Goal: Task Accomplishment & Management: Manage account settings

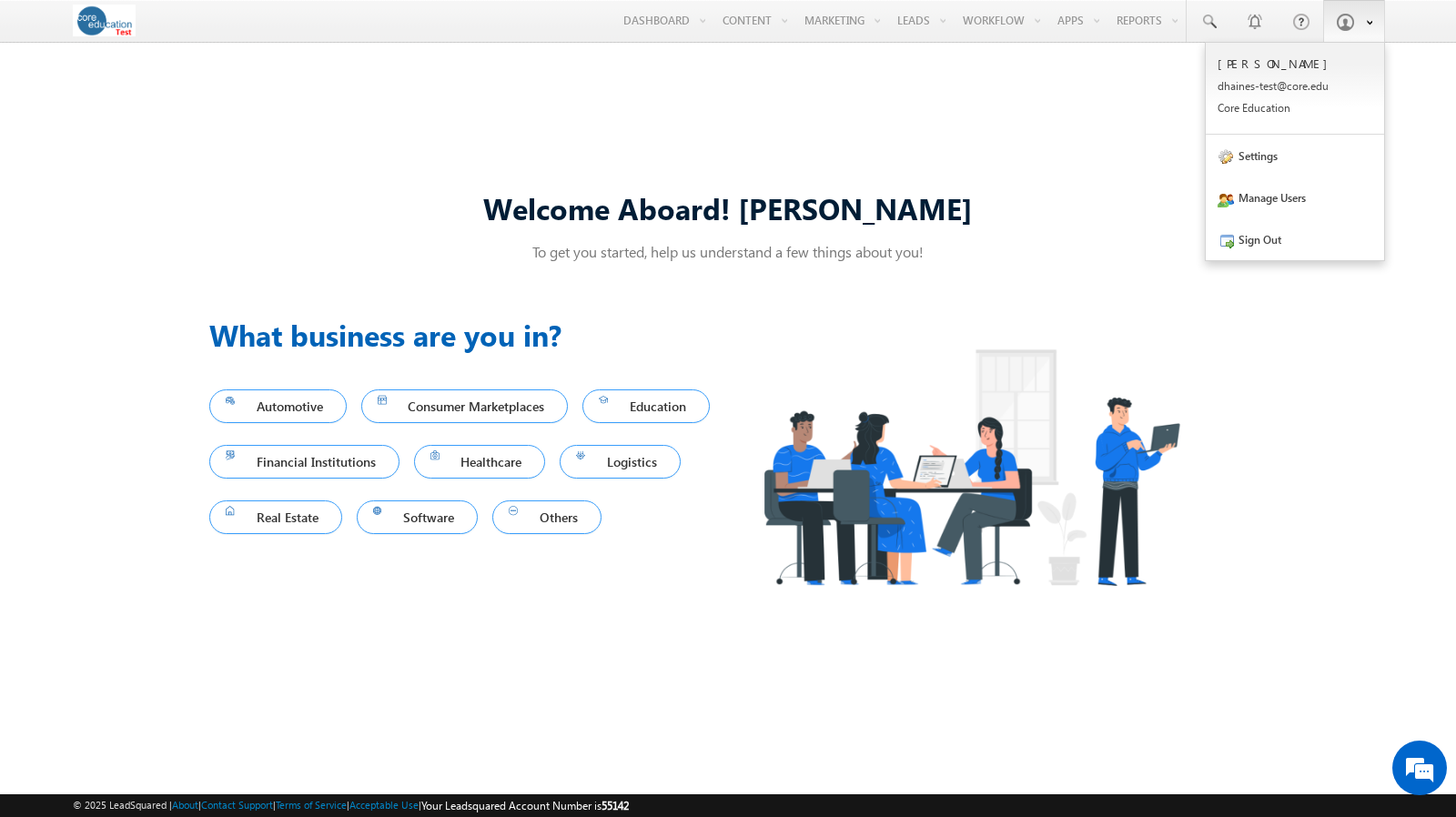
click at [1348, 27] on span at bounding box center [1345, 22] width 19 height 19
click at [1268, 157] on link "Settings" at bounding box center [1294, 155] width 179 height 42
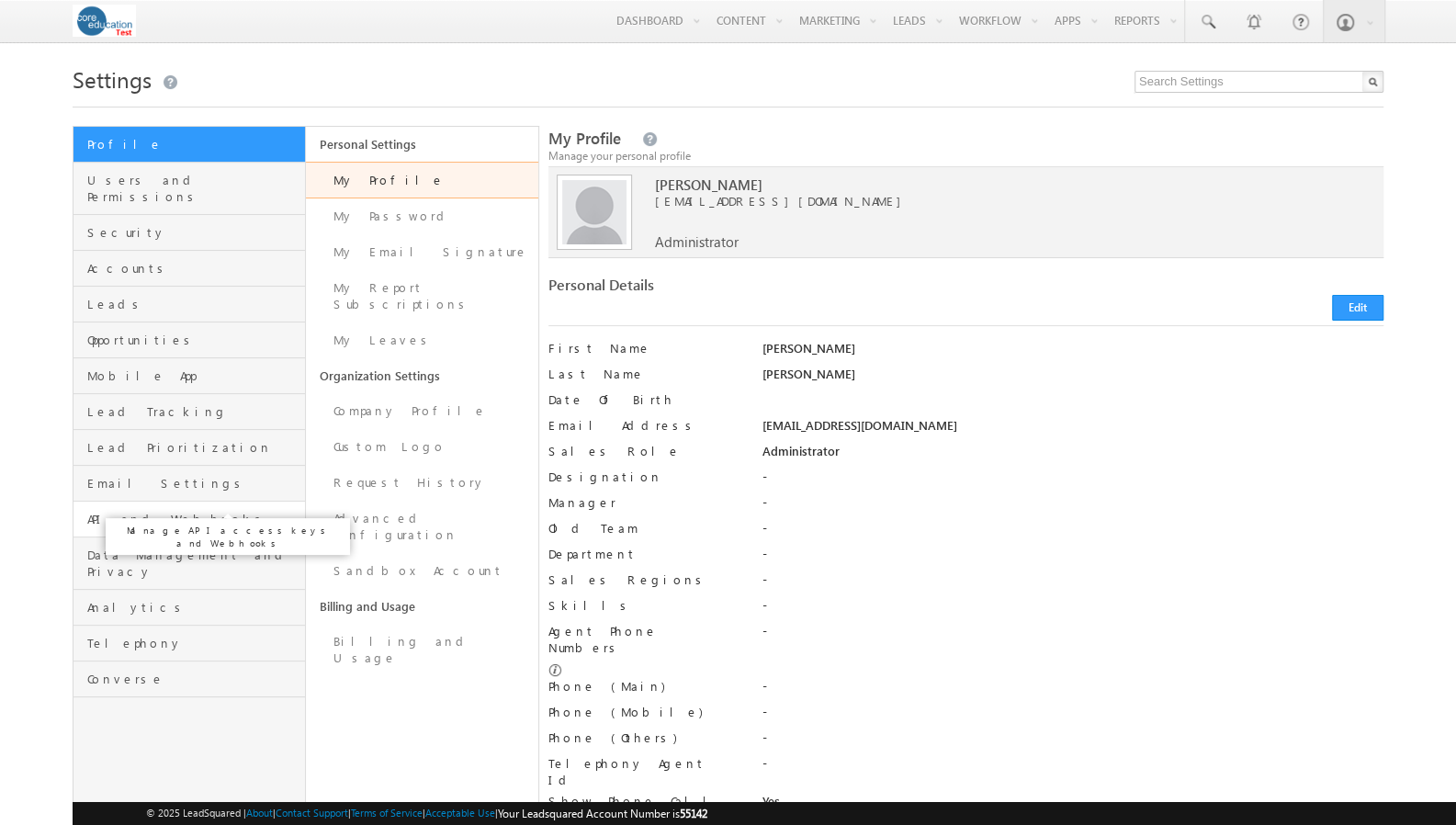
click at [162, 511] on span "API and Webhooks" at bounding box center [193, 519] width 213 height 17
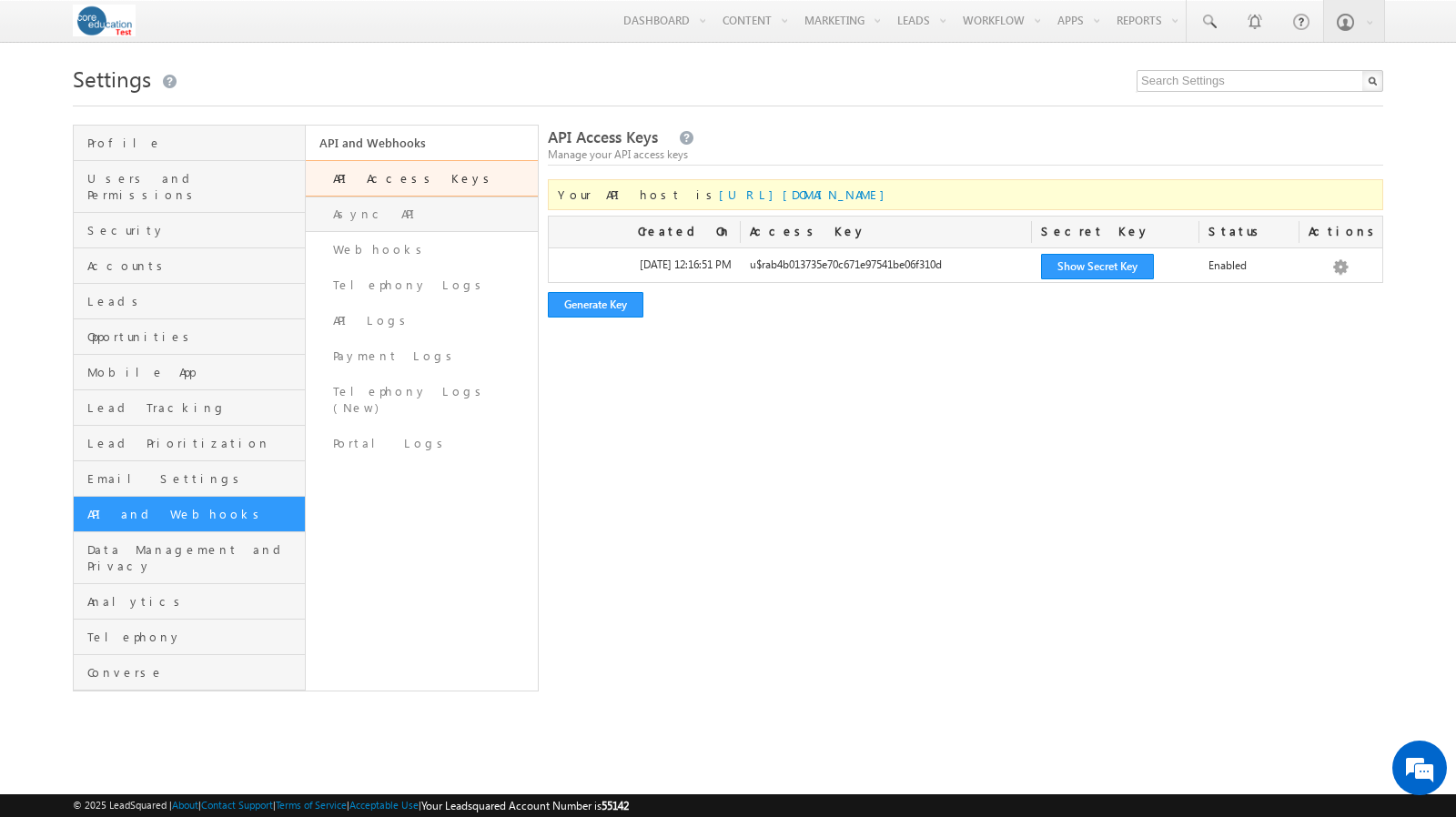
click at [429, 213] on link "Async API" at bounding box center [421, 214] width 232 height 35
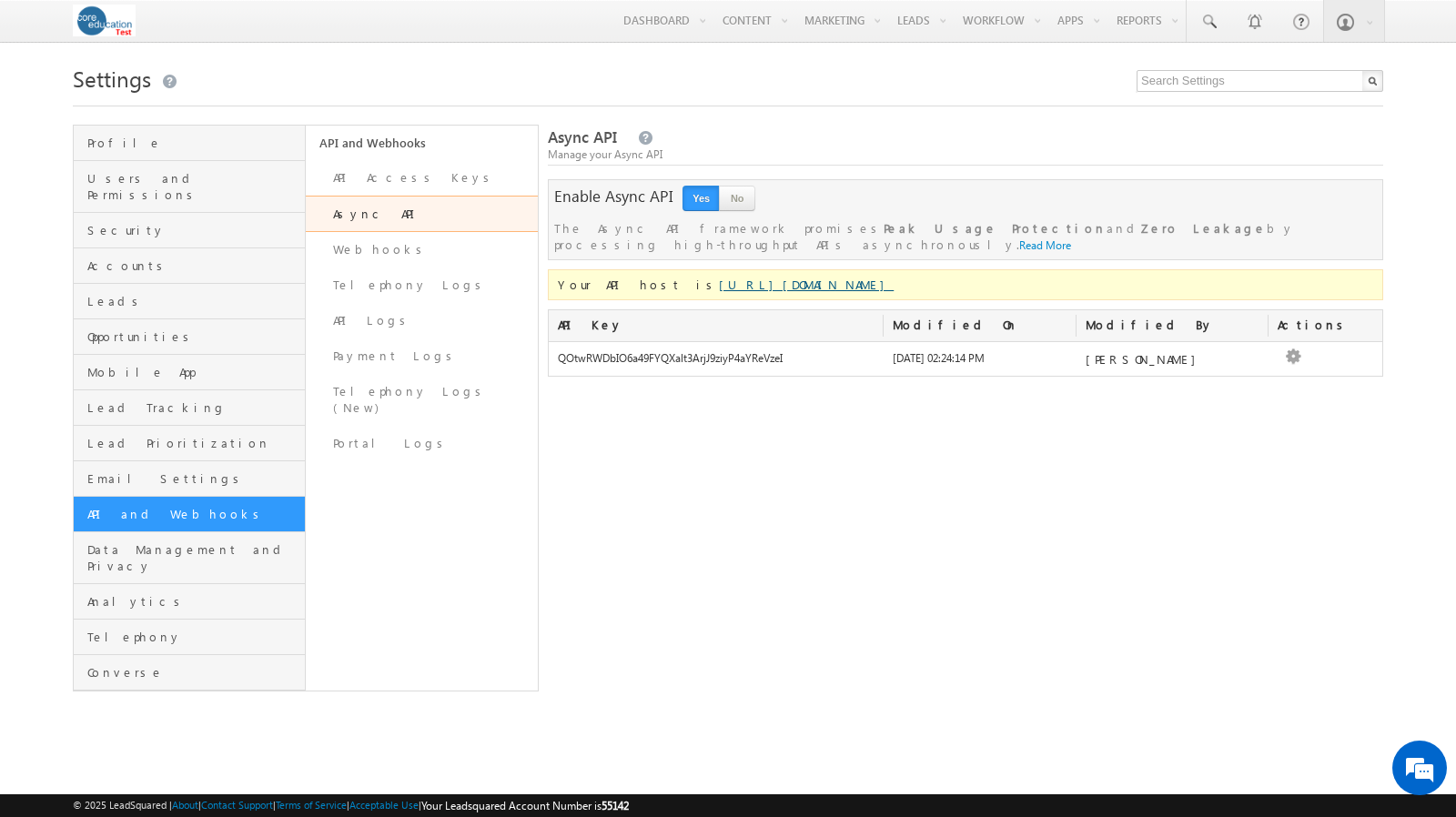
drag, startPoint x: 851, startPoint y: 269, endPoint x: 641, endPoint y: 274, distance: 210.1
click at [641, 274] on div "Your API host is [URL][DOMAIN_NAME]" at bounding box center [965, 284] width 835 height 31
copy link "[URL][DOMAIN_NAME]"
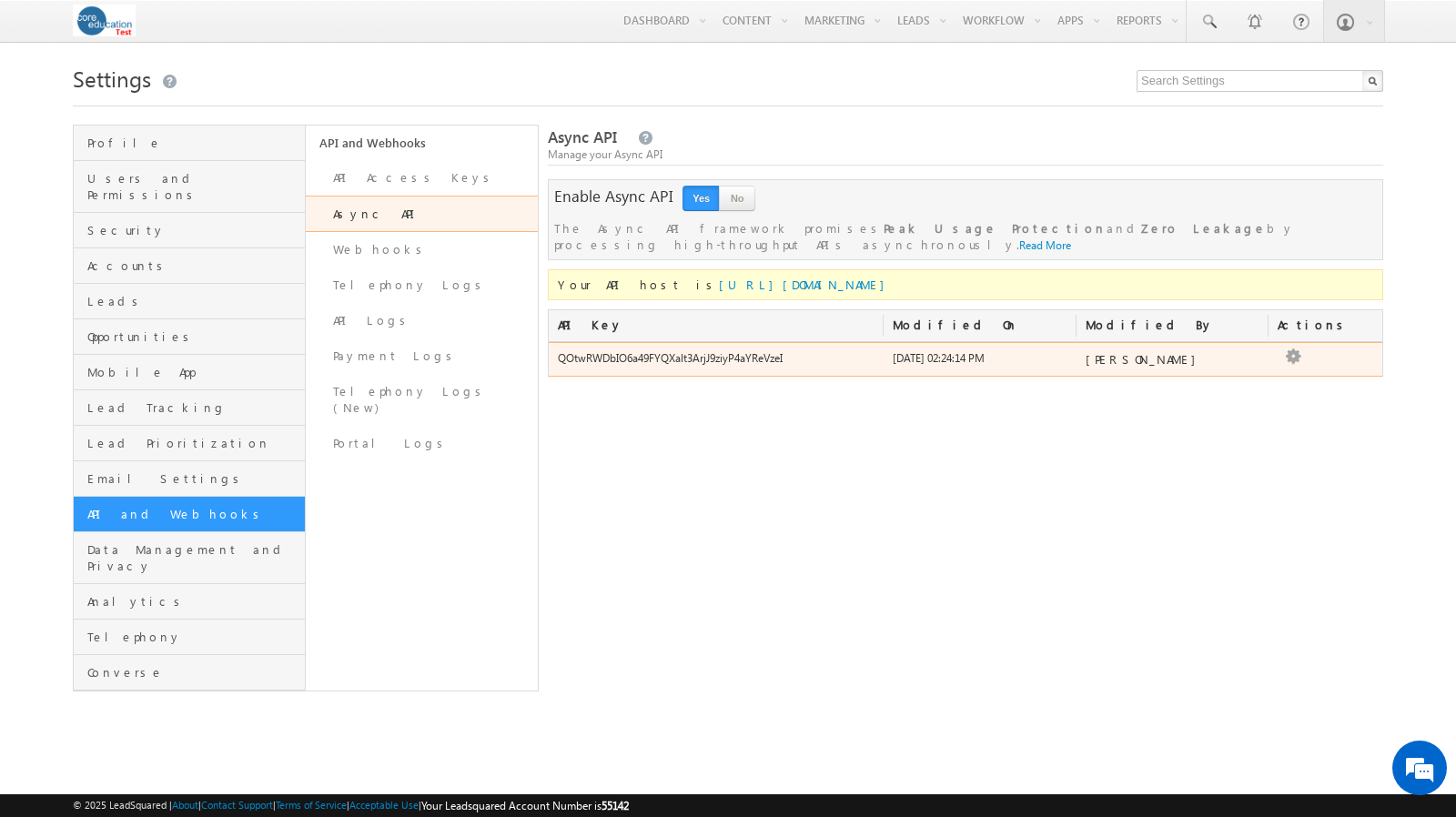
drag, startPoint x: 784, startPoint y: 344, endPoint x: 551, endPoint y: 351, distance: 233.1
click at [551, 351] on div "QOtwRWDbIO6a49FYQXalt3ArjJ9ziyP4aYReVzeI" at bounding box center [716, 364] width 335 height 26
copy div "QOtwRWDbIO6a49FYQXalt3ArjJ9ziyP4aYReVzeI"
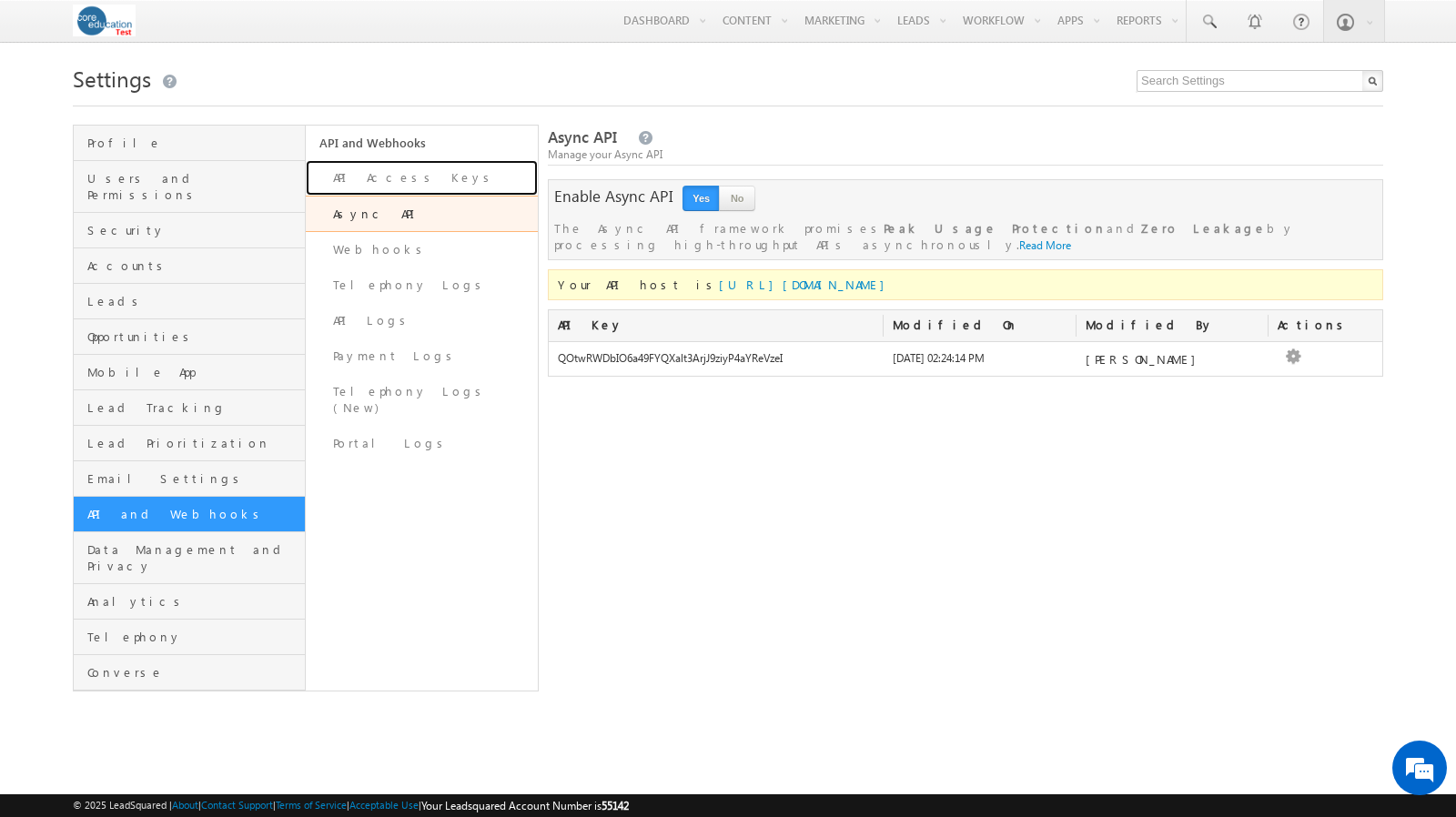
drag, startPoint x: 353, startPoint y: 183, endPoint x: 368, endPoint y: 161, distance: 26.6
click at [353, 183] on link "API Access Keys" at bounding box center [421, 178] width 232 height 35
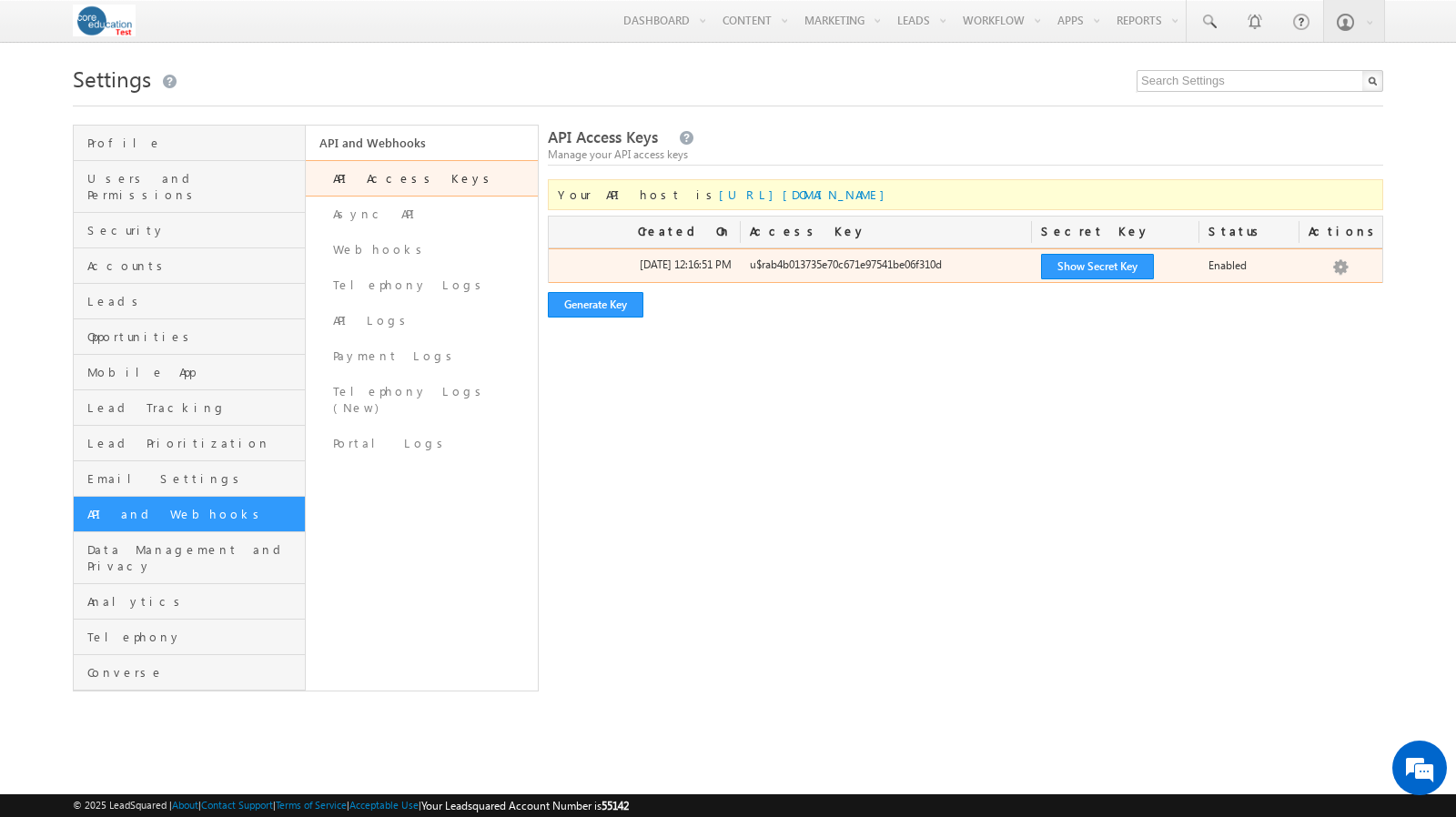
drag, startPoint x: 955, startPoint y: 267, endPoint x: 746, endPoint y: 267, distance: 209.0
click at [746, 267] on div "u$rab4b013735e70c671e97541be06f310d" at bounding box center [887, 269] width 292 height 26
copy div "u$rab4b013735e70c671e97541be06f310d"
click at [1092, 269] on button "Show Secret Key" at bounding box center [1097, 266] width 113 height 26
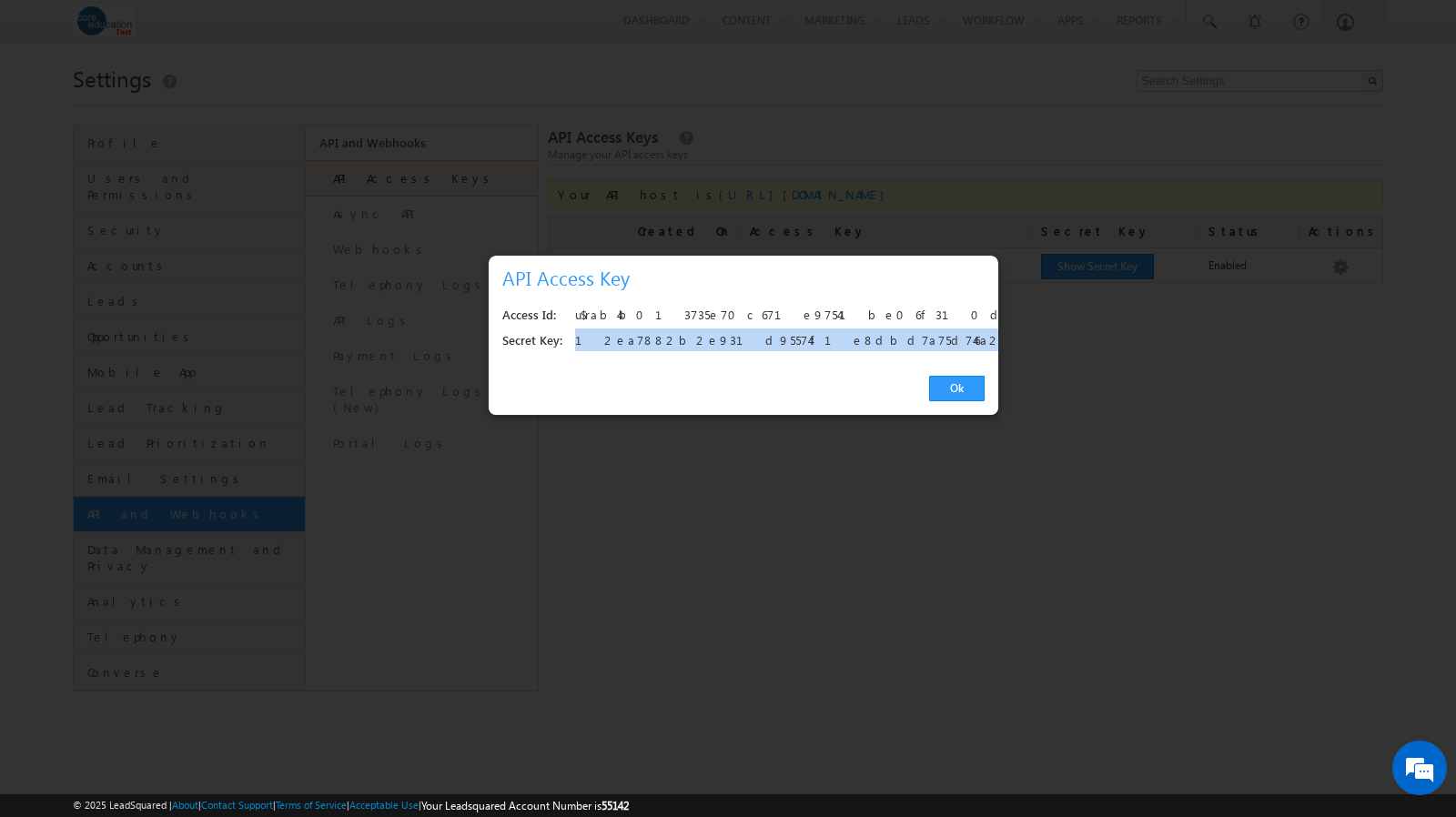
drag, startPoint x: 820, startPoint y: 341, endPoint x: 575, endPoint y: 342, distance: 245.0
click at [575, 342] on div "12ea7882b2e931d95574f1e8dbd7a75d746a2511" at bounding box center [775, 341] width 400 height 26
copy div "12ea7882b2e931d95574f1e8dbd7a75d746a2511"
click at [946, 386] on link "Ok" at bounding box center [956, 389] width 56 height 26
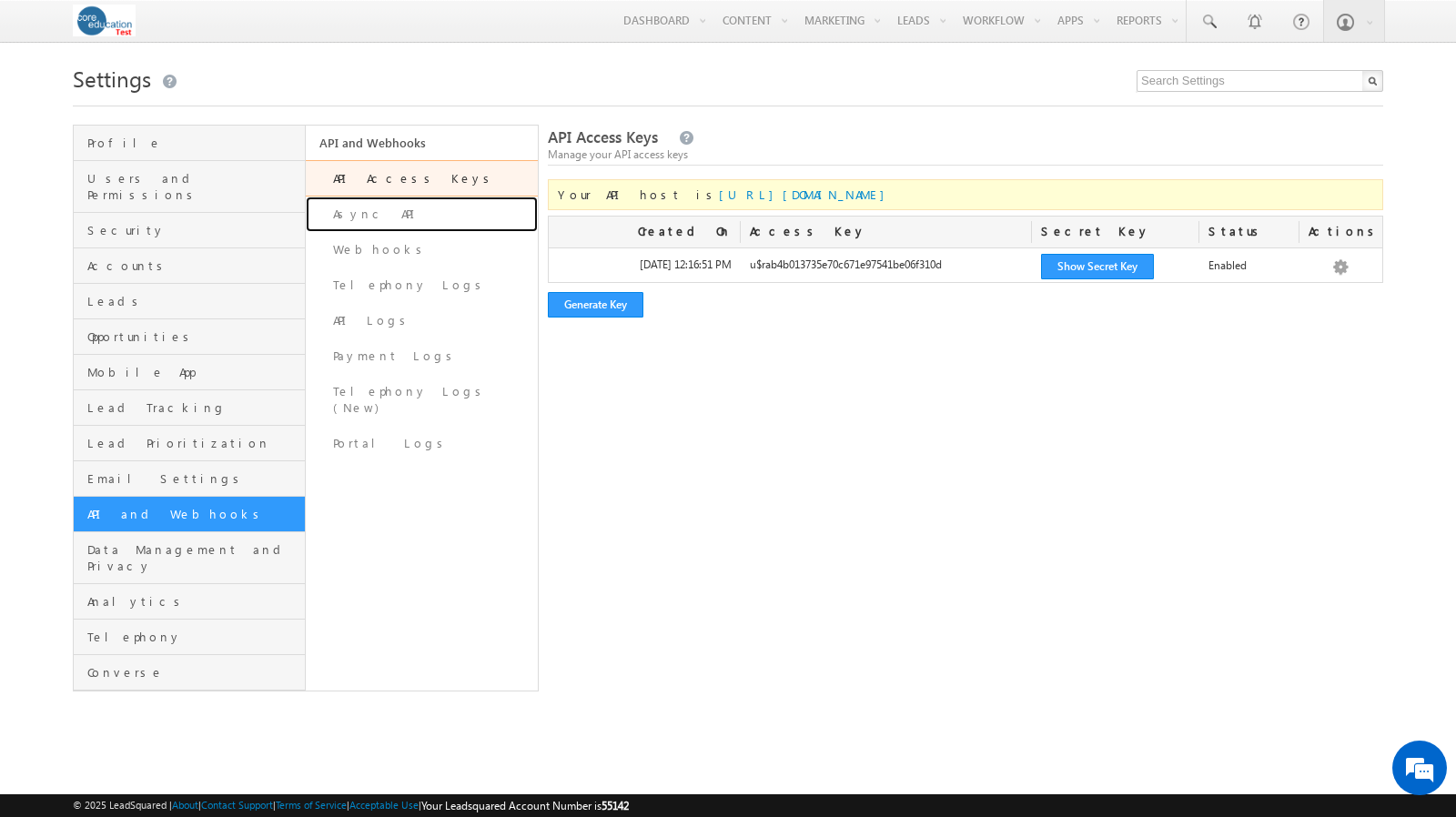
drag, startPoint x: 384, startPoint y: 214, endPoint x: 453, endPoint y: 195, distance: 71.6
click at [384, 214] on link "Async API" at bounding box center [421, 214] width 232 height 35
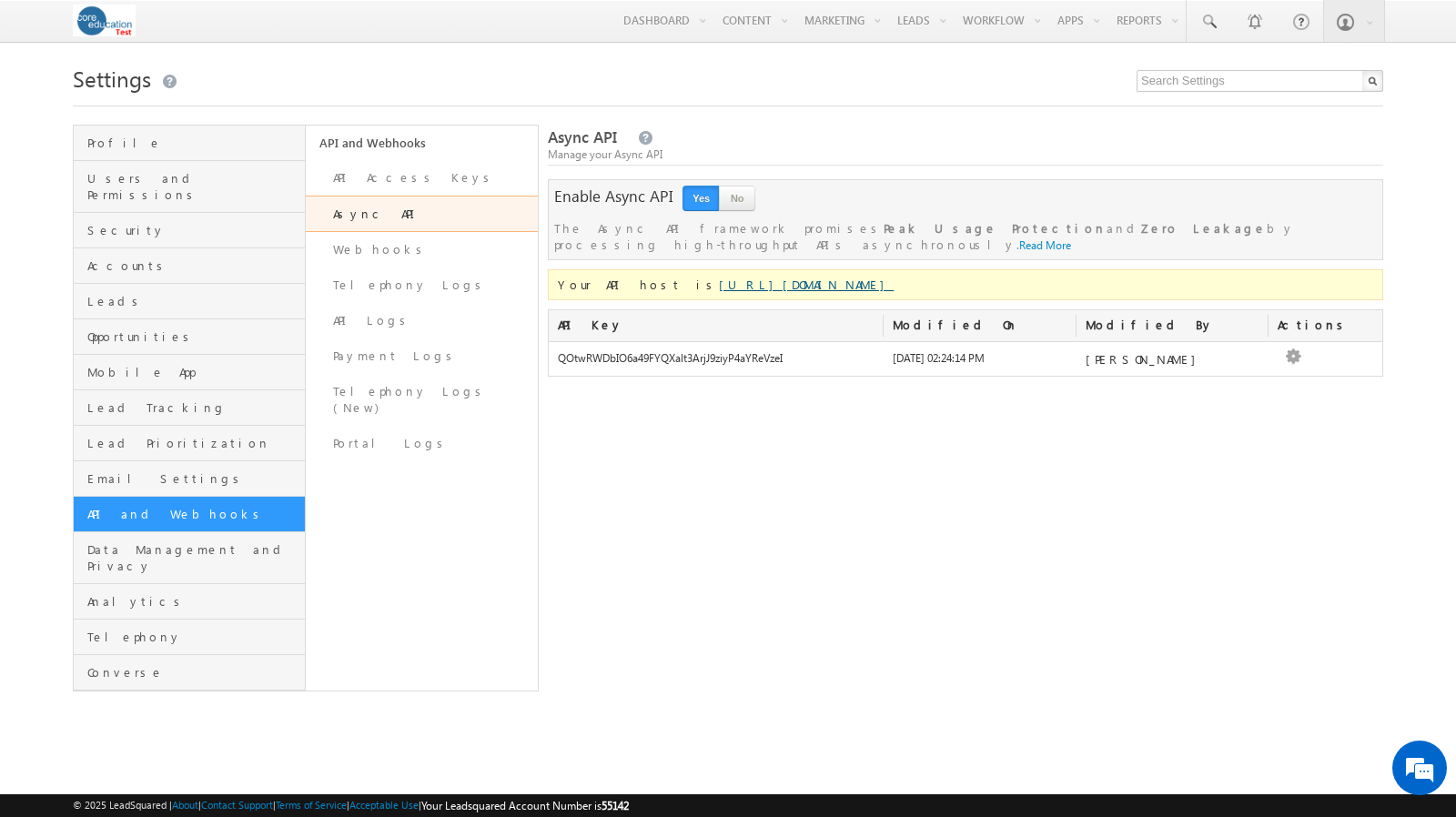
drag, startPoint x: 867, startPoint y: 266, endPoint x: 642, endPoint y: 268, distance: 225.0
click at [642, 269] on div "Your API host is [URL][DOMAIN_NAME]" at bounding box center [965, 284] width 835 height 31
drag, startPoint x: 431, startPoint y: 187, endPoint x: 431, endPoint y: 172, distance: 15.0
click at [431, 187] on link "API Access Keys" at bounding box center [421, 178] width 232 height 35
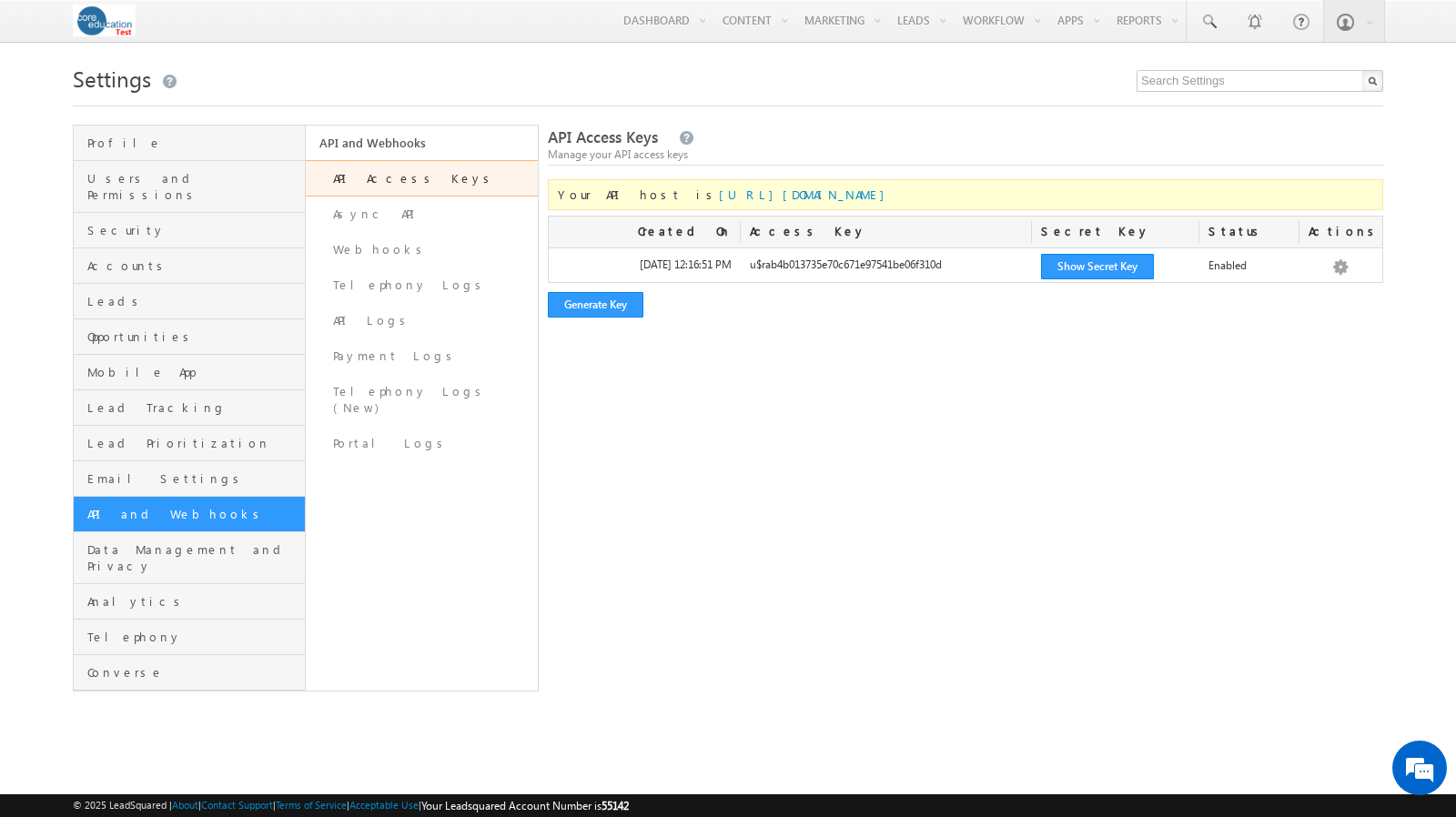
drag, startPoint x: 848, startPoint y: 199, endPoint x: 639, endPoint y: 209, distance: 209.2
click at [639, 209] on div "Your API host is [URL][DOMAIN_NAME]" at bounding box center [965, 194] width 835 height 31
click at [859, 180] on form "API Access Keys Manage your API access keys Your API host is [URL][DOMAIN_NAME]…" at bounding box center [965, 226] width 835 height 184
drag, startPoint x: 846, startPoint y: 195, endPoint x: 642, endPoint y: 197, distance: 204.0
click at [642, 197] on div "Your API host is [URL][DOMAIN_NAME]" at bounding box center [965, 194] width 835 height 31
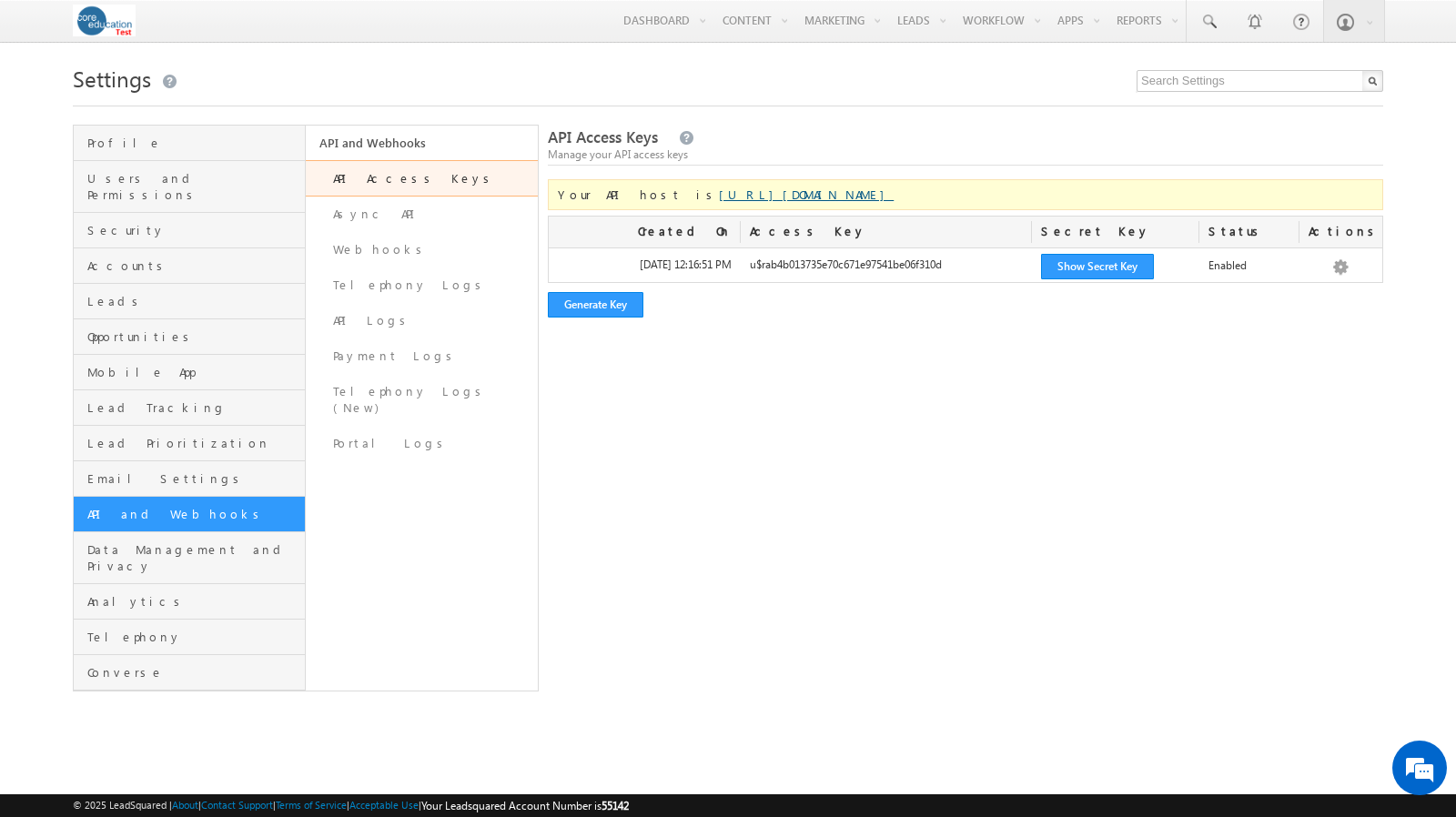
copy link "https://api-us11.leadsquared.com/v2/"
drag, startPoint x: 425, startPoint y: 220, endPoint x: 487, endPoint y: 197, distance: 66.1
click at [425, 220] on link "Async API" at bounding box center [421, 214] width 232 height 35
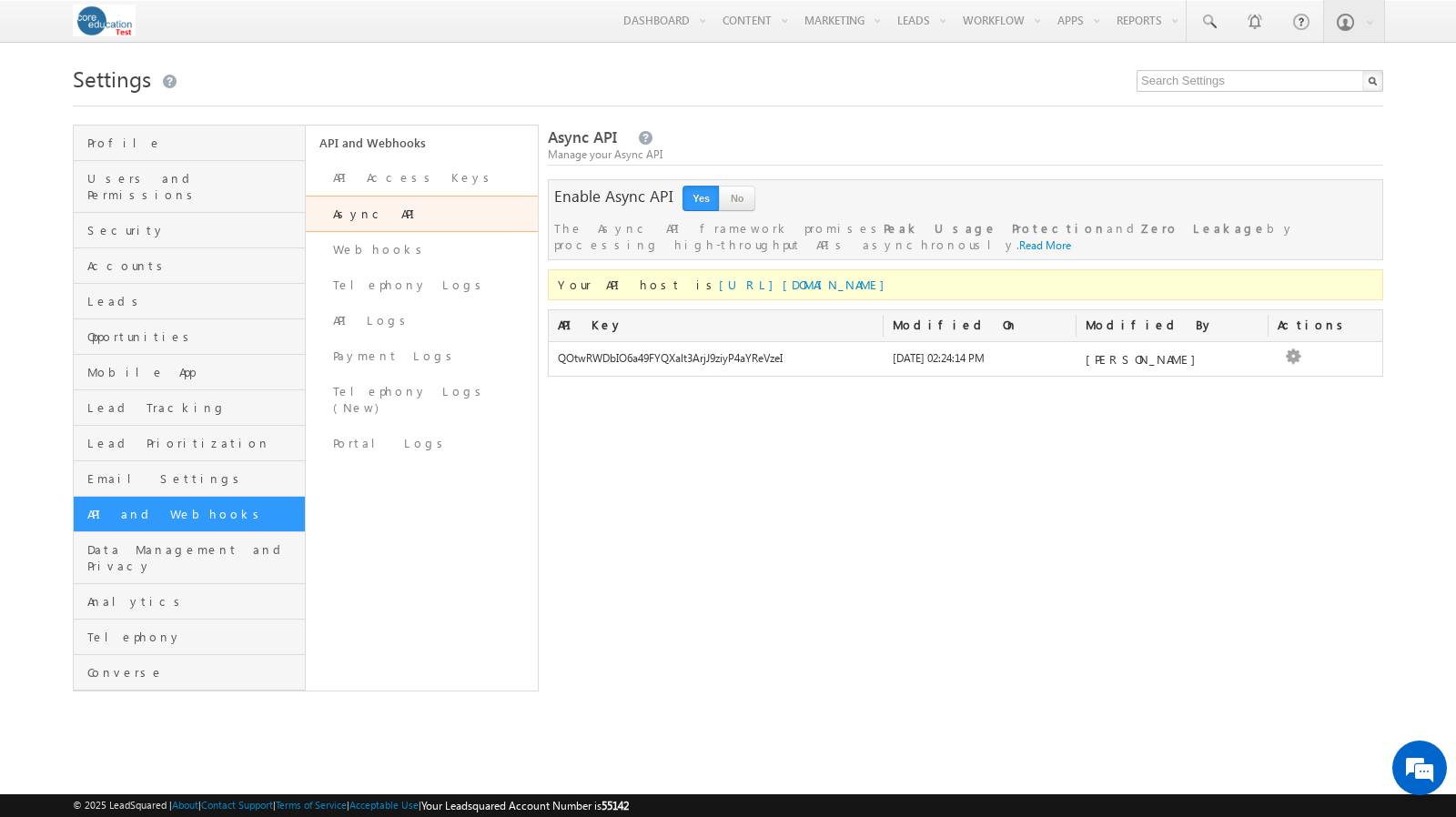
drag, startPoint x: 862, startPoint y: 272, endPoint x: 641, endPoint y: 278, distance: 221.1
click at [641, 278] on div "Your API host is https://asyncapi-us11.leadsquared.com" at bounding box center [965, 284] width 835 height 31
copy link "https://asyncapi-us11.leadsquared.com"
click at [1071, 239] on link "Read More" at bounding box center [1045, 245] width 52 height 14
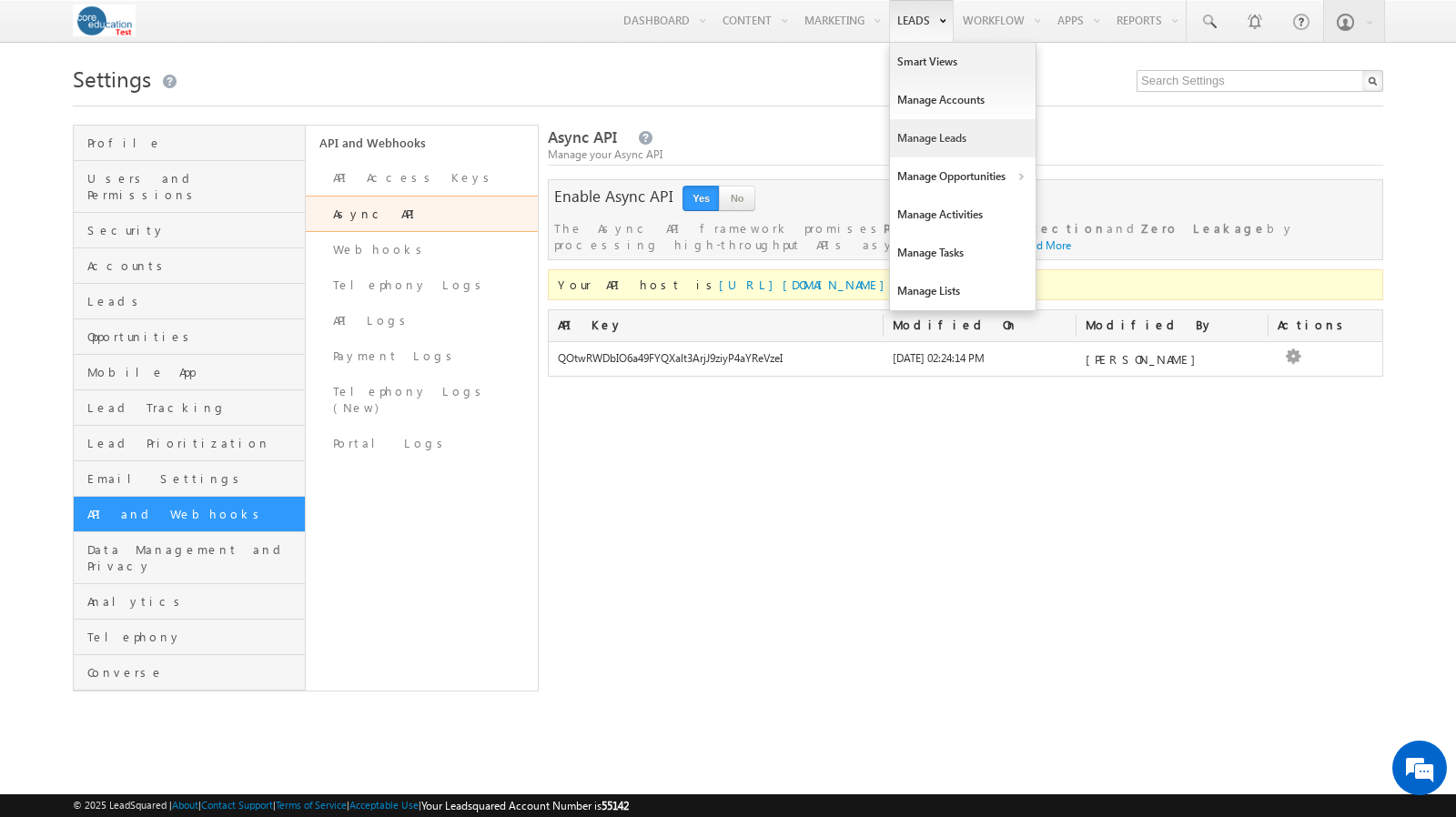
click at [933, 144] on link "Manage Leads" at bounding box center [962, 138] width 145 height 38
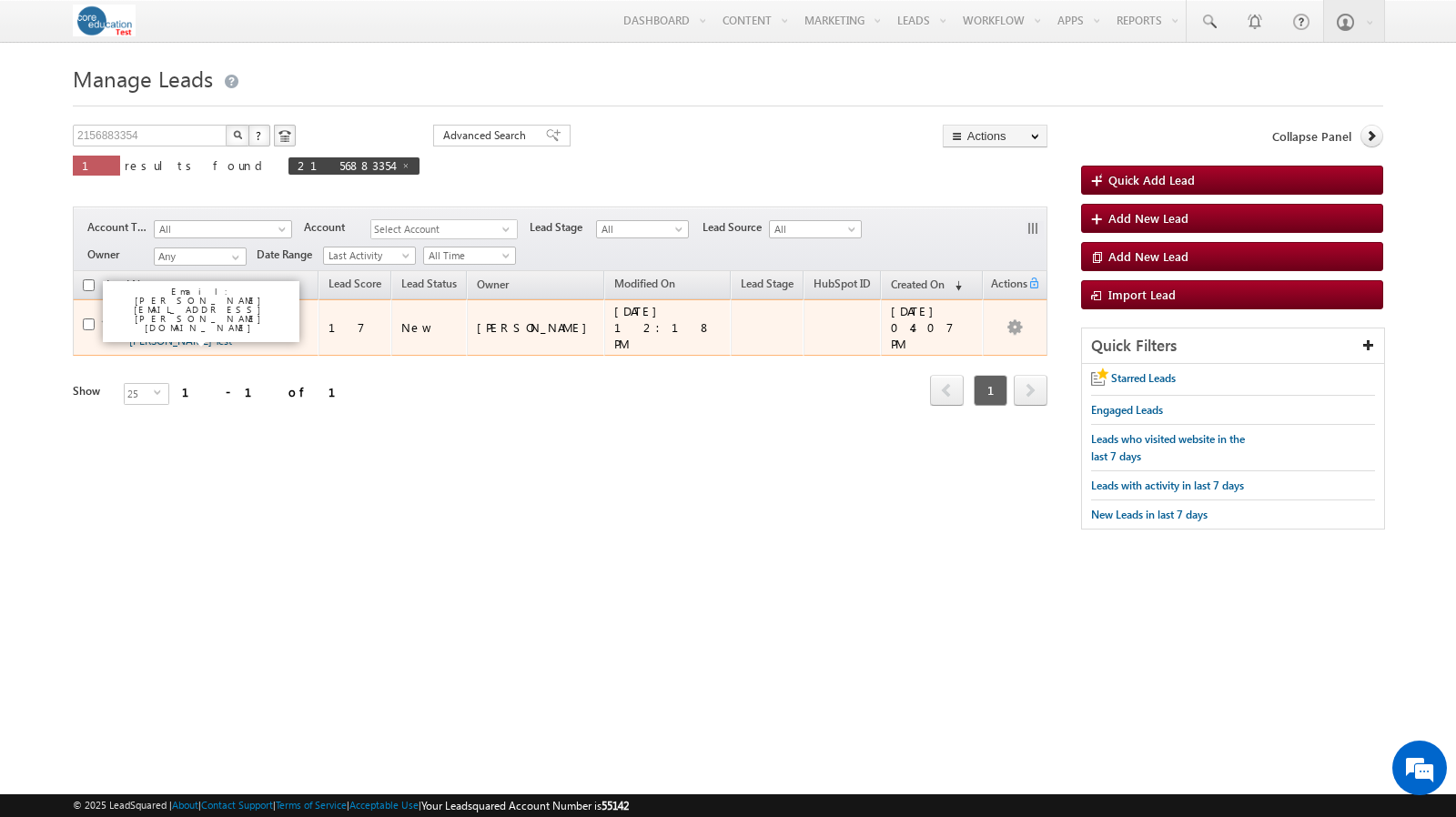
click at [205, 316] on link "[PERSON_NAME] Test [PERSON_NAME] Test" at bounding box center [180, 331] width 103 height 31
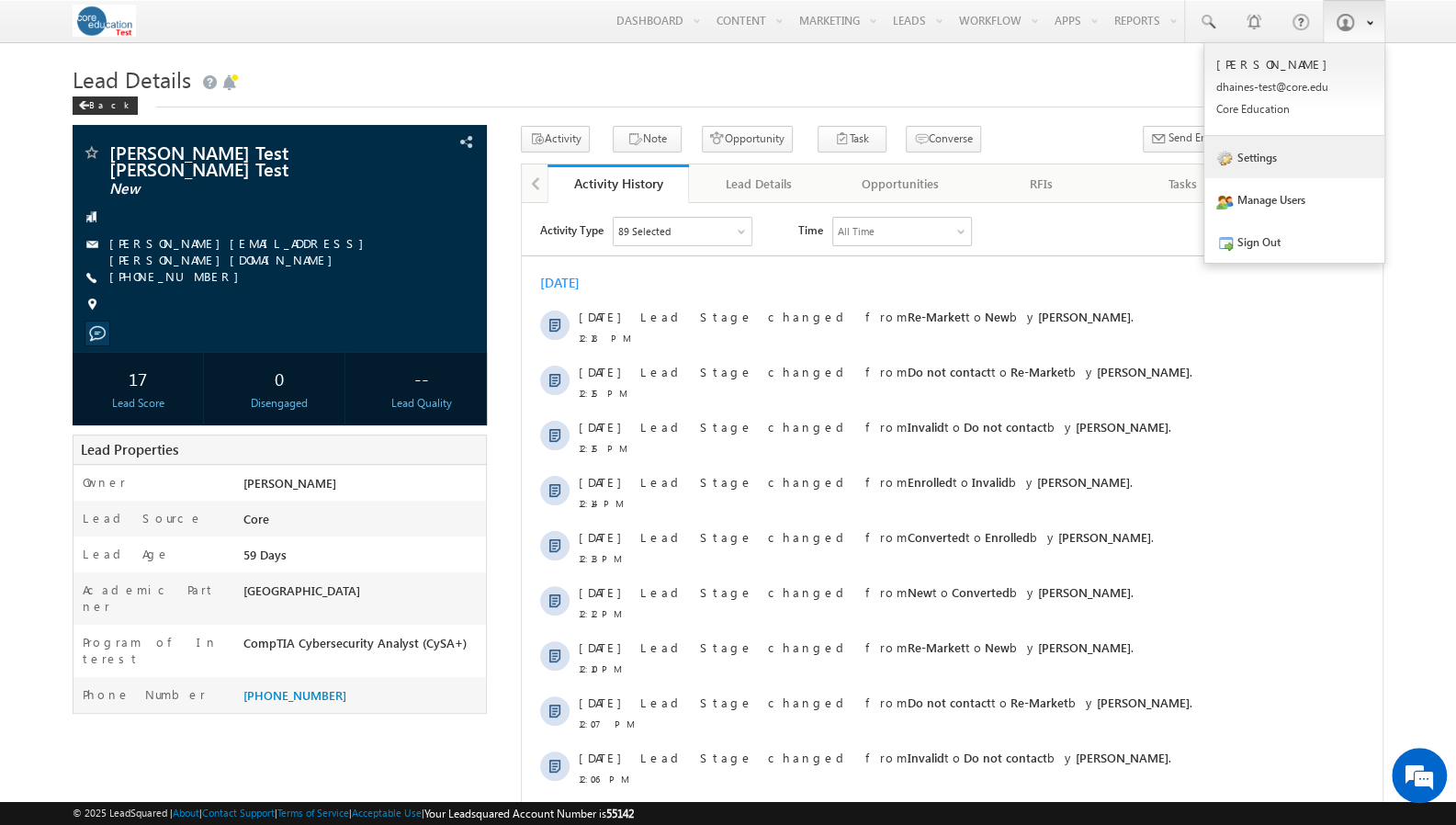
click at [1265, 161] on link "Settings" at bounding box center [1293, 157] width 180 height 42
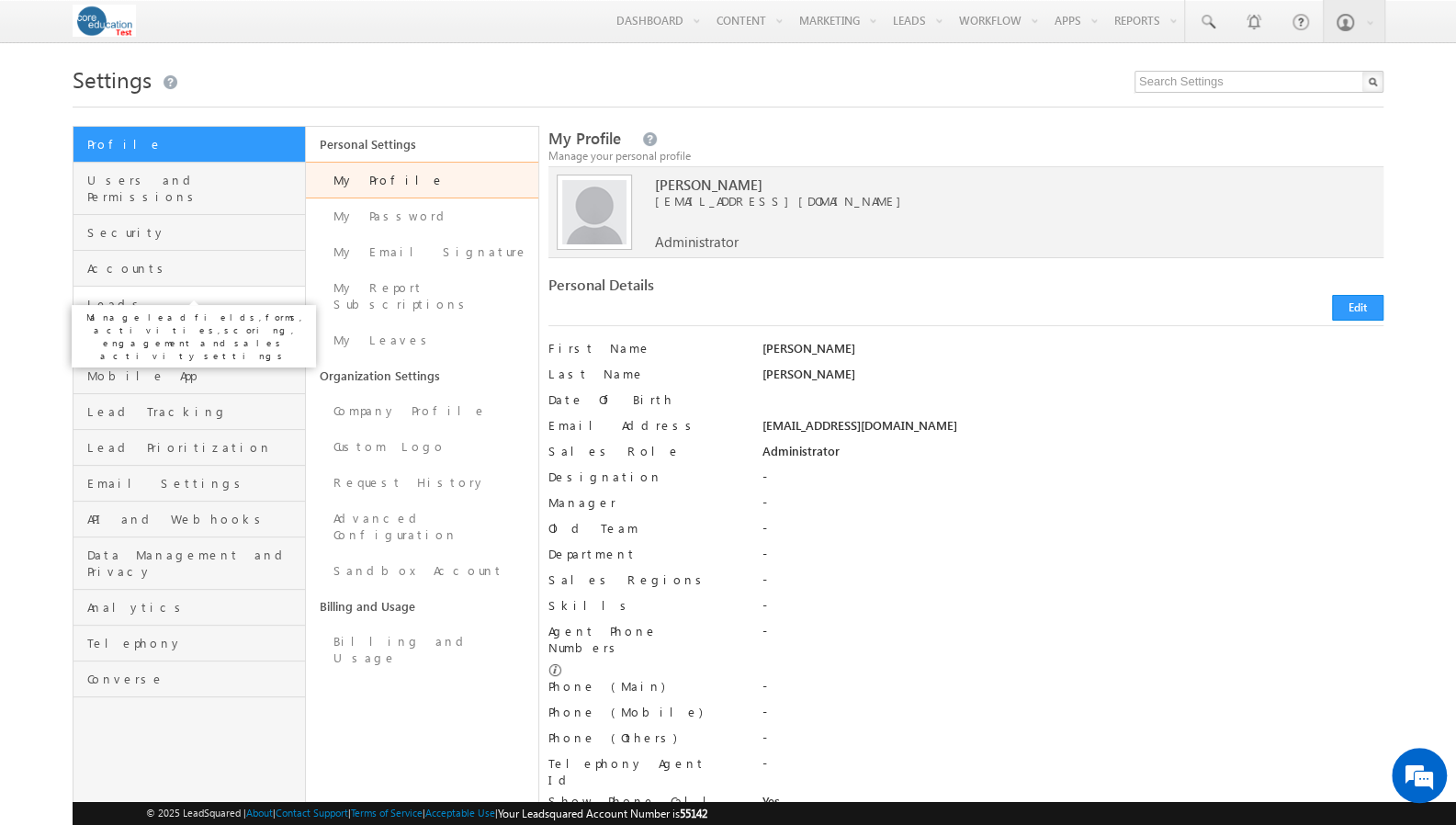
click at [136, 296] on span "Leads" at bounding box center [193, 305] width 213 height 17
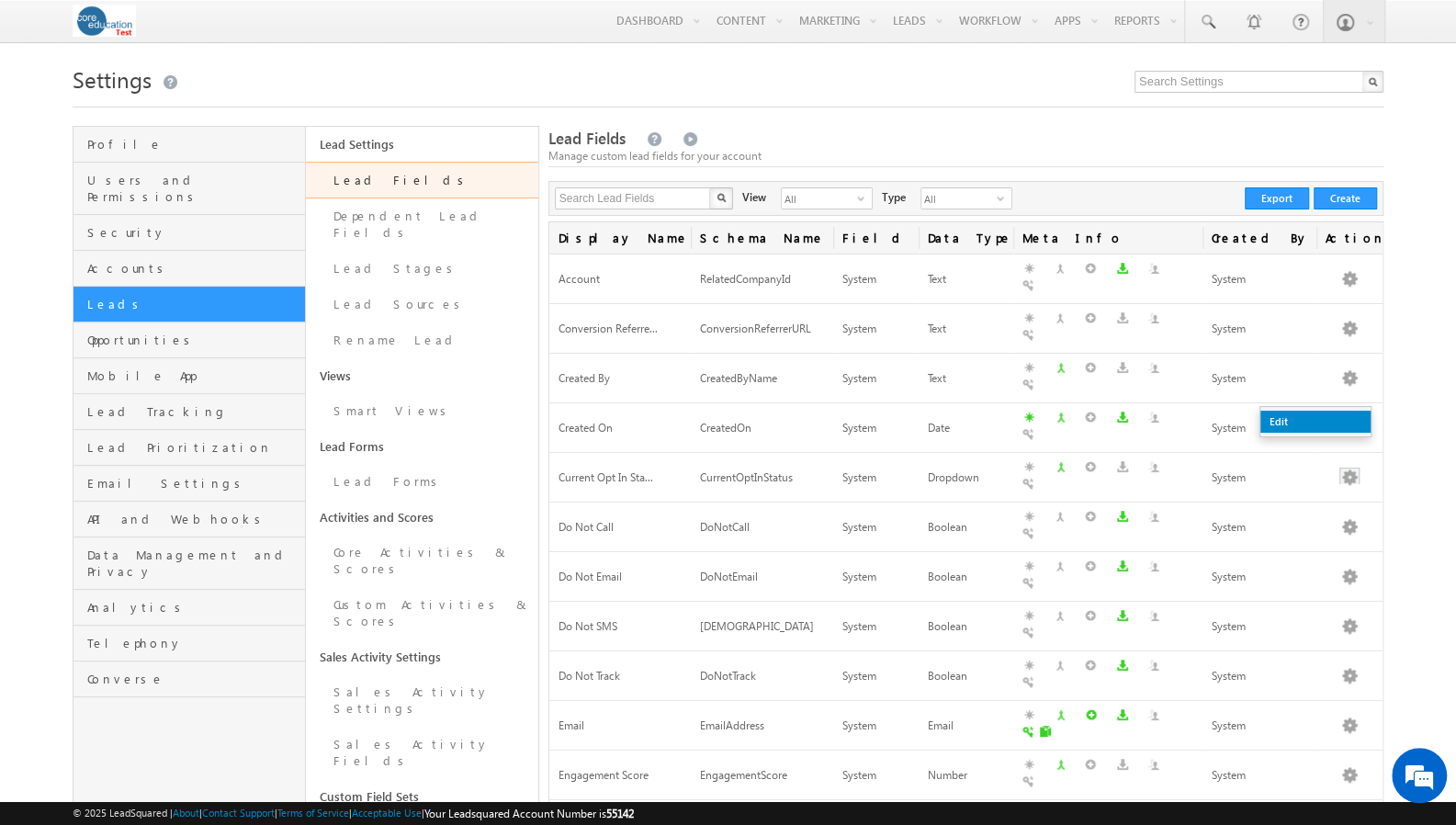
click at [1328, 415] on link "Edit" at bounding box center [1315, 422] width 110 height 22
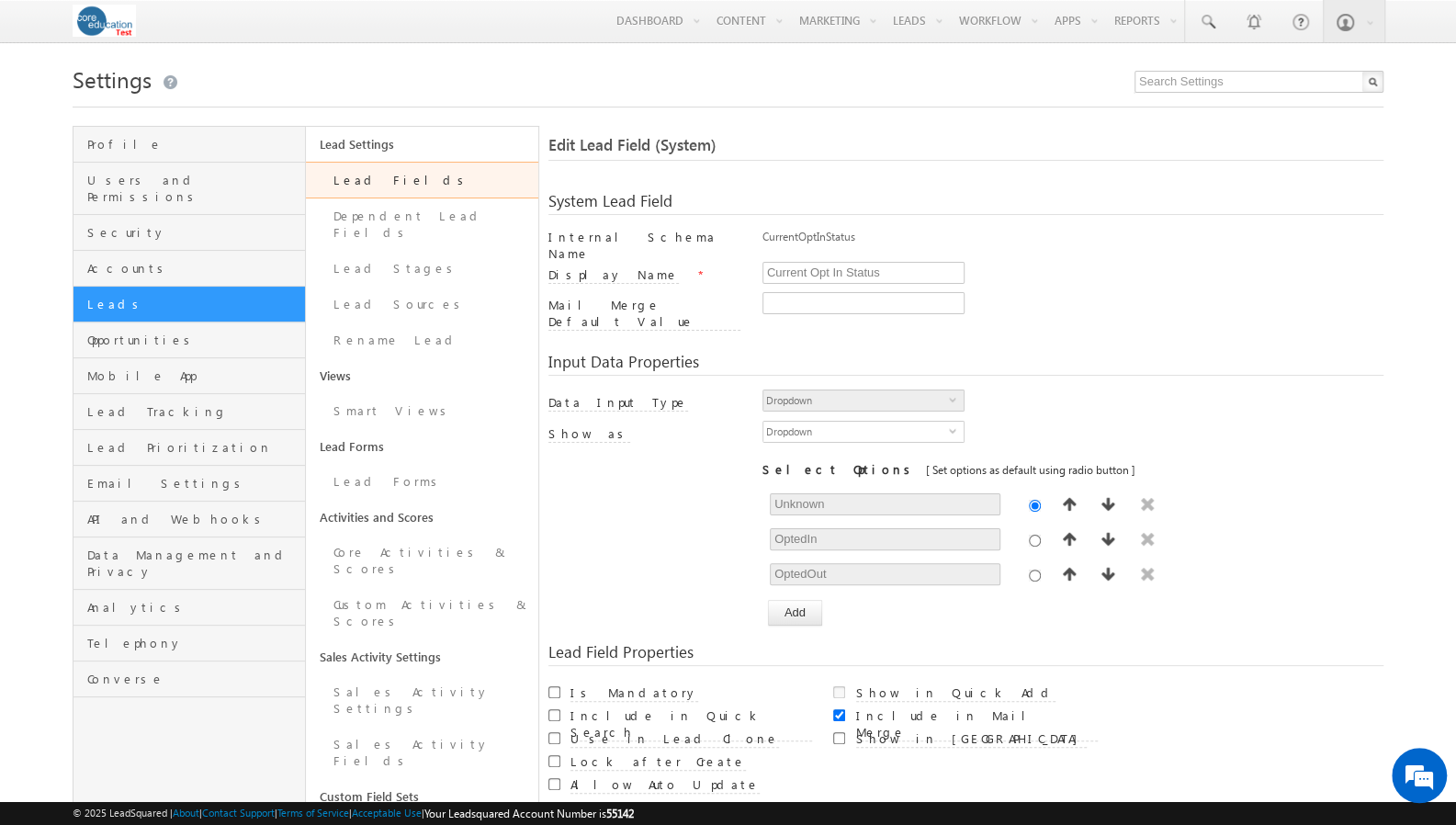
click at [396, 188] on link "Lead Fields" at bounding box center [422, 179] width 233 height 36
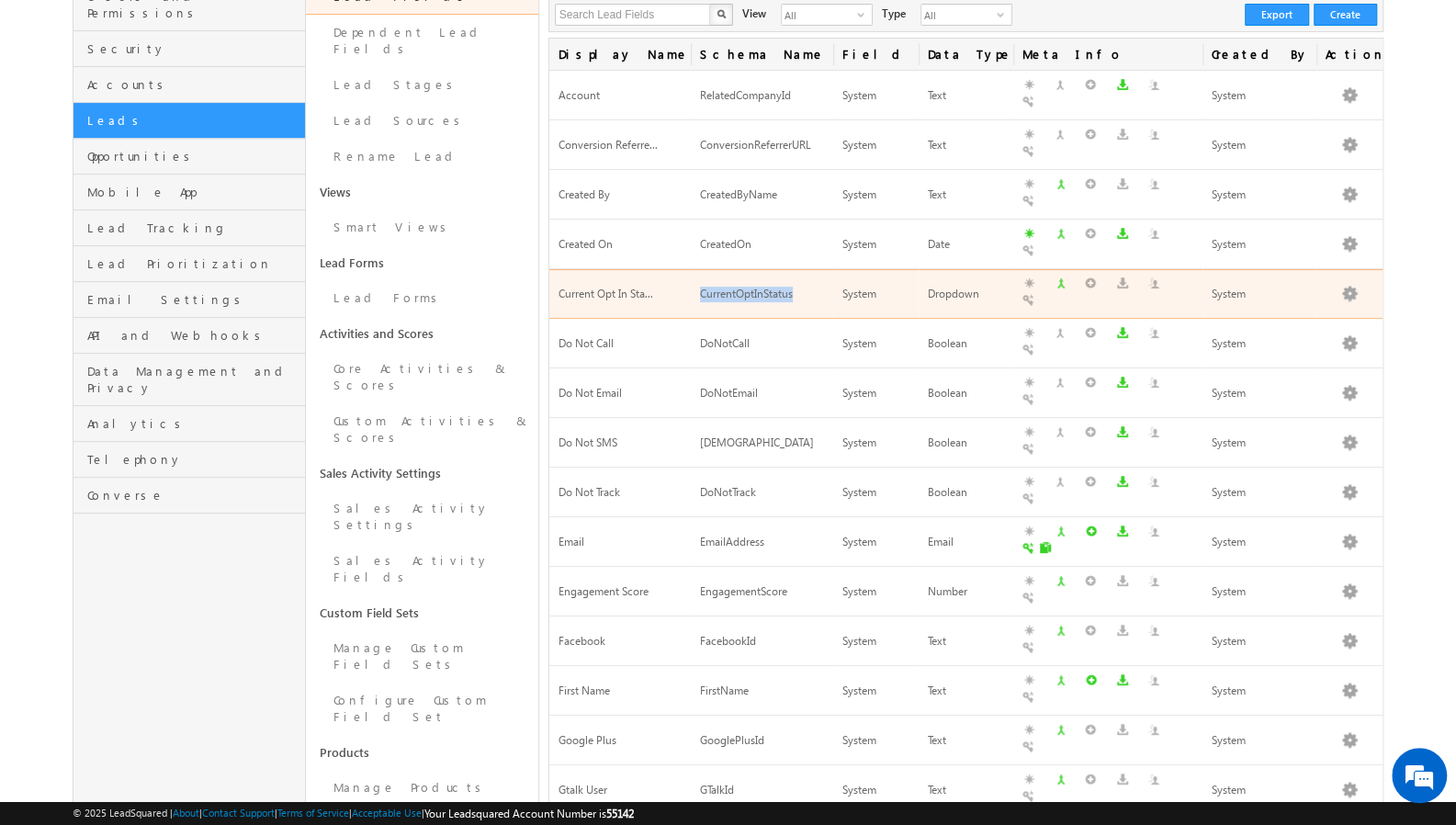
drag, startPoint x: 810, startPoint y: 212, endPoint x: 690, endPoint y: 212, distance: 120.0
click at [691, 269] on td "CurrentOptInStatus" at bounding box center [762, 293] width 142 height 50
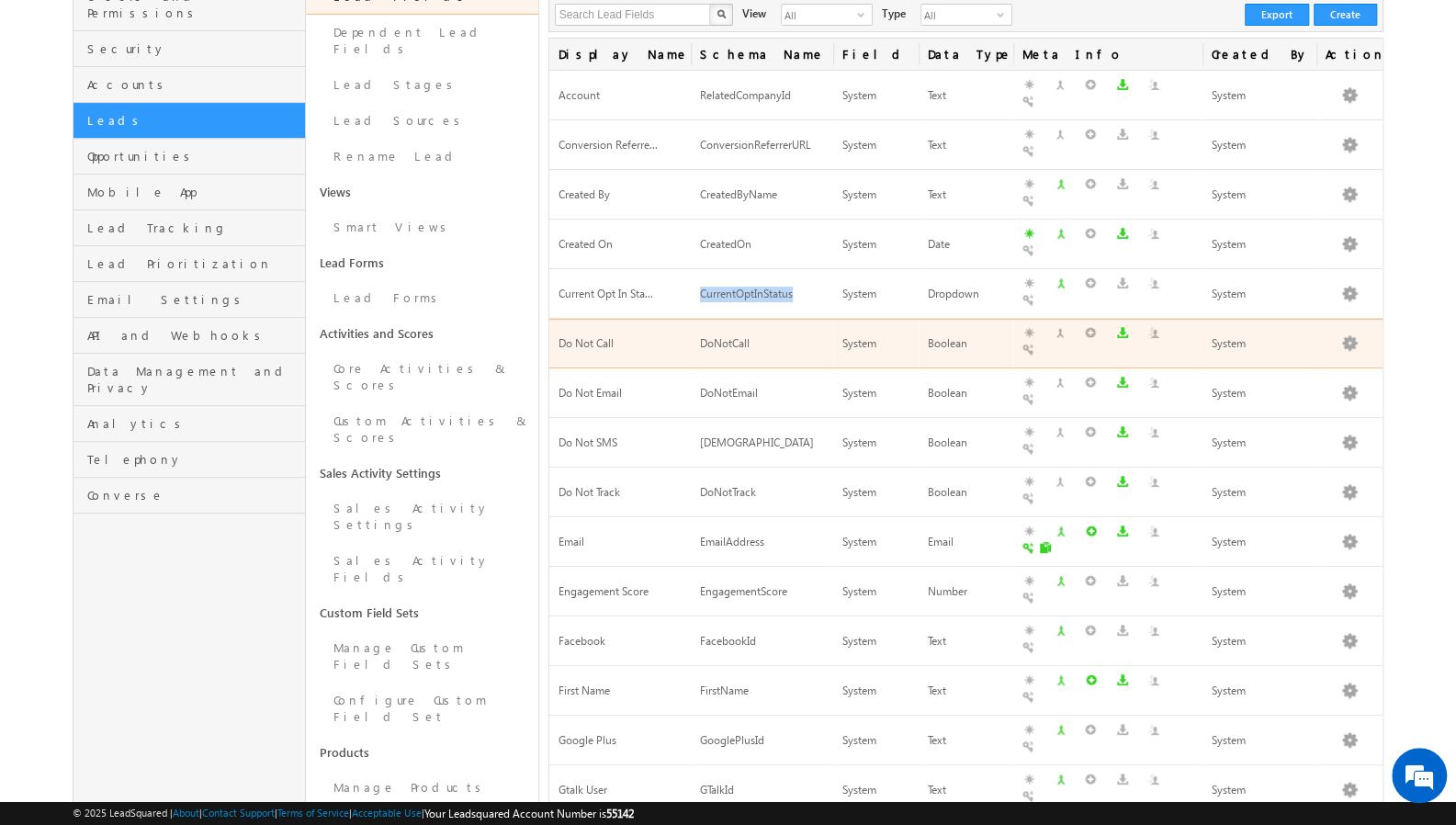
copy div "CurrentOptInStatus"
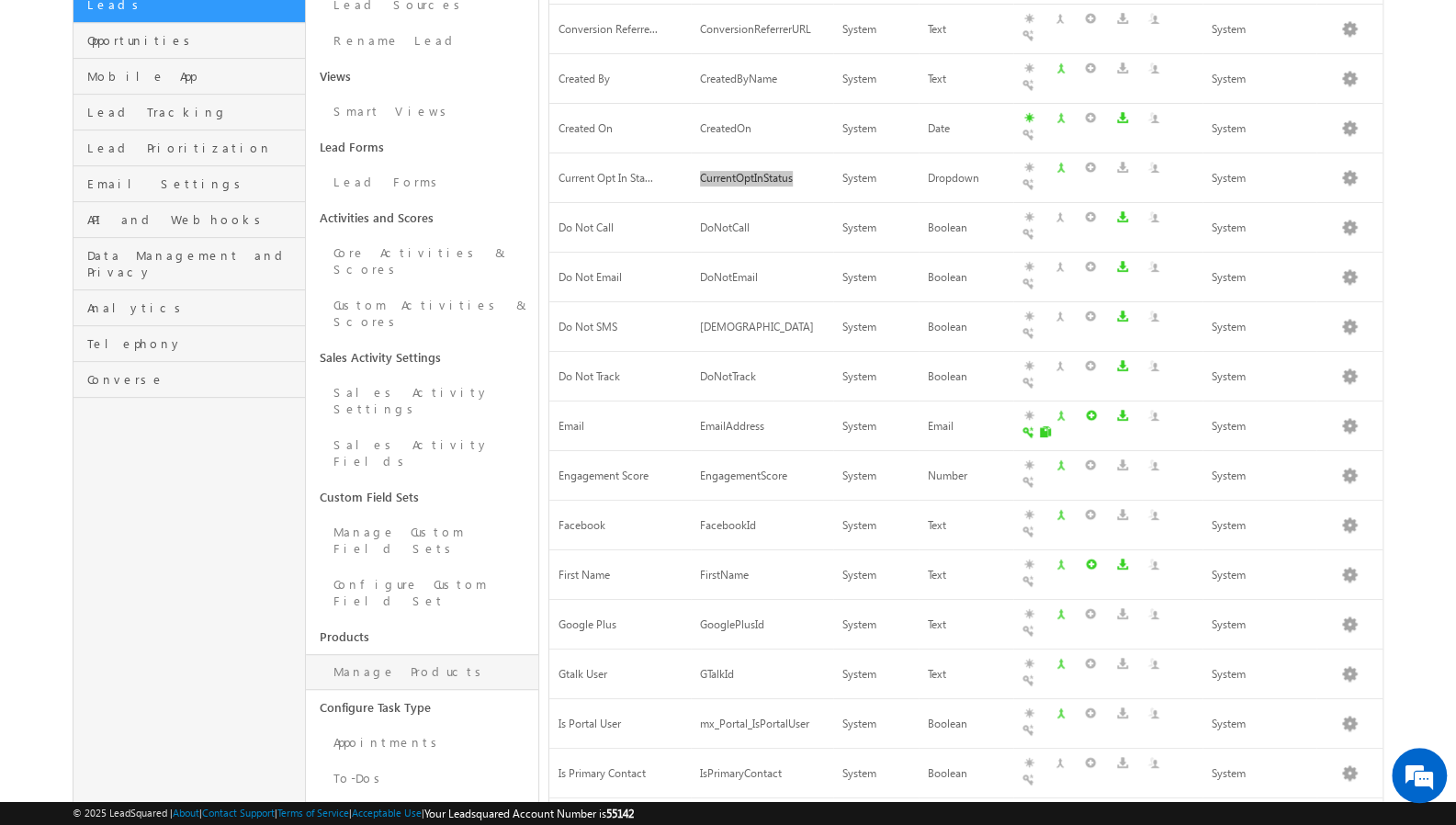
scroll to position [334, 0]
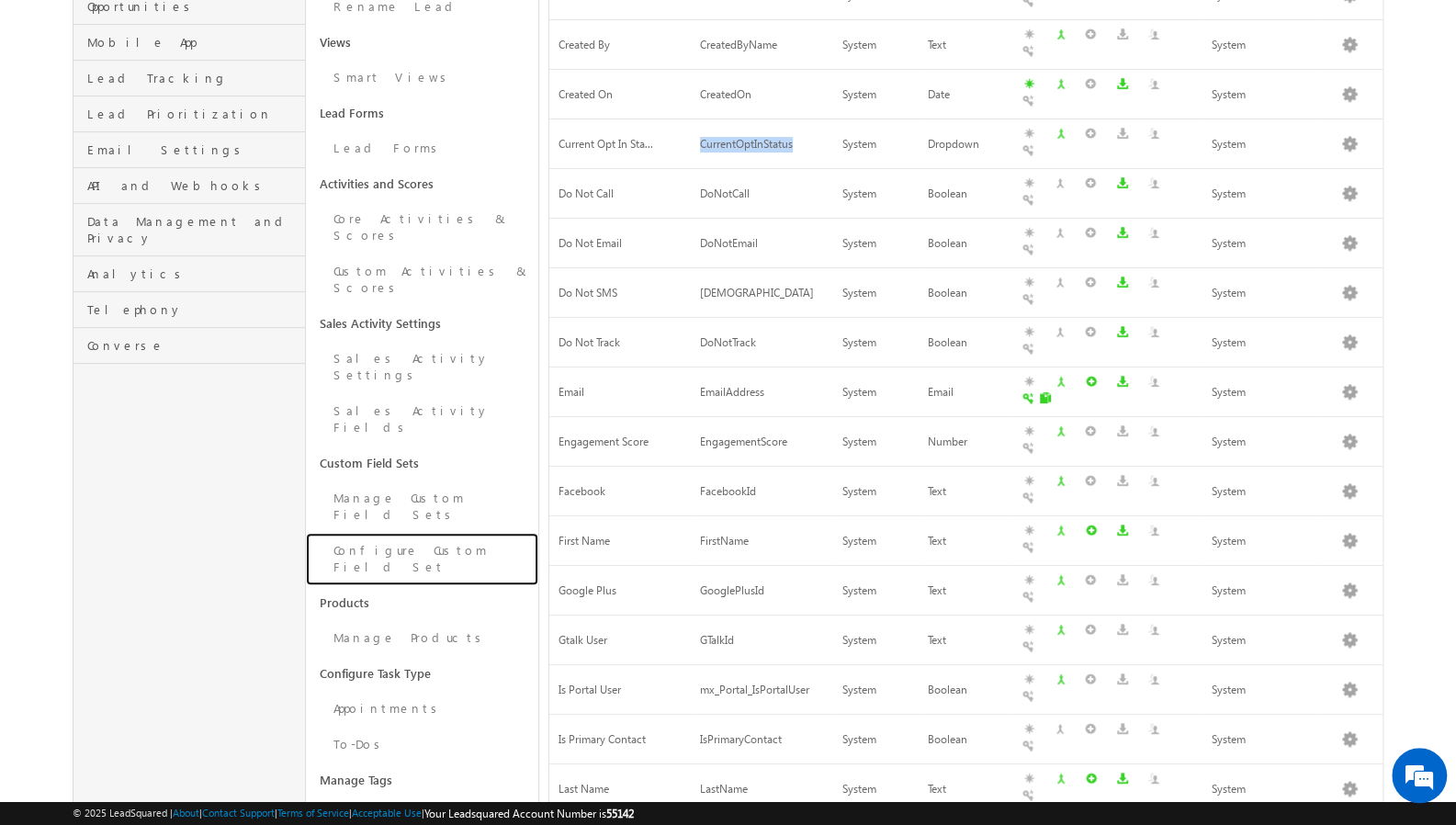
drag, startPoint x: 399, startPoint y: 438, endPoint x: 415, endPoint y: 436, distance: 16.1
click at [399, 533] on link "Configure Custom Field Set" at bounding box center [422, 559] width 233 height 52
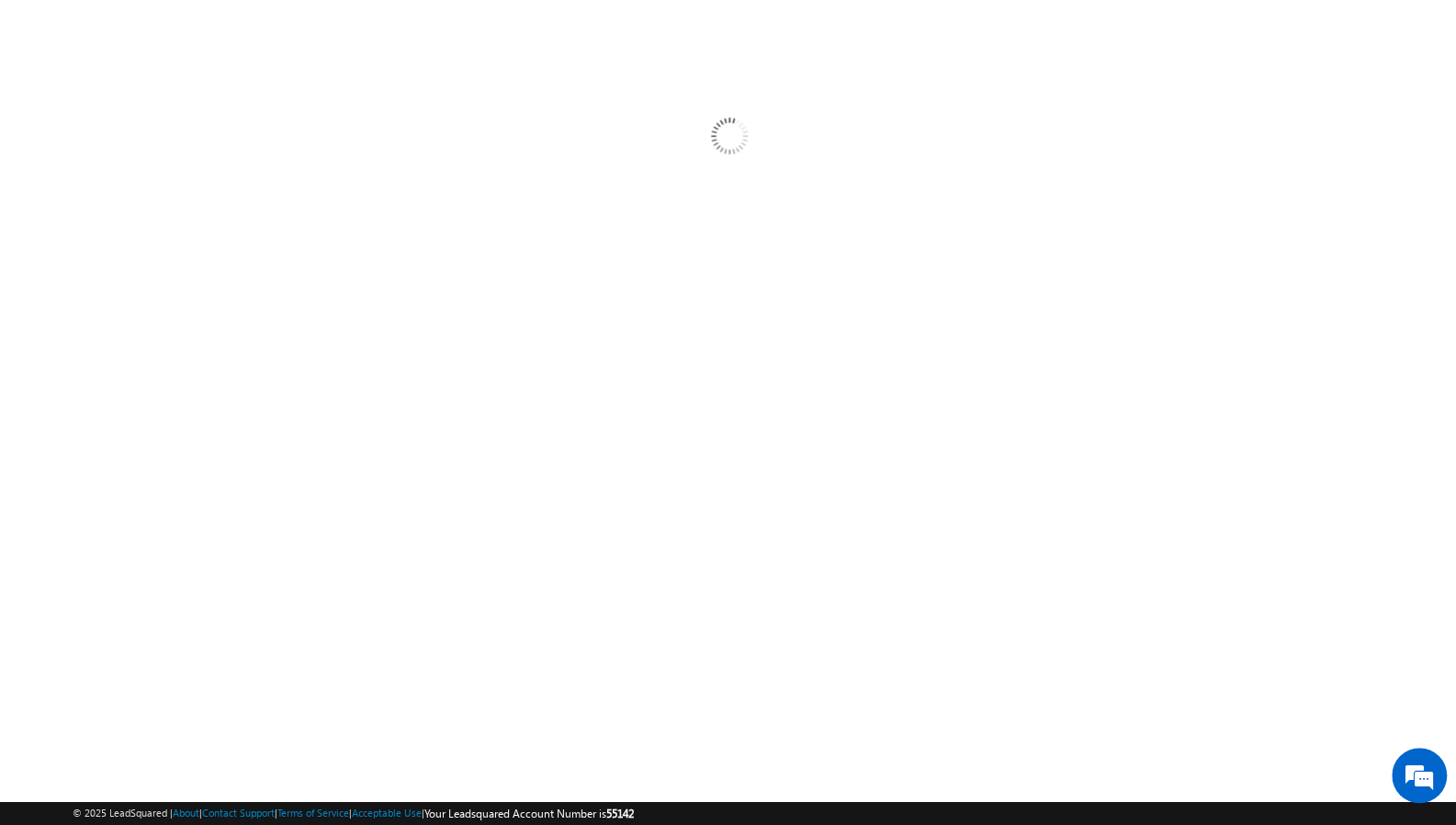
scroll to position [90, 0]
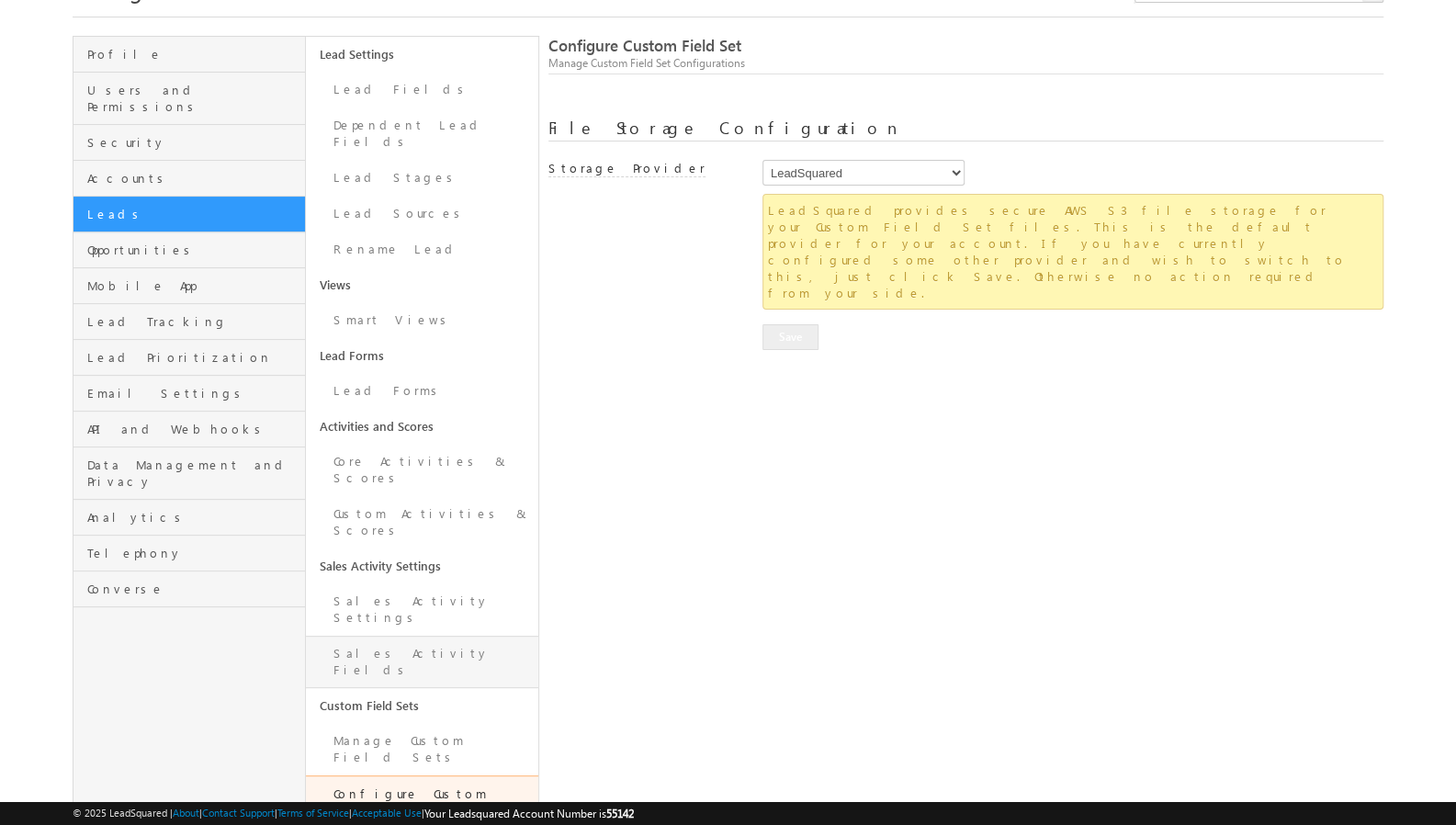
scroll to position [92, 0]
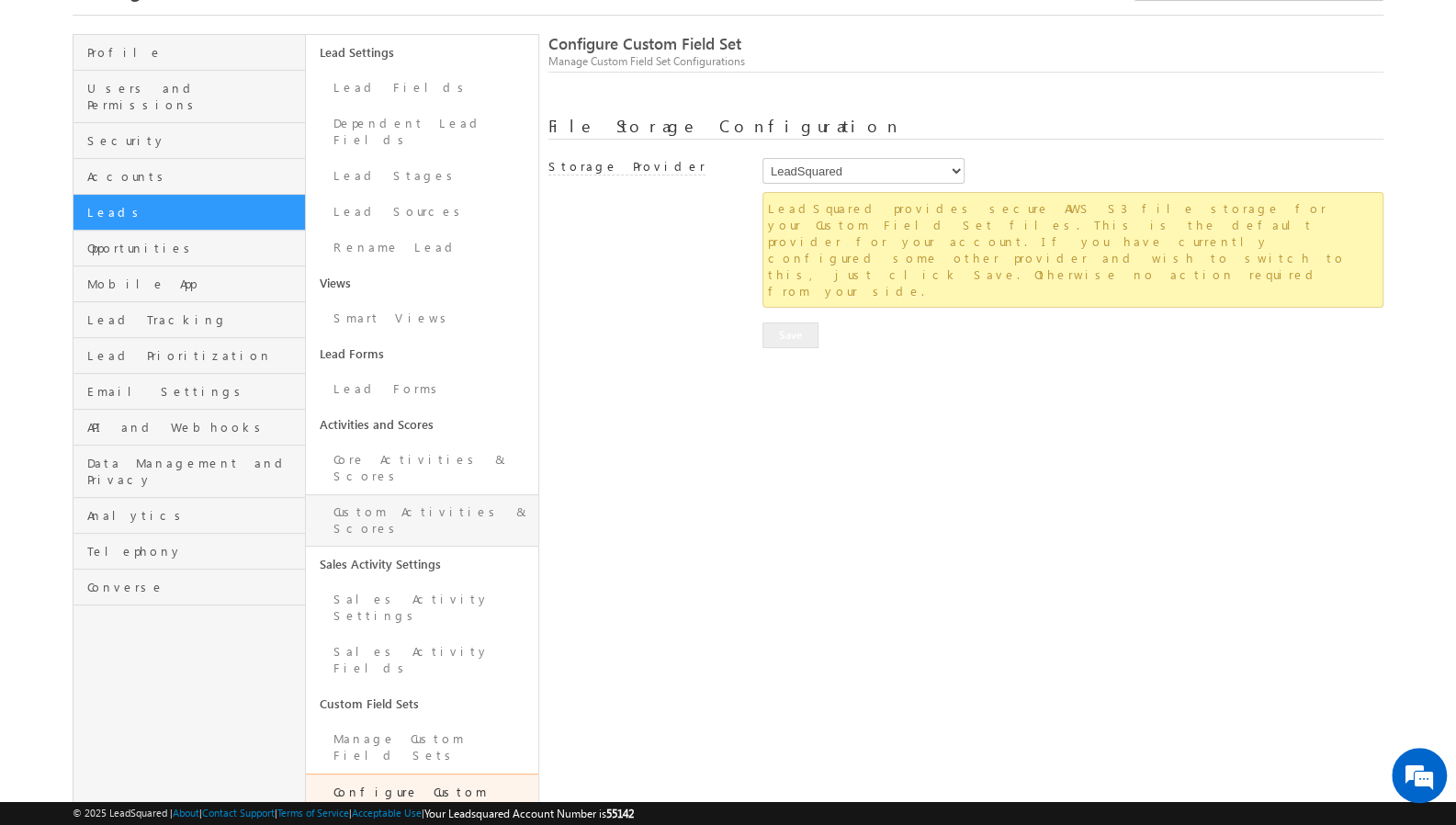
click at [409, 494] on link "Custom Activities & Scores" at bounding box center [422, 520] width 233 height 52
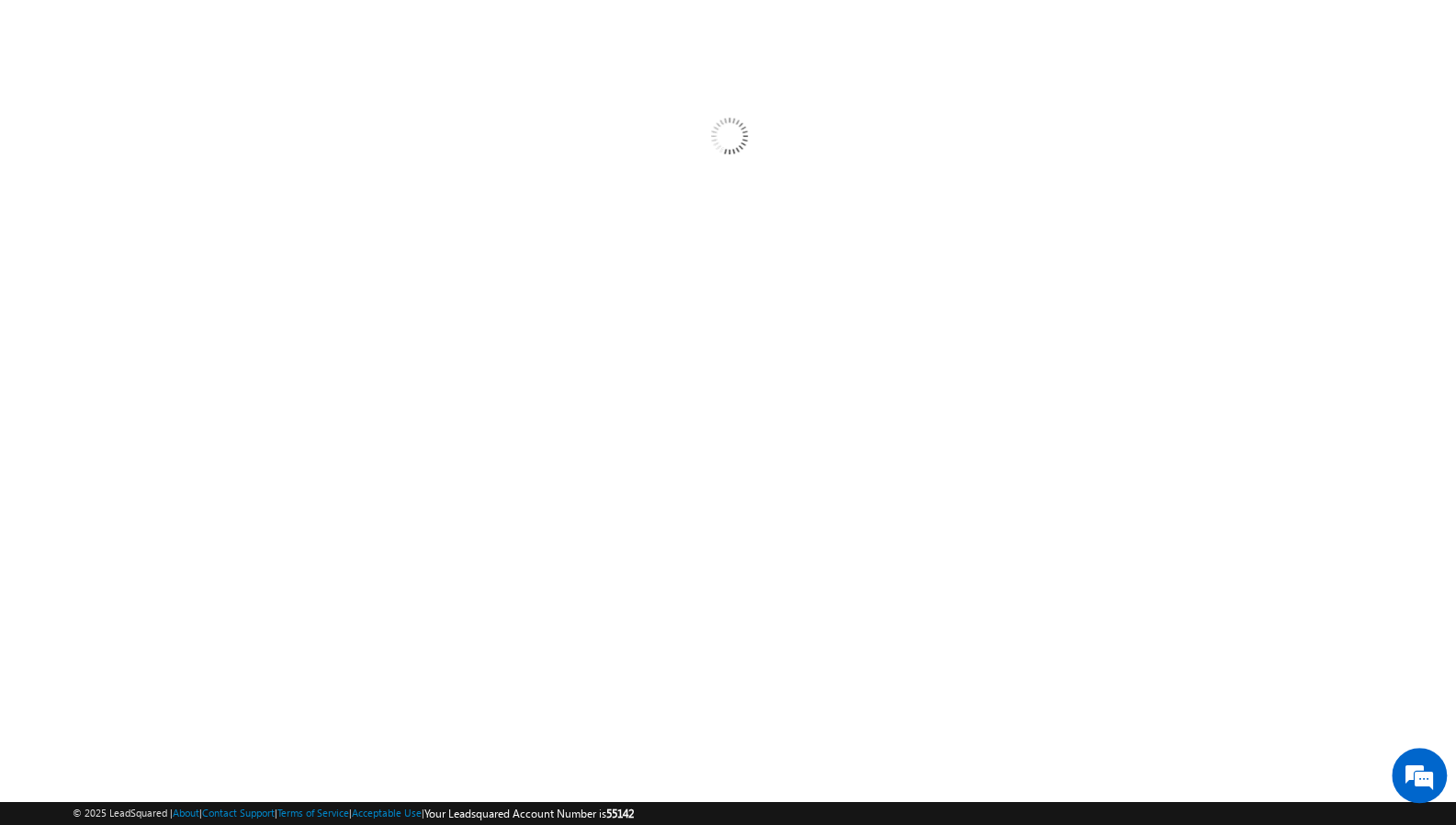
scroll to position [90, 0]
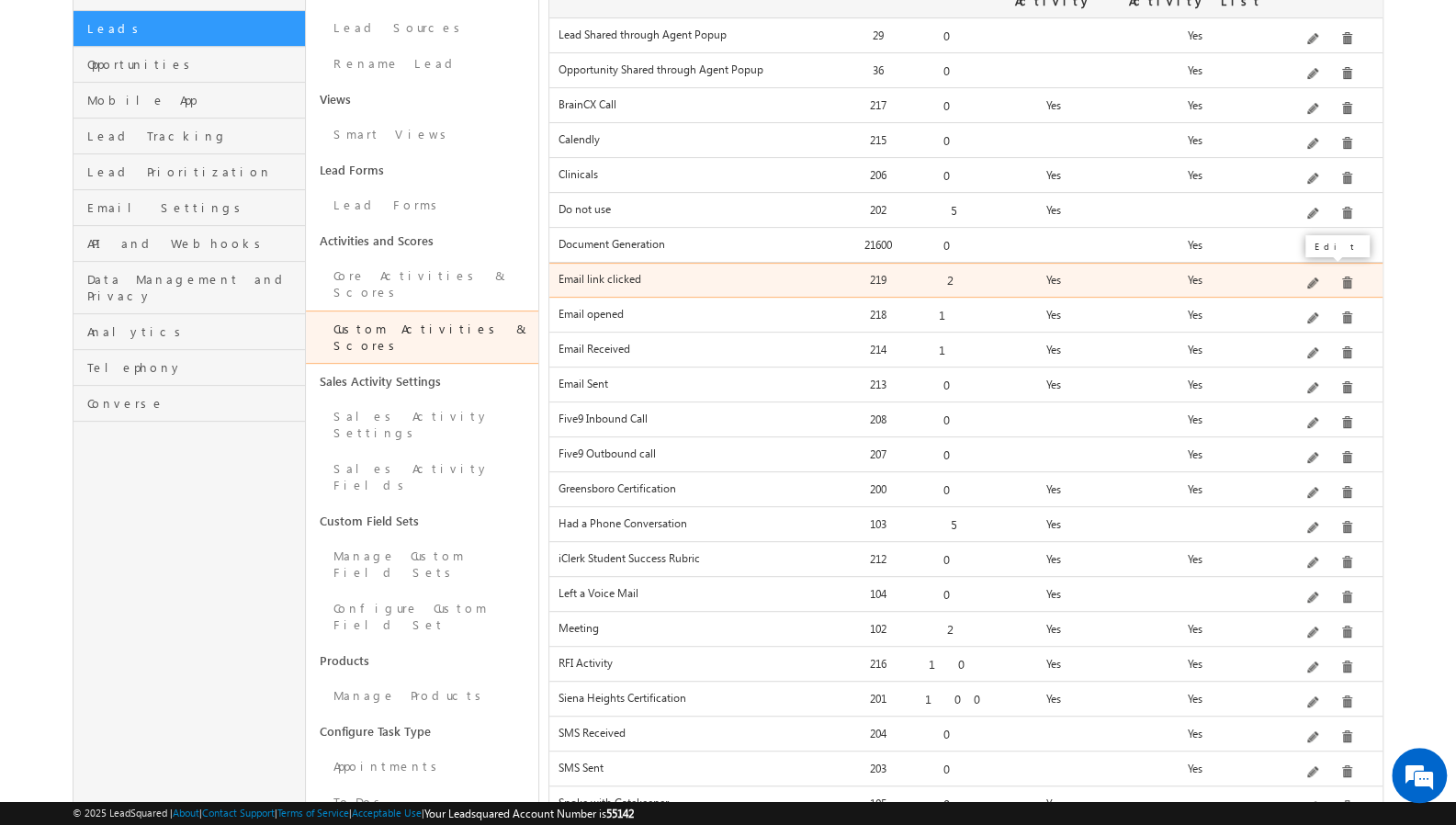
click at [1317, 277] on span at bounding box center [1314, 284] width 14 height 14
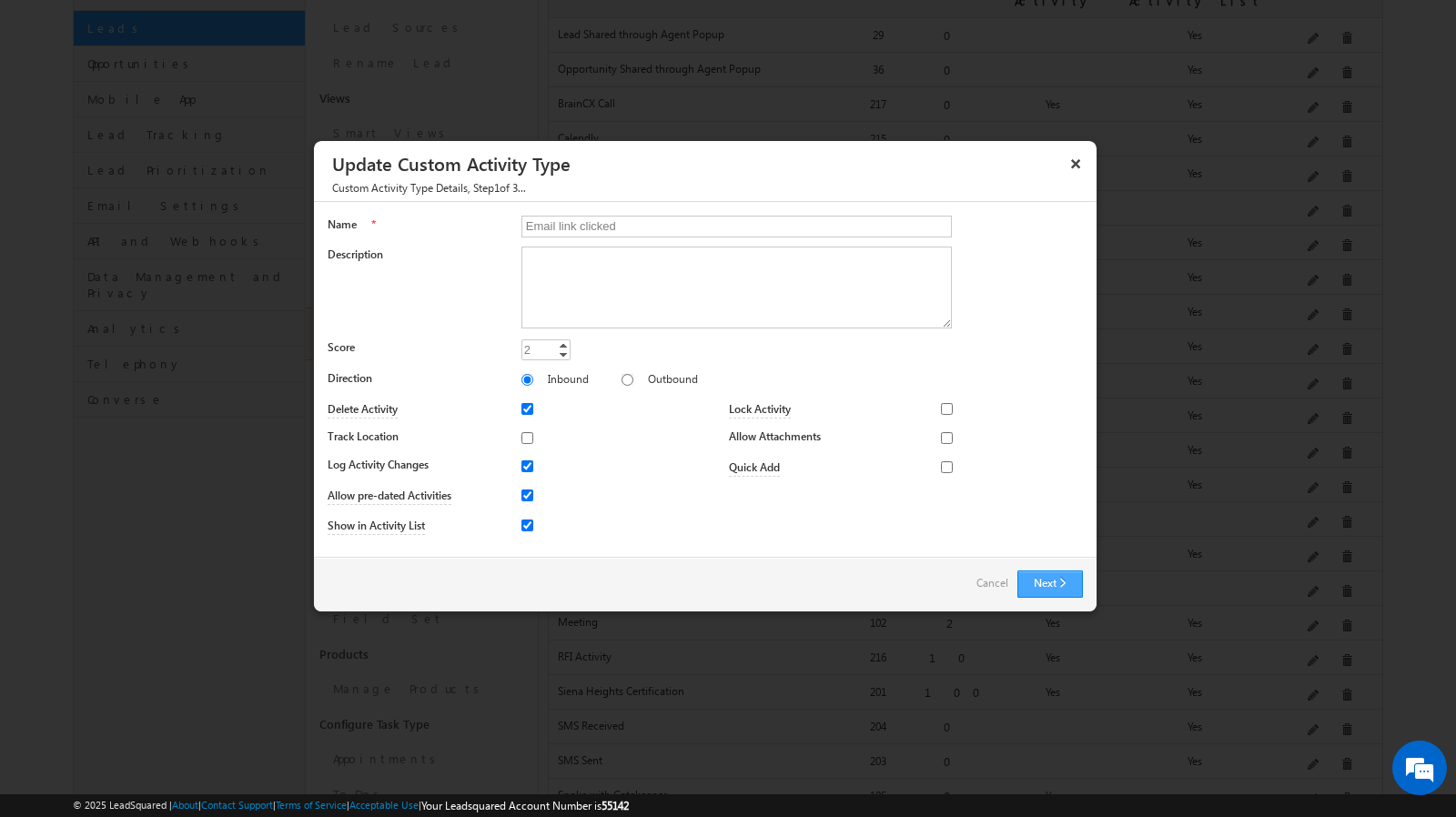
click at [1048, 571] on button "Next" at bounding box center [1050, 585] width 66 height 28
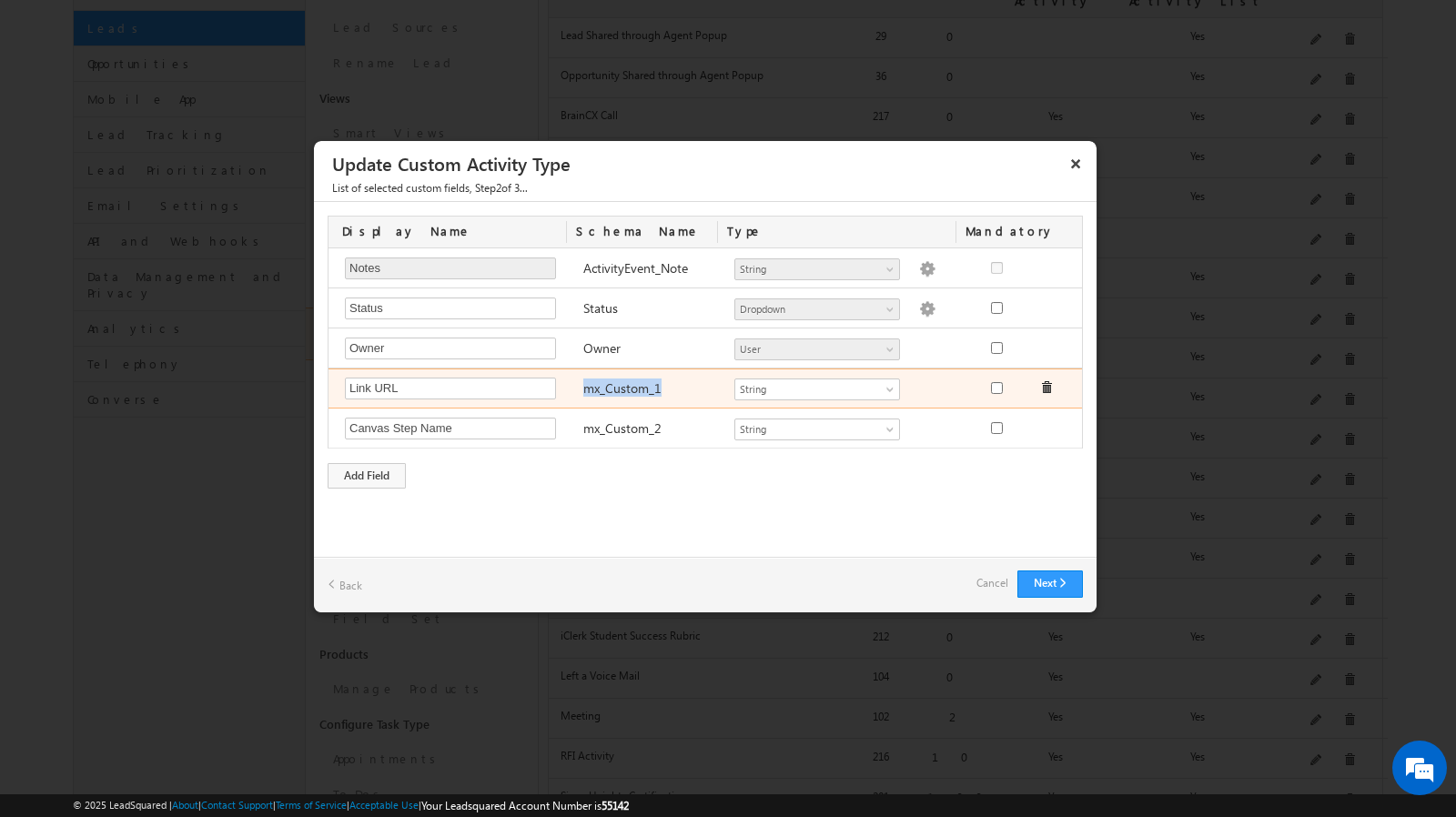
drag, startPoint x: 664, startPoint y: 382, endPoint x: 581, endPoint y: 386, distance: 83.1
click at [581, 386] on div "mx_Custom_1" at bounding box center [649, 390] width 151 height 26
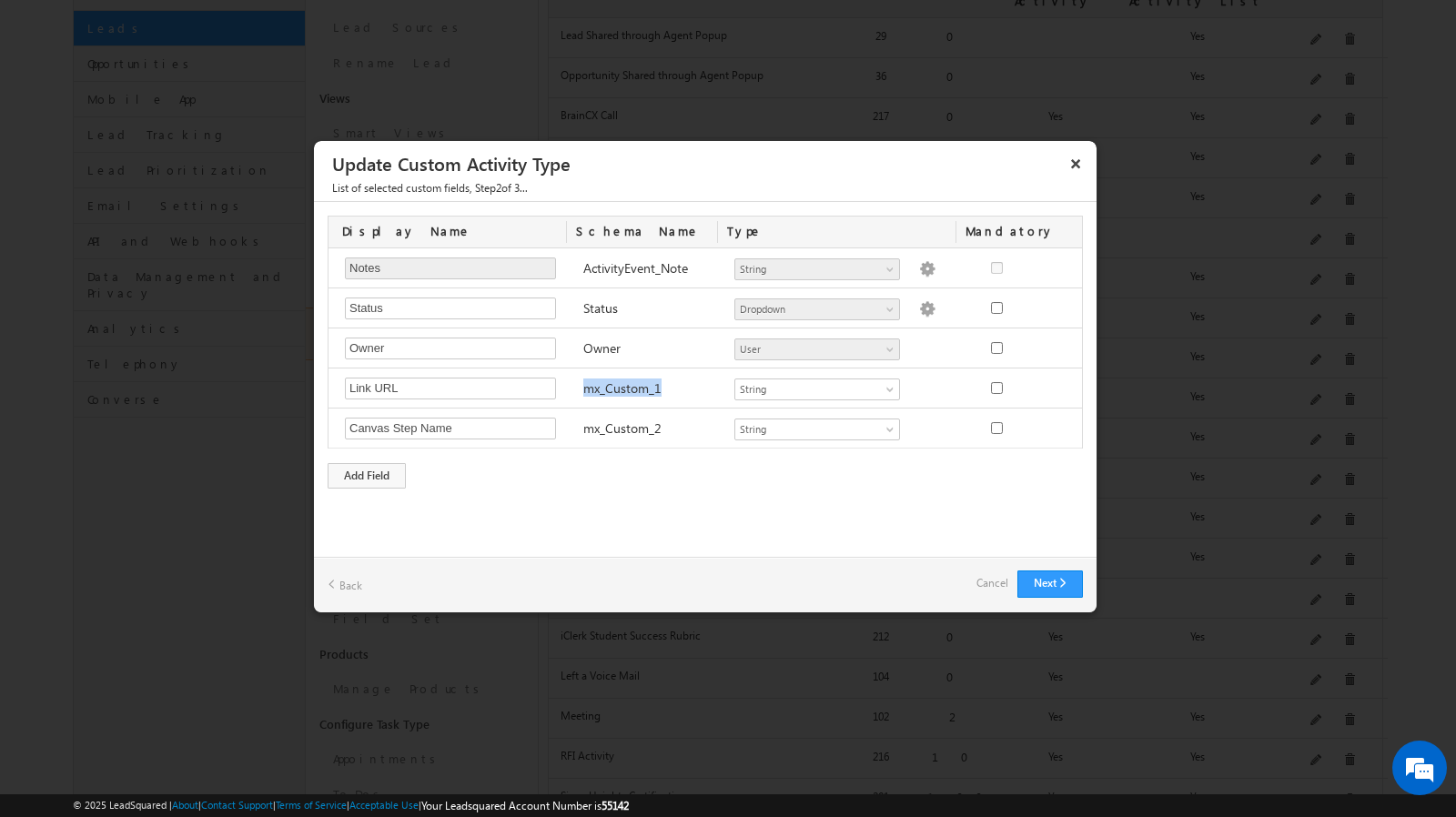
copy label "mx_Custom_1"
click at [1078, 161] on button "×" at bounding box center [1075, 163] width 29 height 31
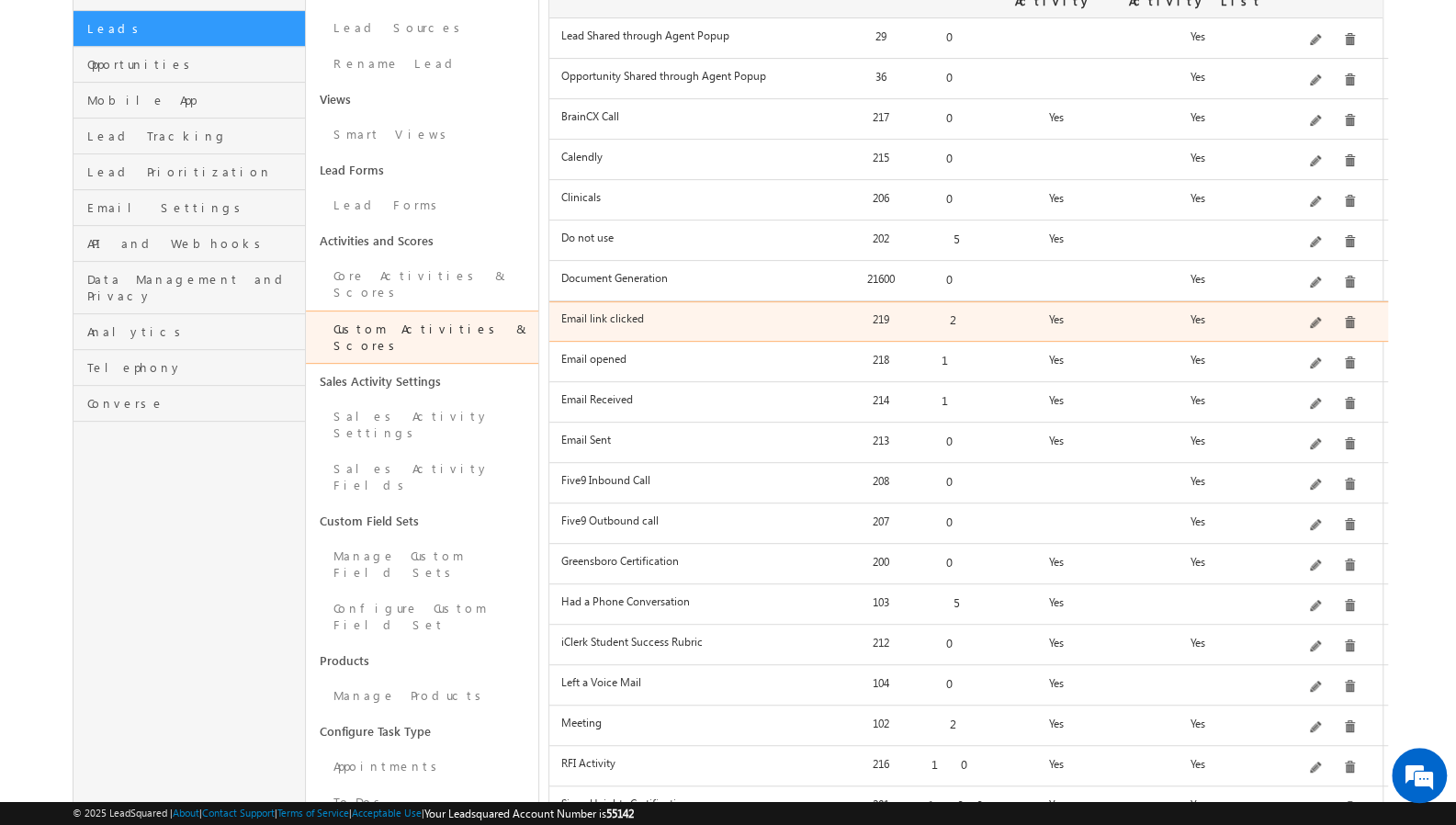
drag, startPoint x: 889, startPoint y: 303, endPoint x: 868, endPoint y: 301, distance: 21.1
click at [868, 310] on div "219" at bounding box center [881, 323] width 76 height 26
copy div "219"
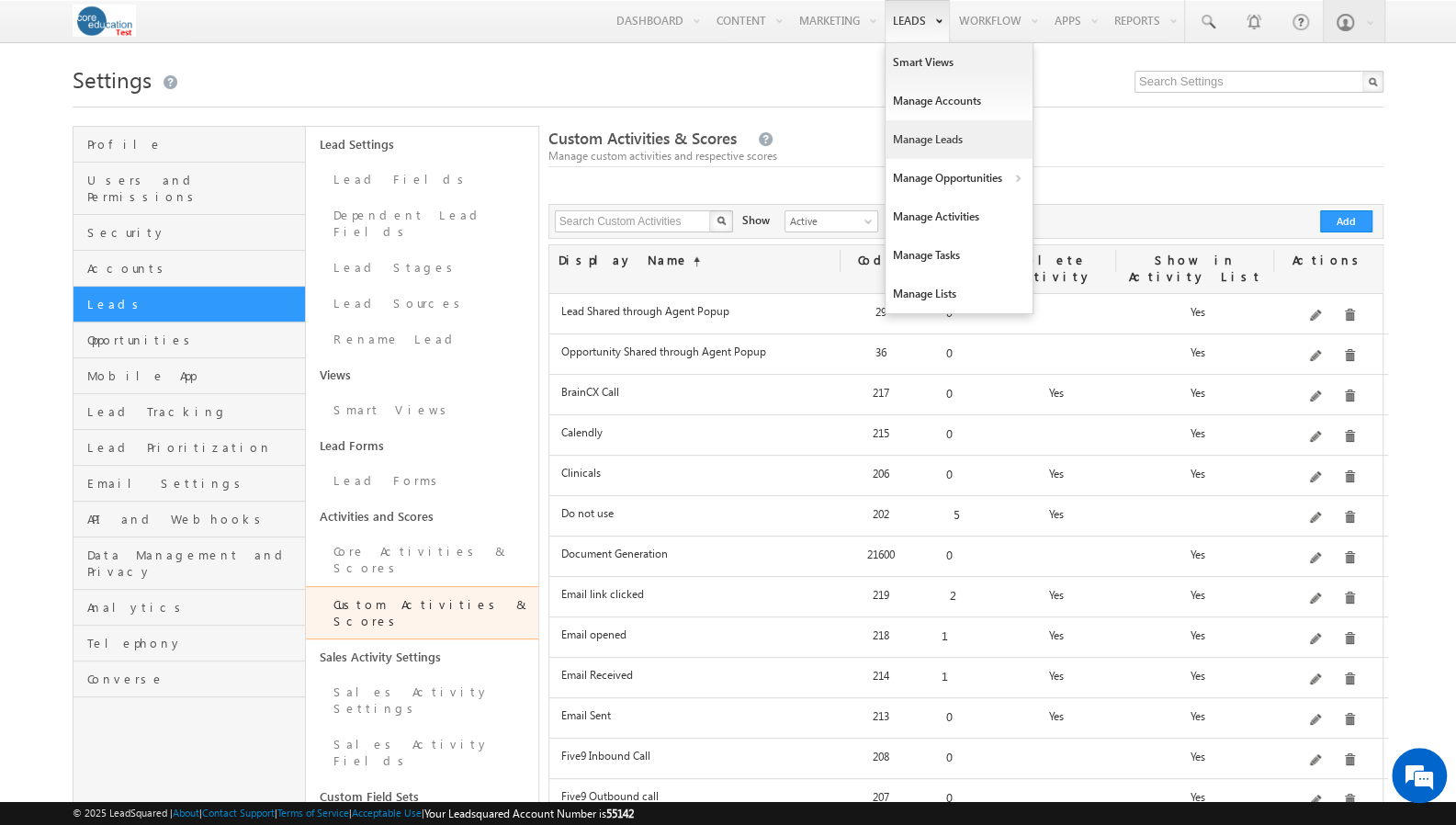
click at [907, 134] on link "Manage Leads" at bounding box center [958, 139] width 147 height 38
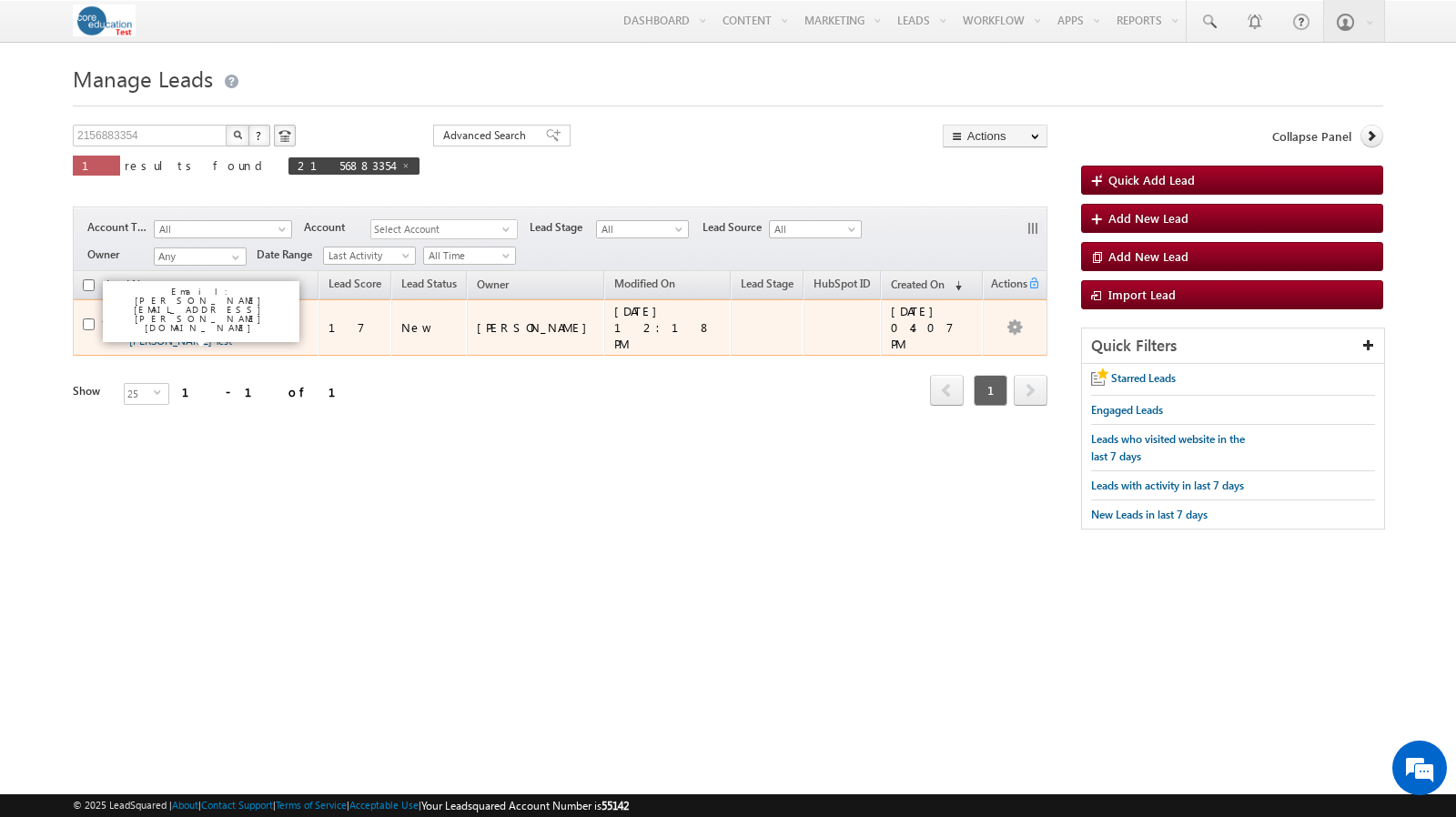
click at [184, 316] on link "[PERSON_NAME] Test [PERSON_NAME] Test" at bounding box center [180, 331] width 103 height 31
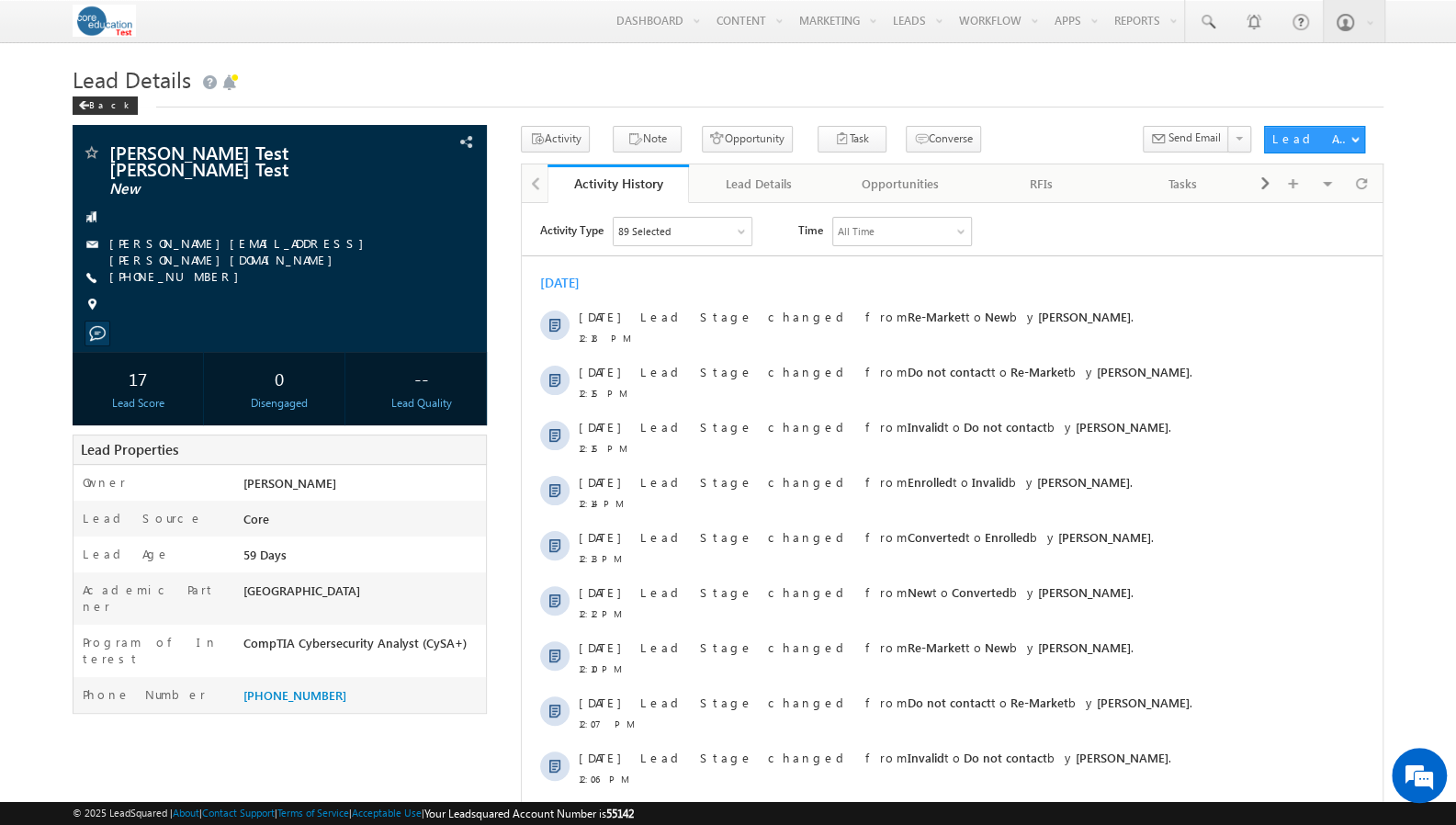
click at [718, 228] on div "89 Selected" at bounding box center [683, 231] width 138 height 28
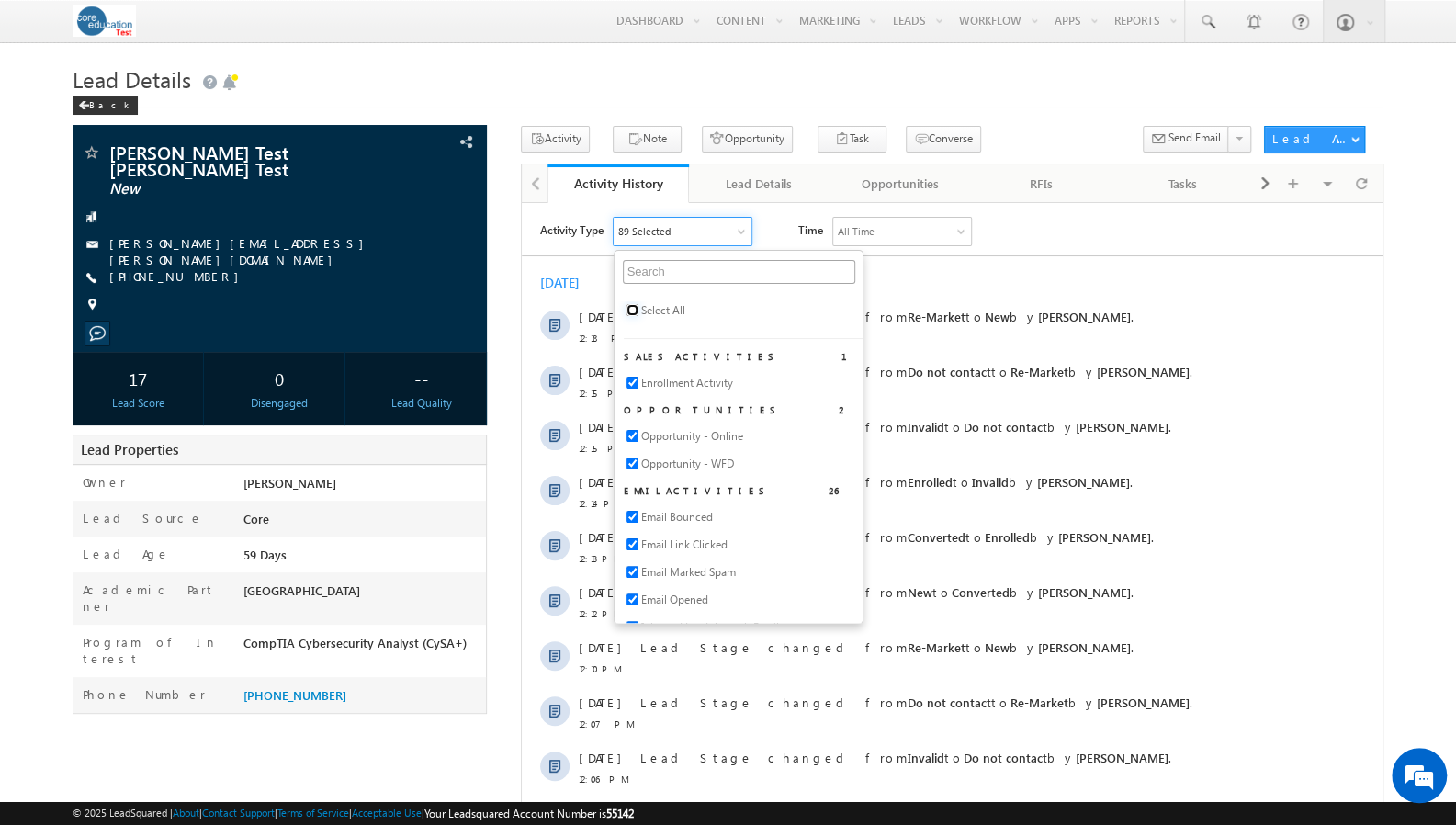
click at [631, 309] on input "checkbox" at bounding box center [632, 309] width 12 height 12
checkbox input "true"
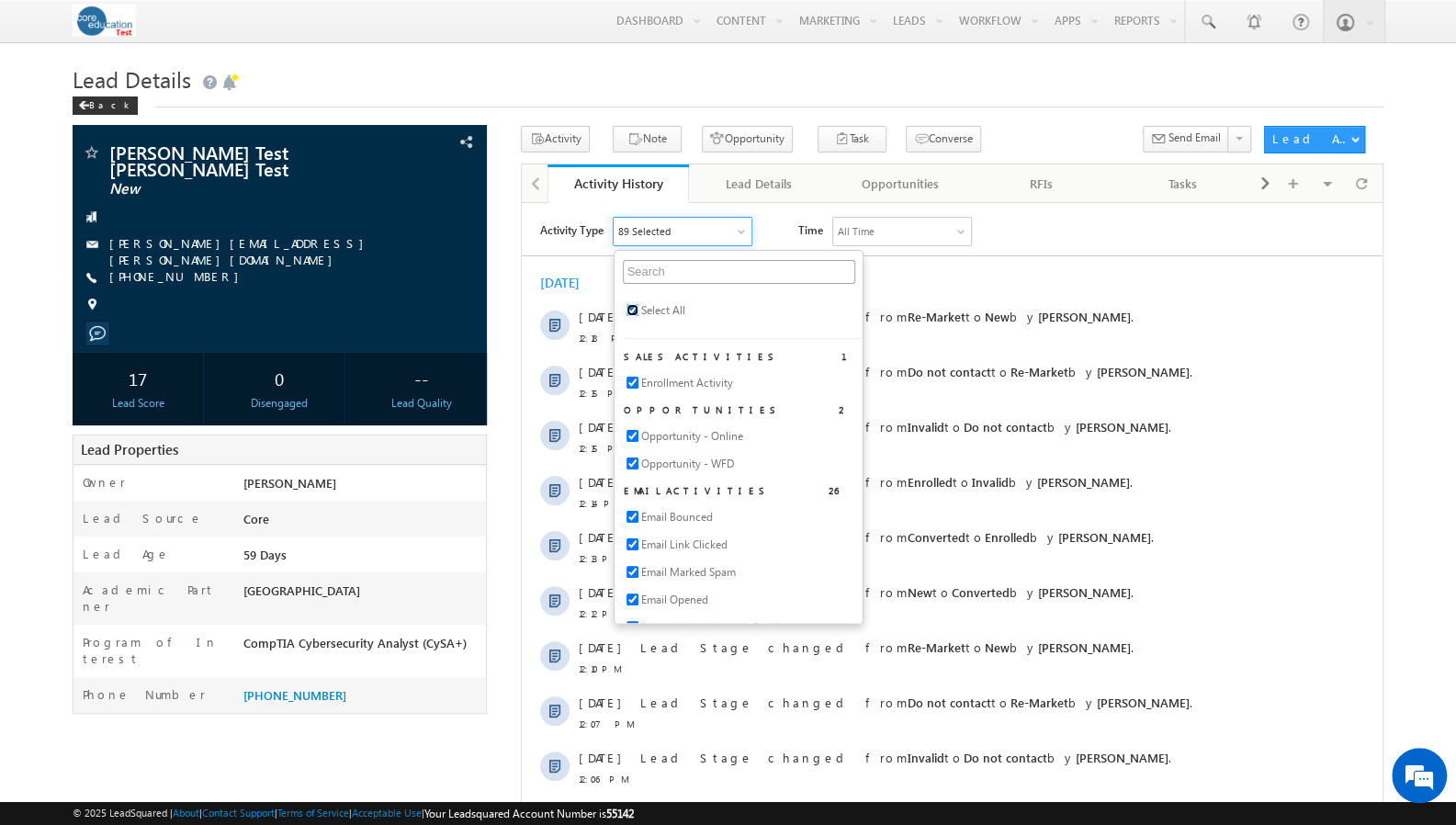
checkbox input "true"
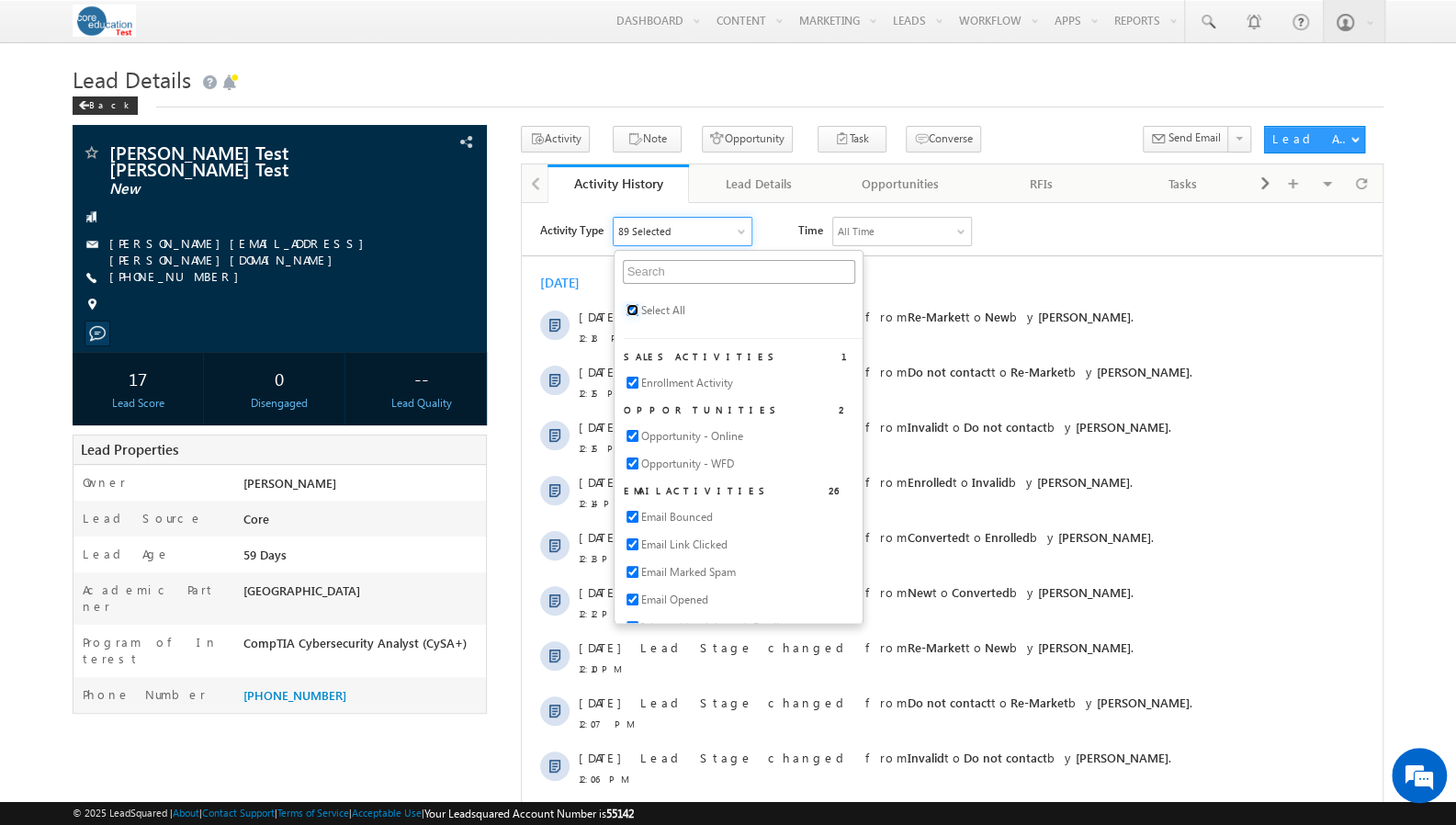
checkbox input "true"
click at [1055, 279] on div "Yesterday" at bounding box center [953, 282] width 861 height 17
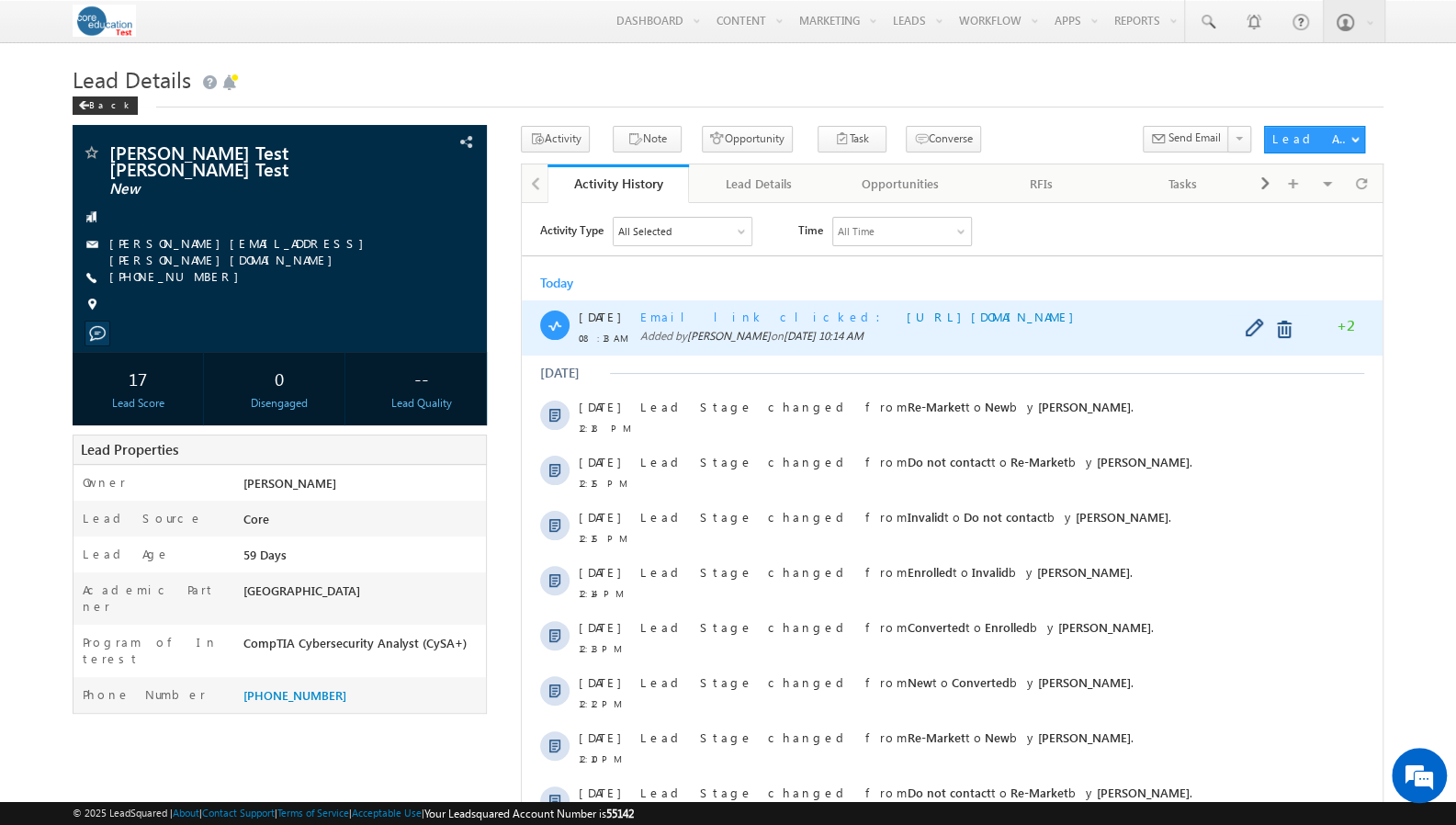
click at [673, 310] on span "Email link clicked" at bounding box center [766, 315] width 251 height 16
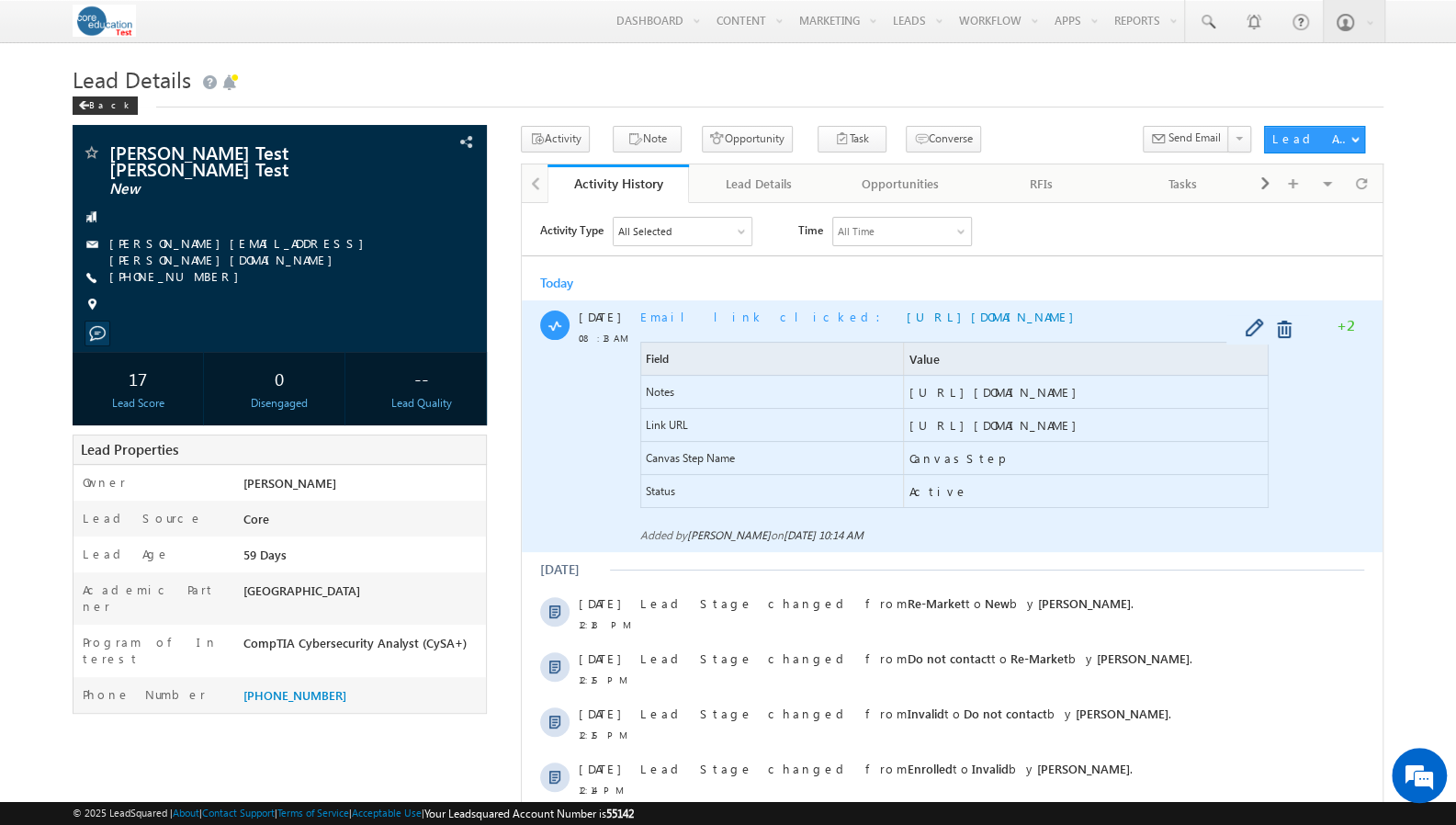
drag, startPoint x: 1147, startPoint y: 455, endPoint x: 1136, endPoint y: 445, distance: 14.9
click at [1147, 455] on span "CanvasStep" at bounding box center [1085, 457] width 362 height 32
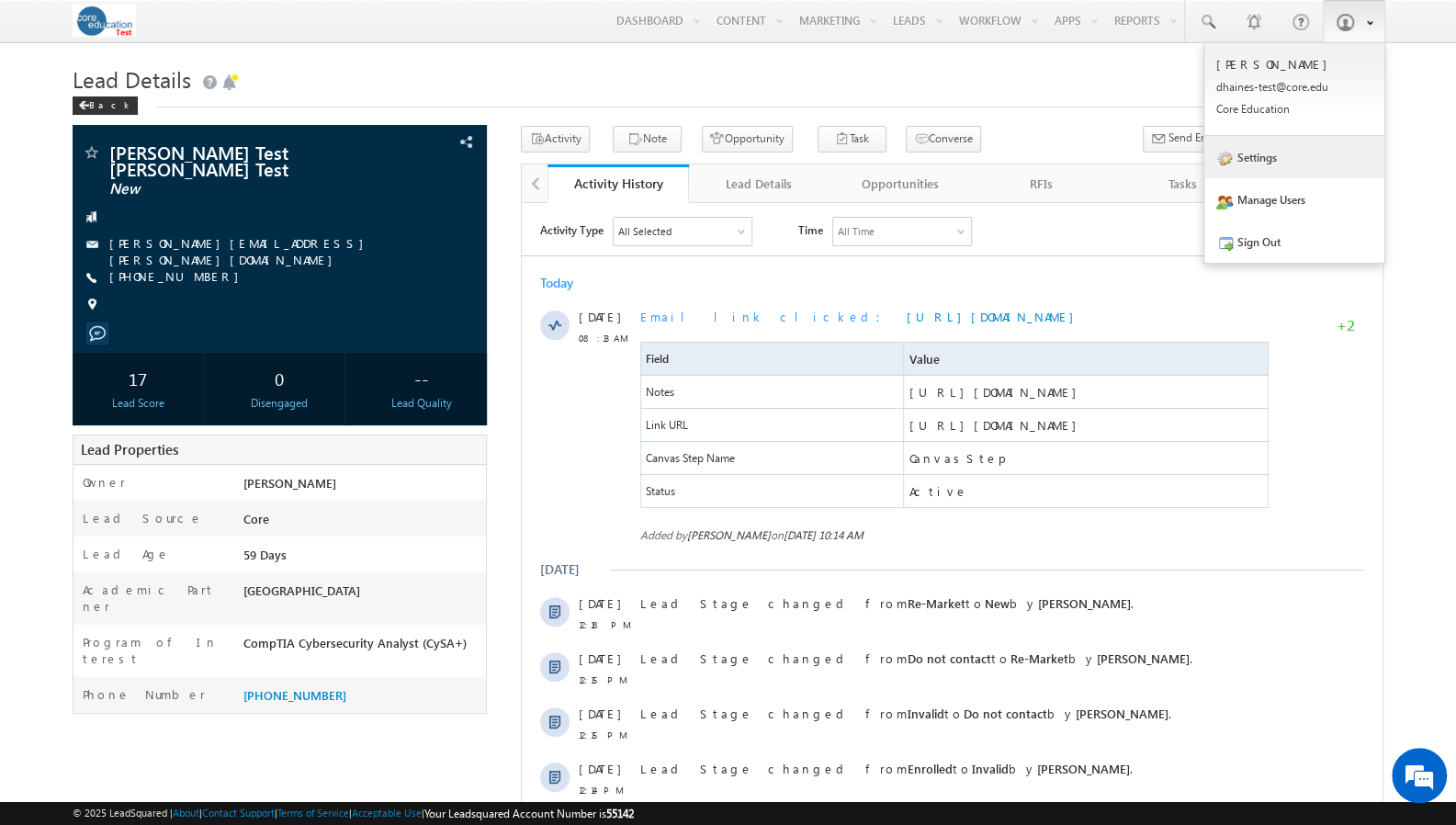
click at [1274, 155] on link "Settings" at bounding box center [1293, 157] width 180 height 42
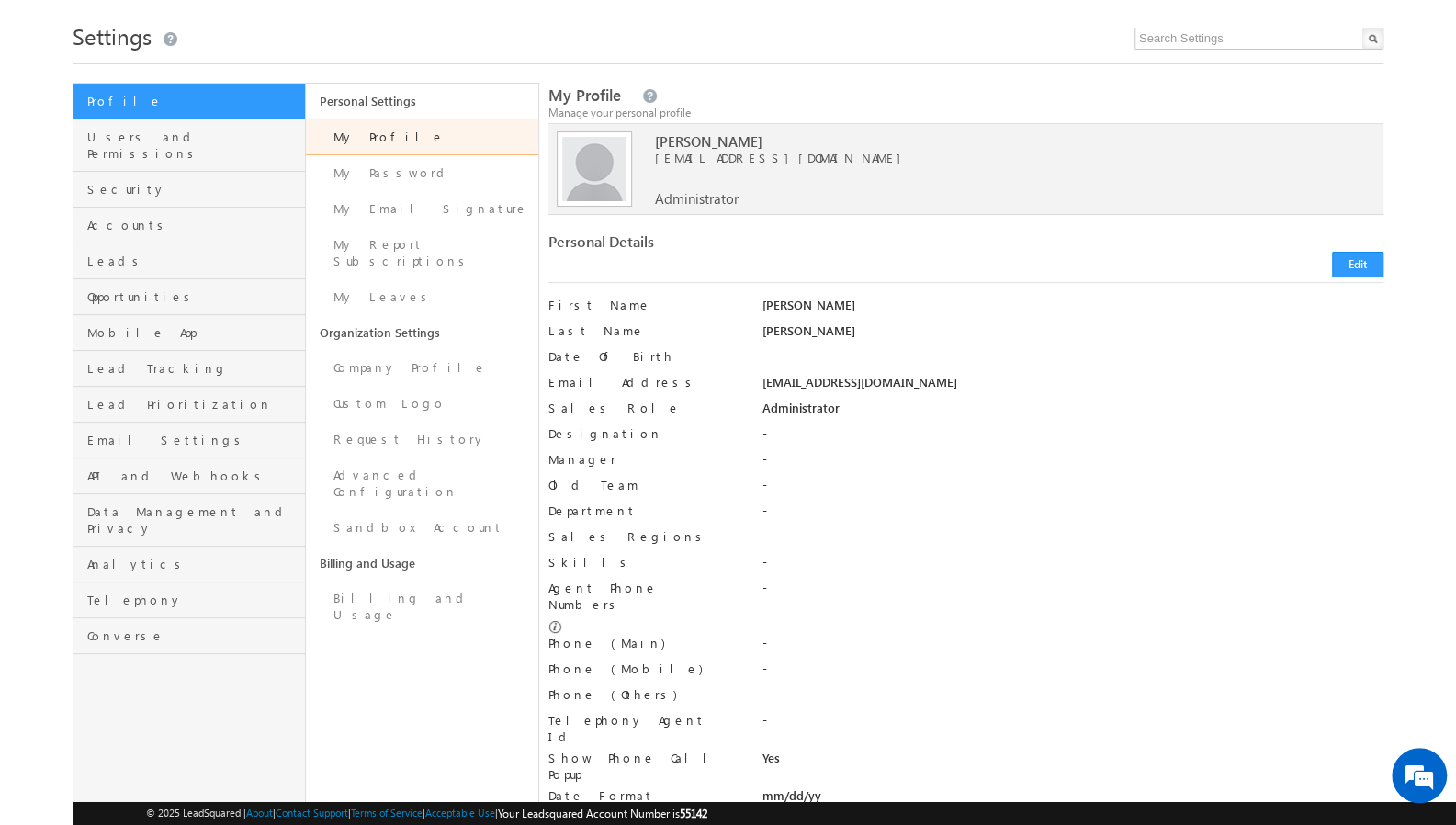
scroll to position [92, 0]
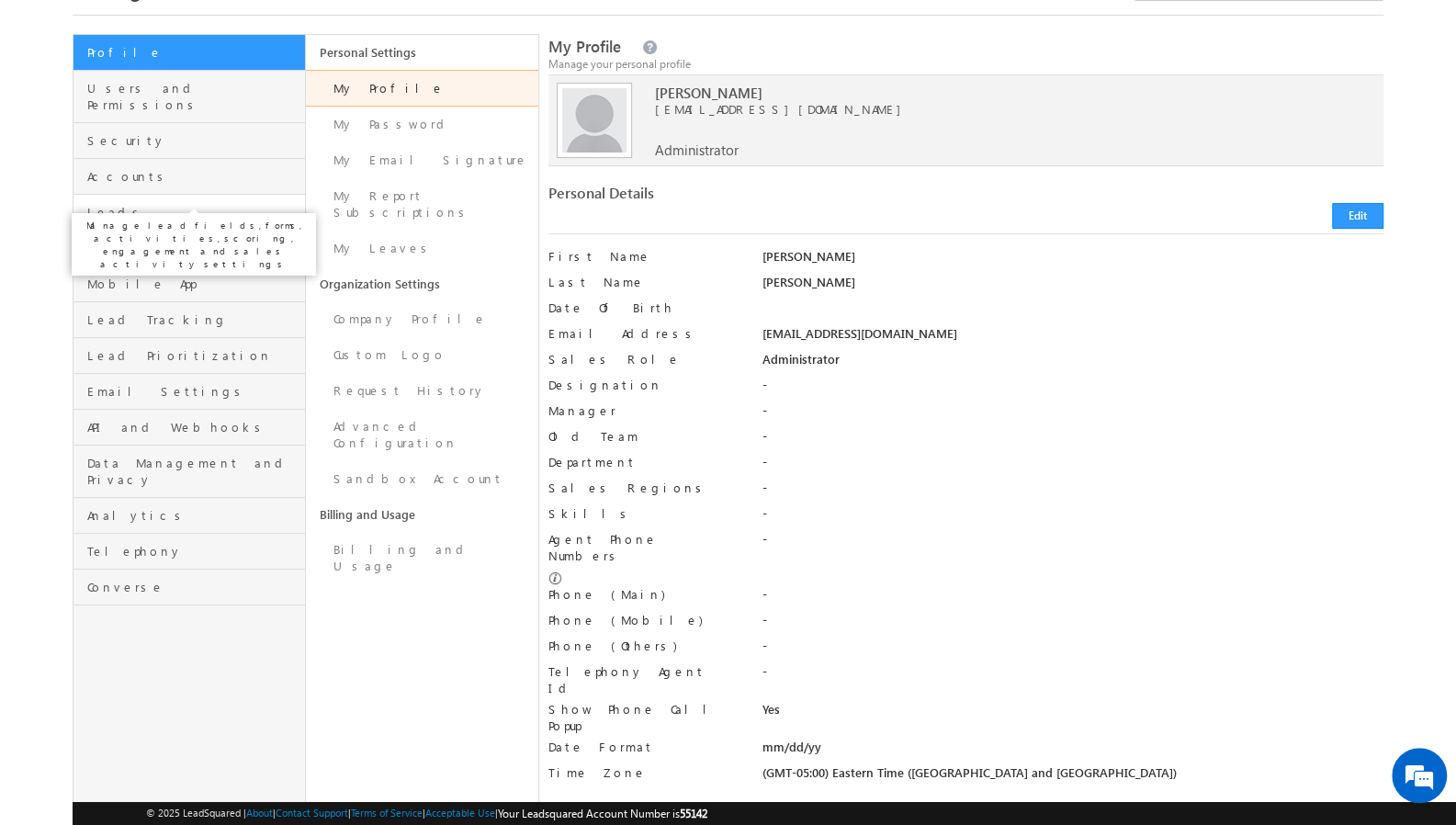
click at [150, 204] on span "Leads" at bounding box center [193, 212] width 213 height 17
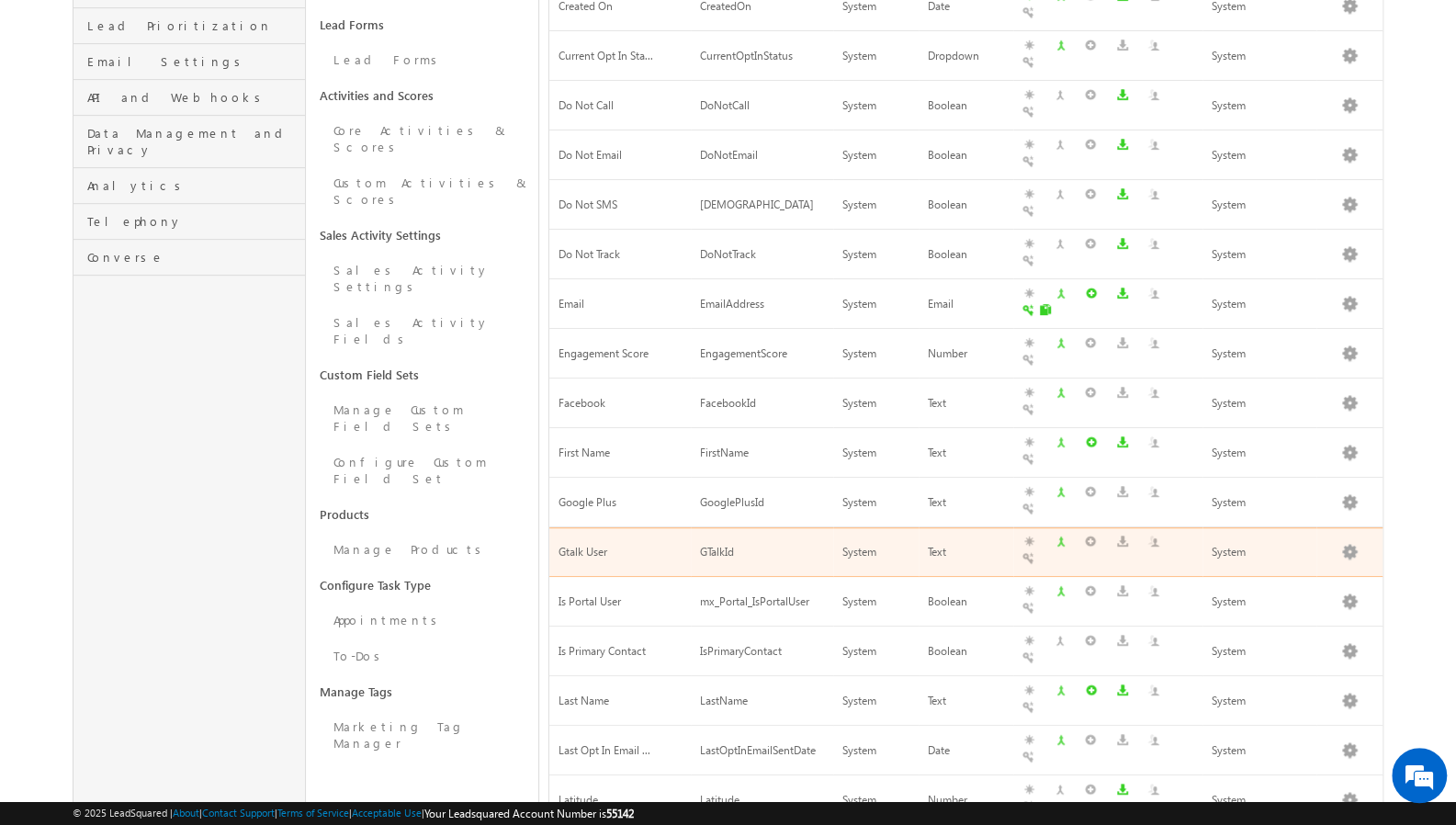
scroll to position [425, 0]
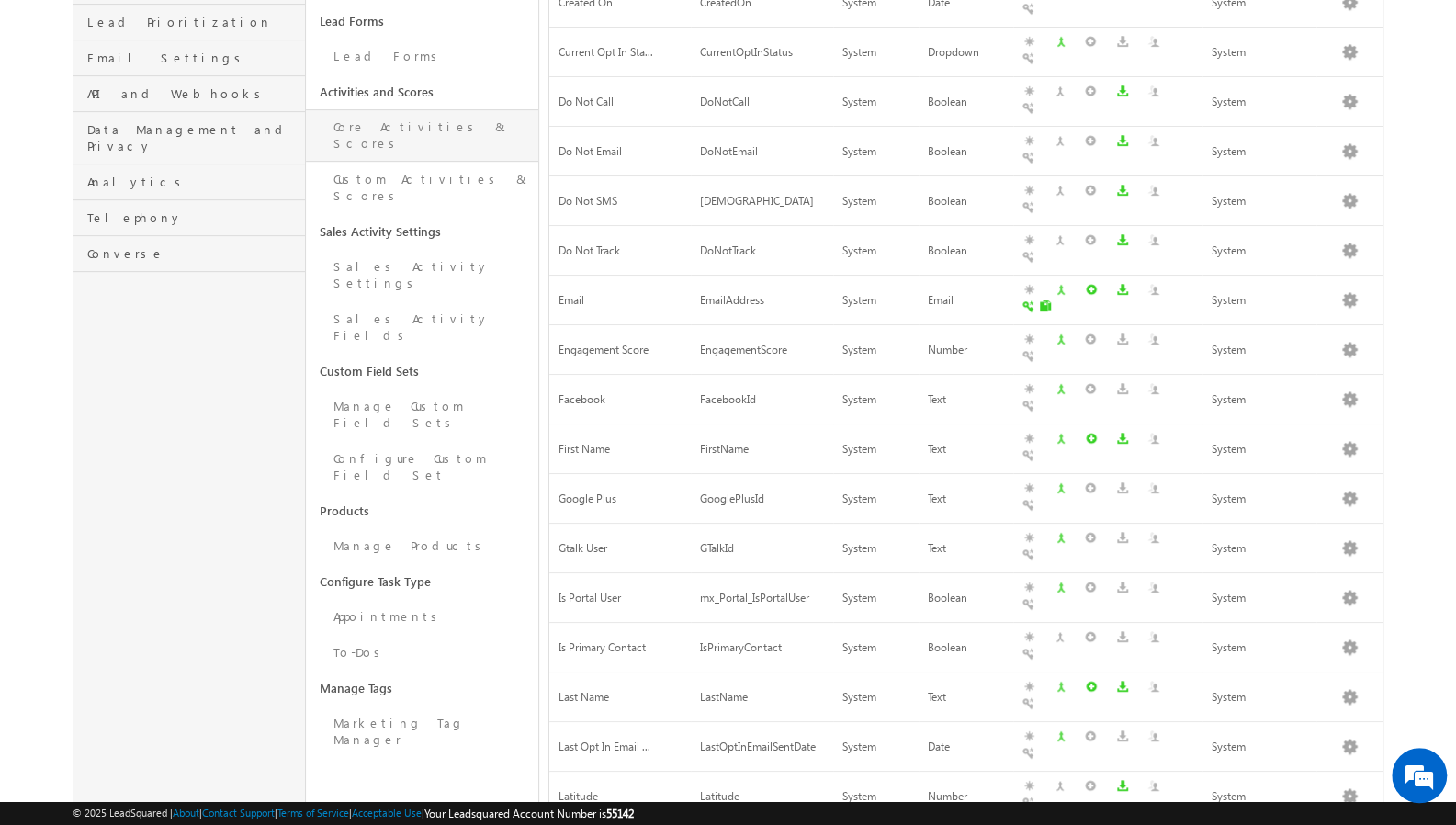
click at [408, 109] on link "Core Activities & Scores" at bounding box center [422, 135] width 233 height 52
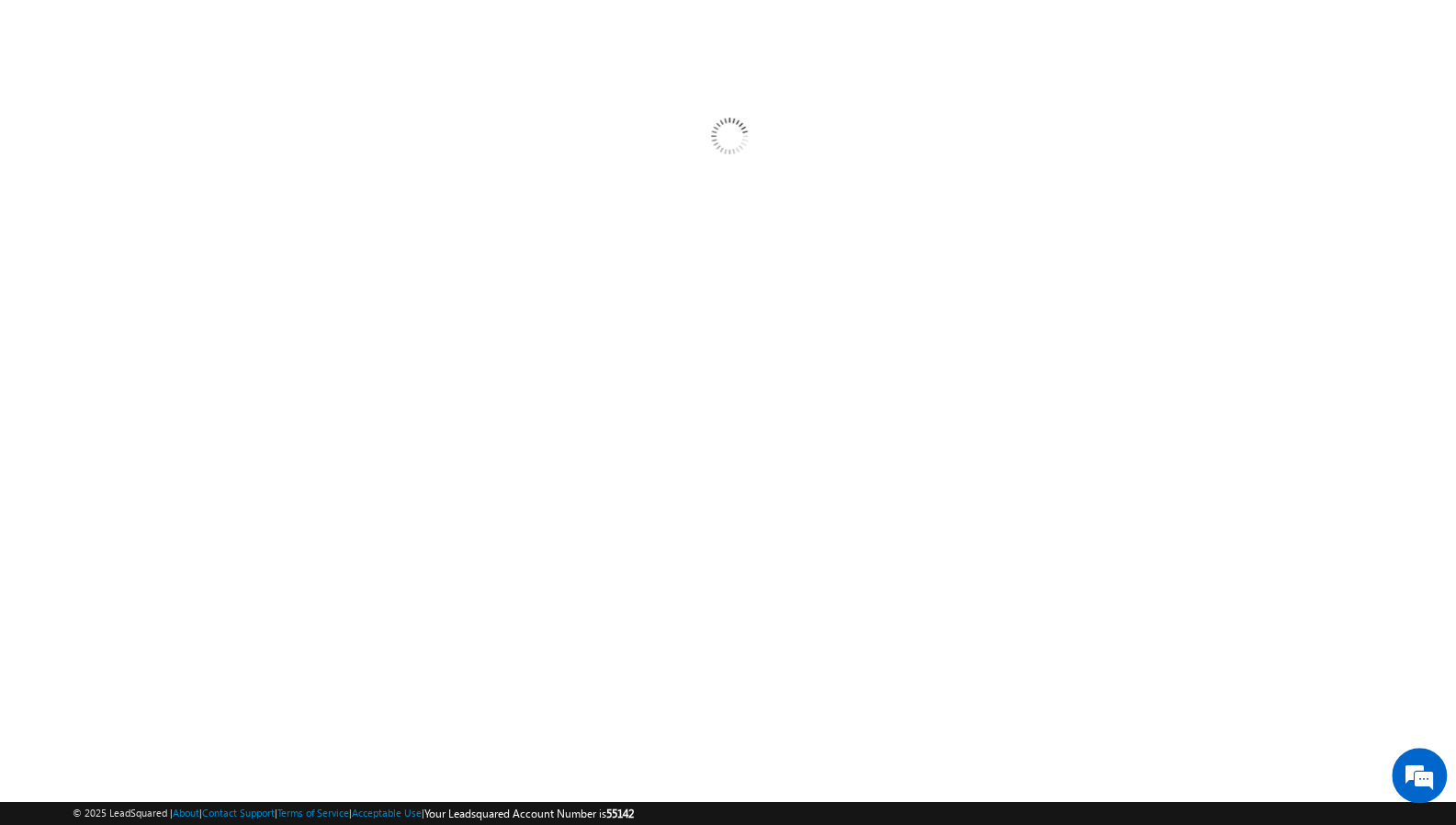
scroll to position [90, 0]
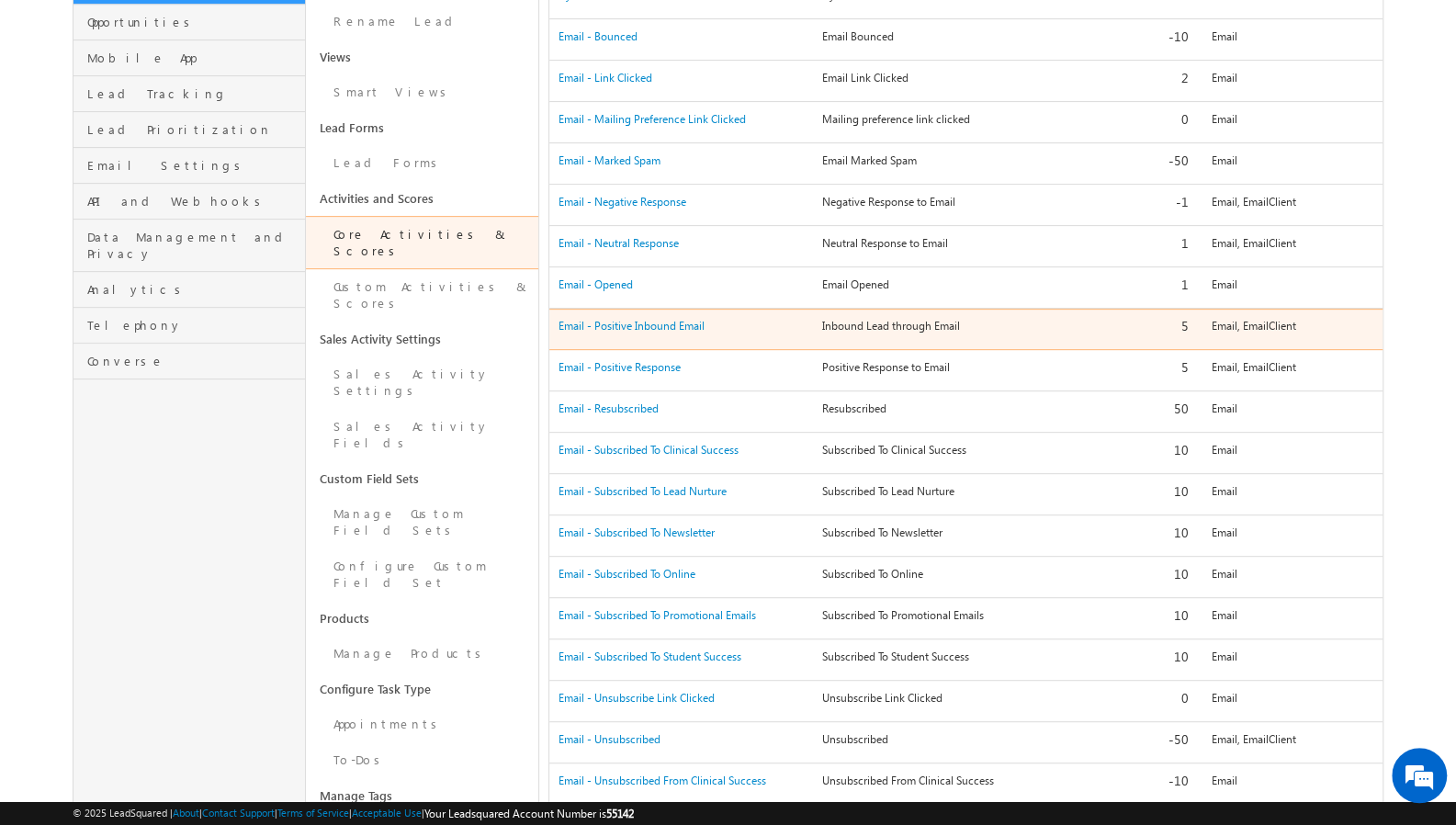
scroll to position [276, 0]
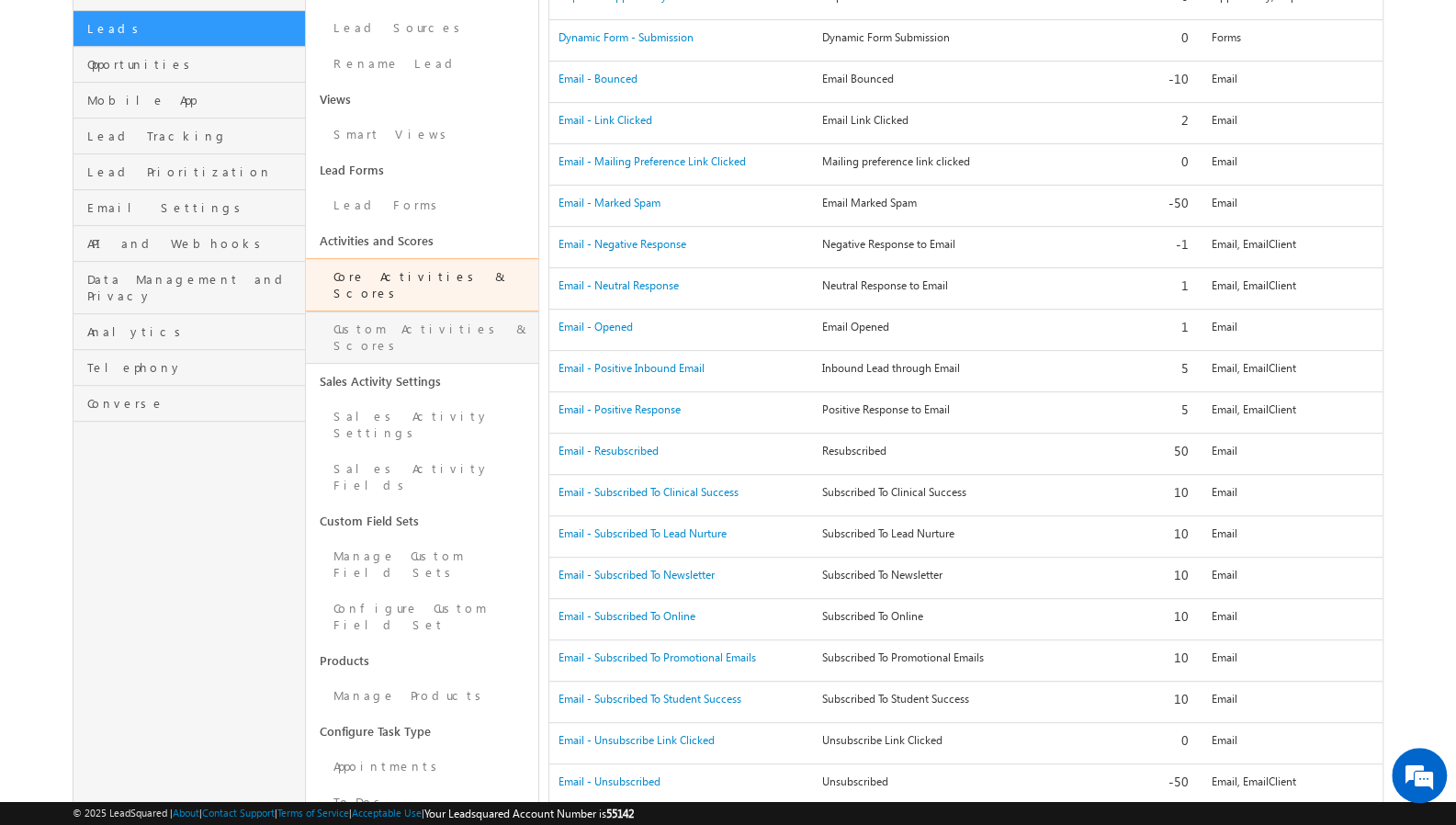
click at [412, 311] on link "Custom Activities & Scores" at bounding box center [422, 337] width 233 height 52
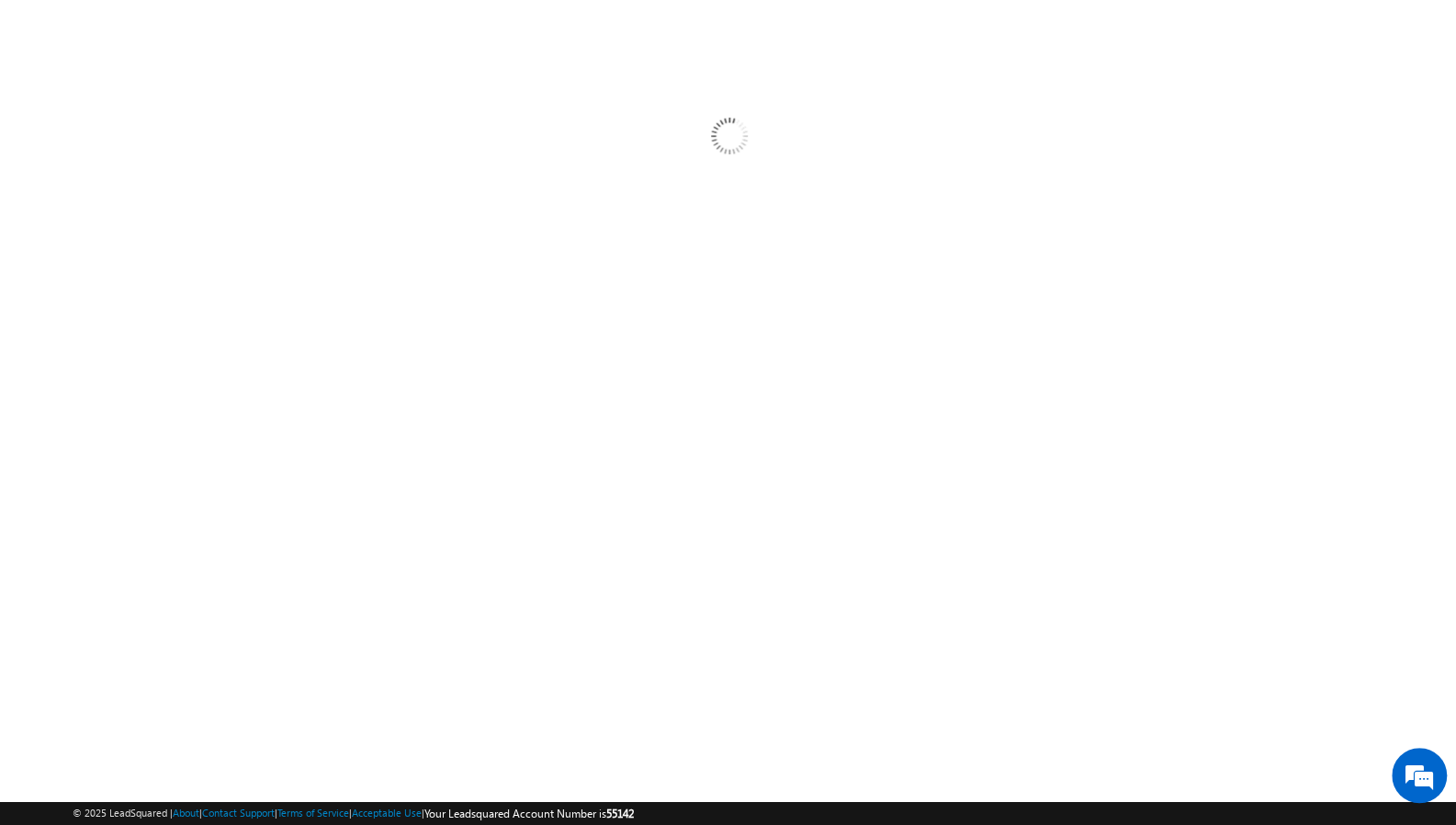
scroll to position [90, 0]
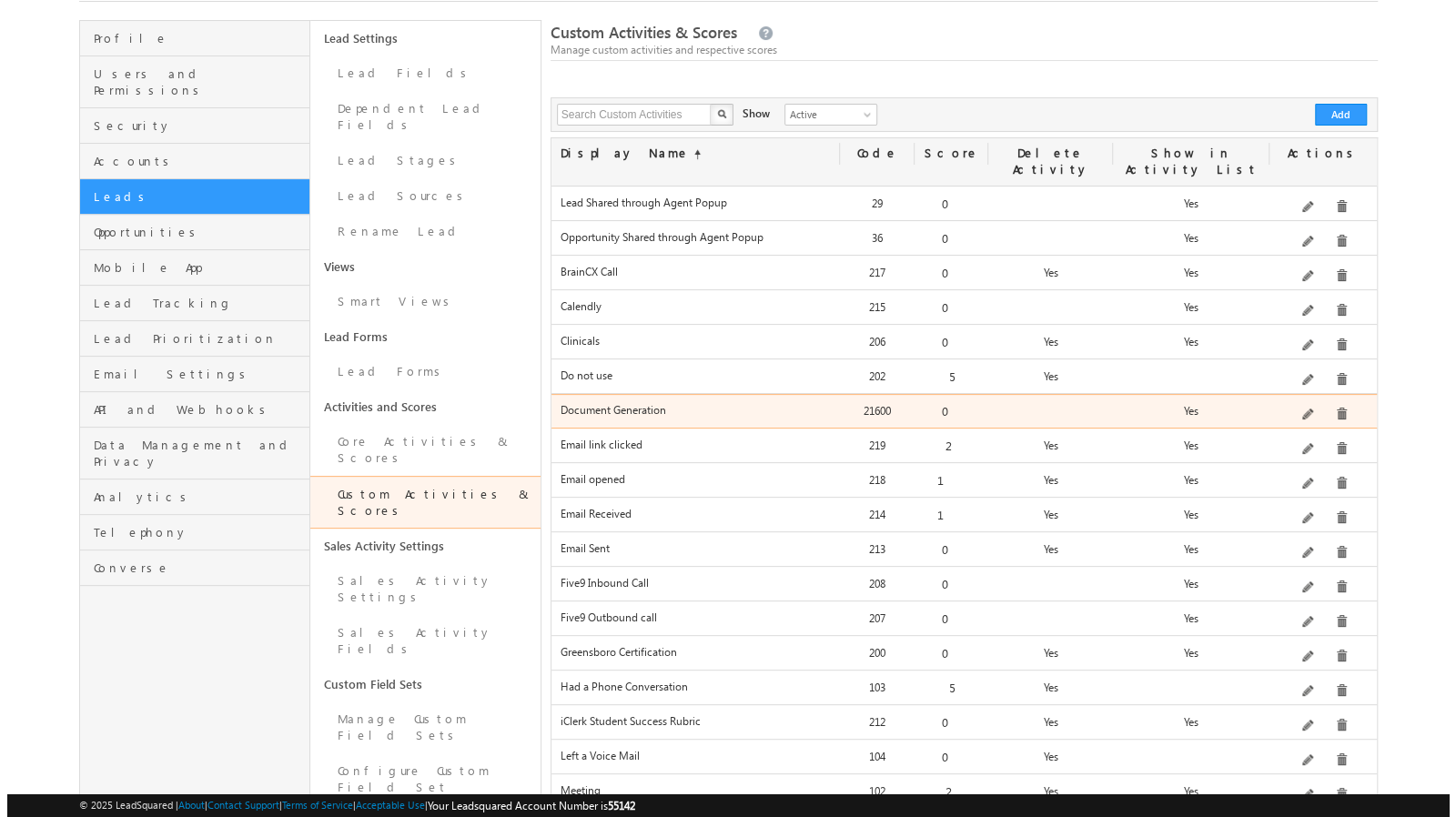
scroll to position [182, 0]
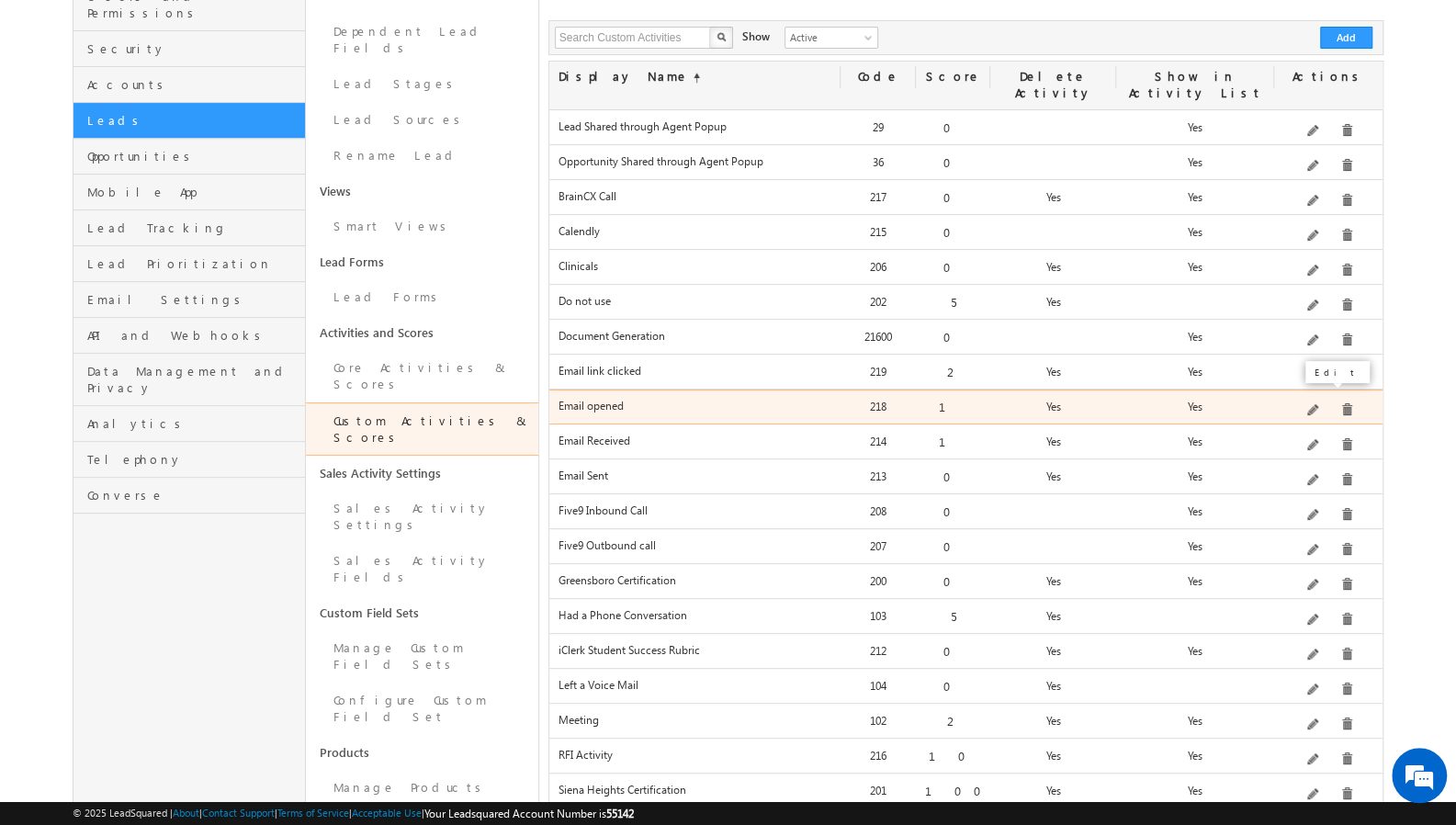
click at [1311, 405] on span at bounding box center [1314, 411] width 14 height 14
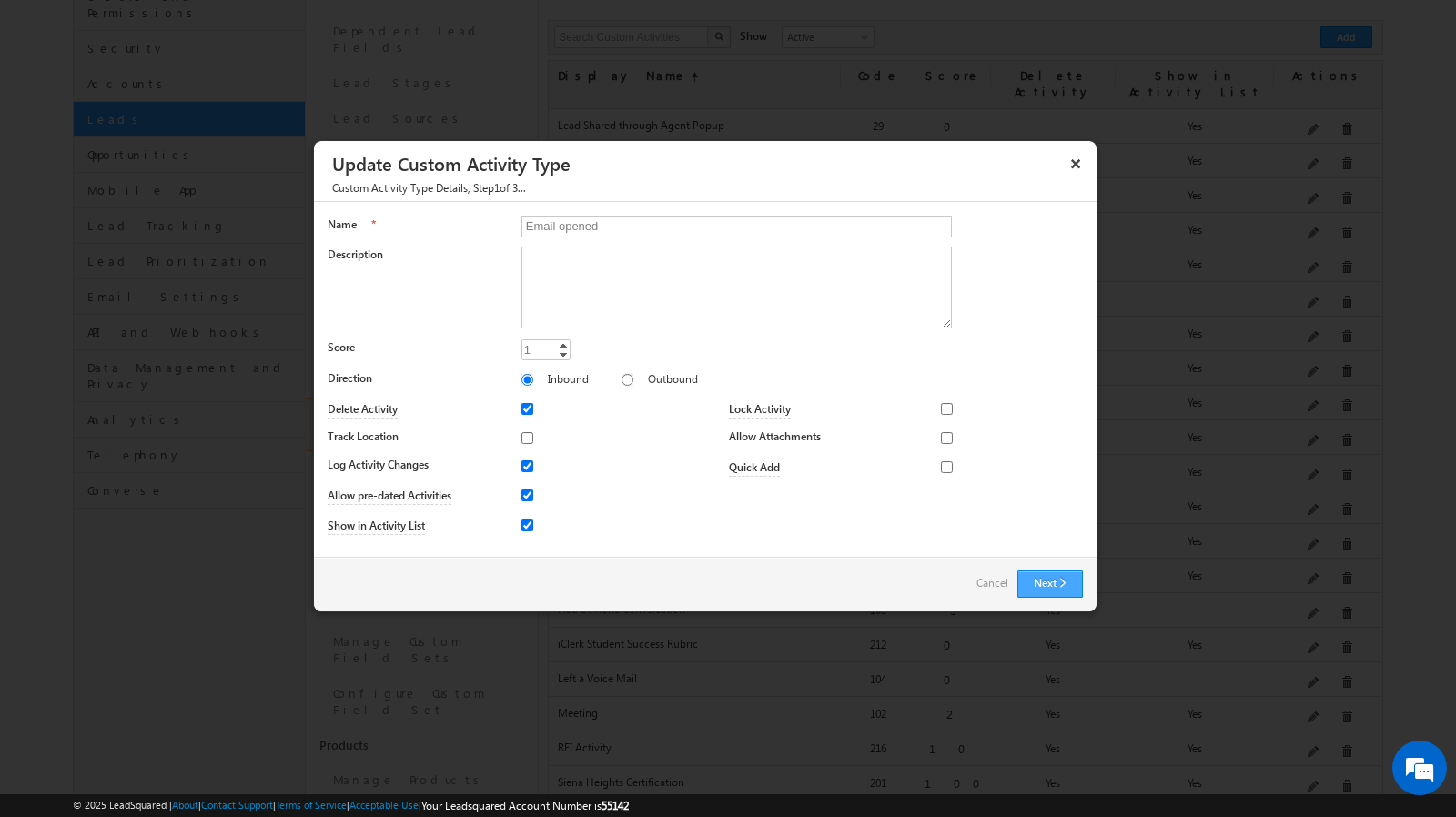
click at [1057, 583] on button "Next" at bounding box center [1050, 585] width 66 height 28
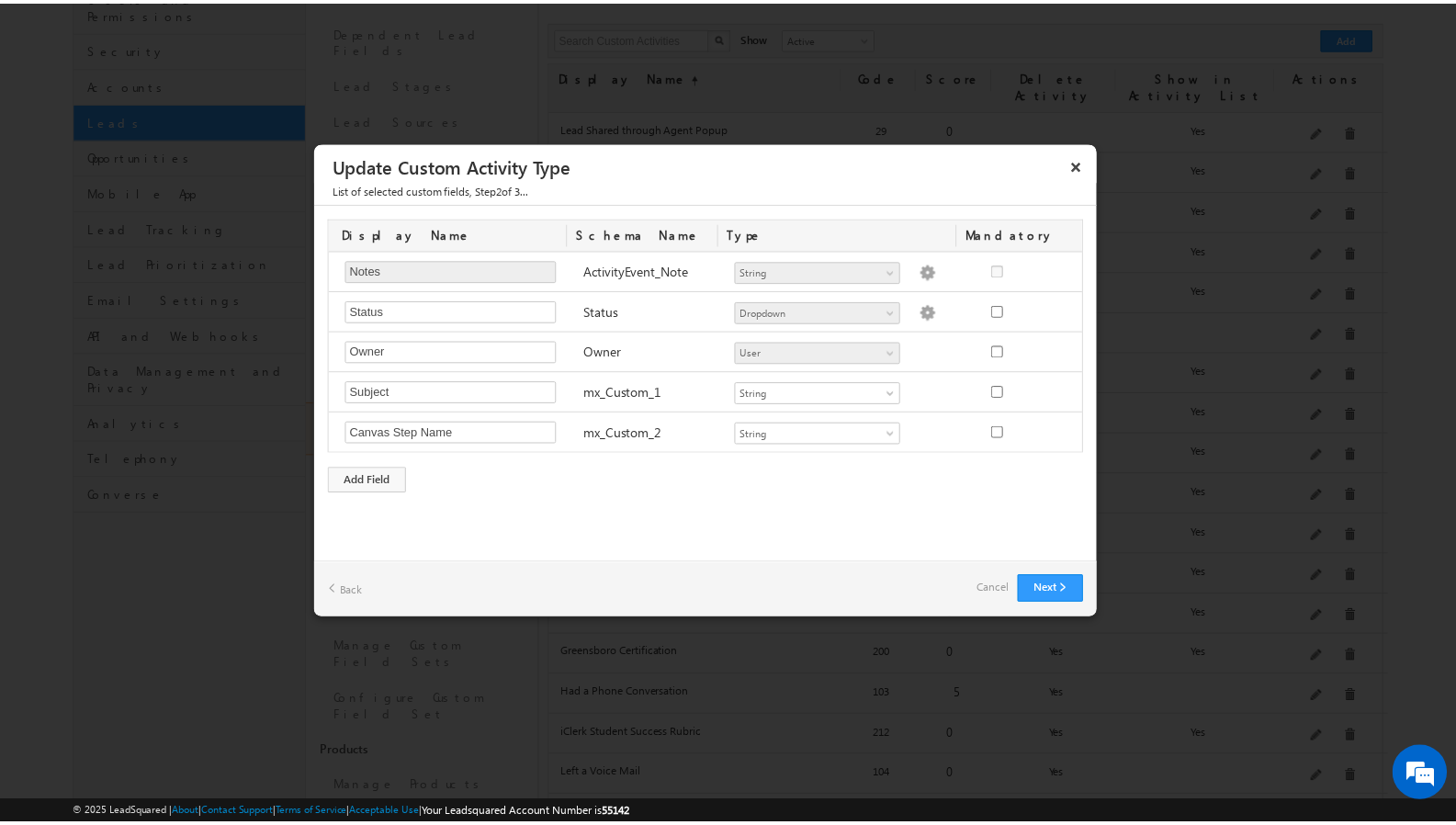
scroll to position [0, 0]
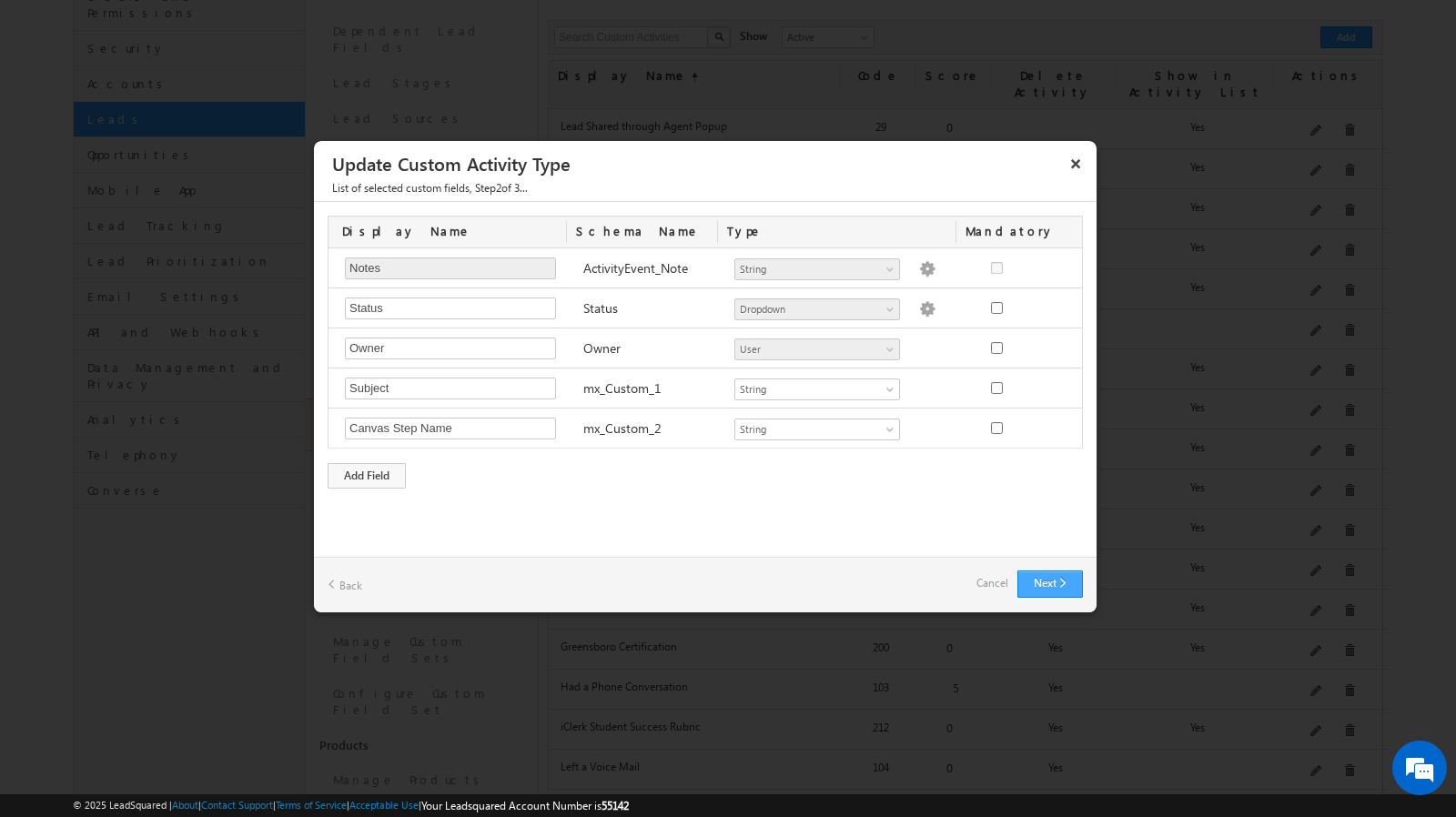
click at [1033, 582] on button "Next" at bounding box center [1050, 585] width 66 height 28
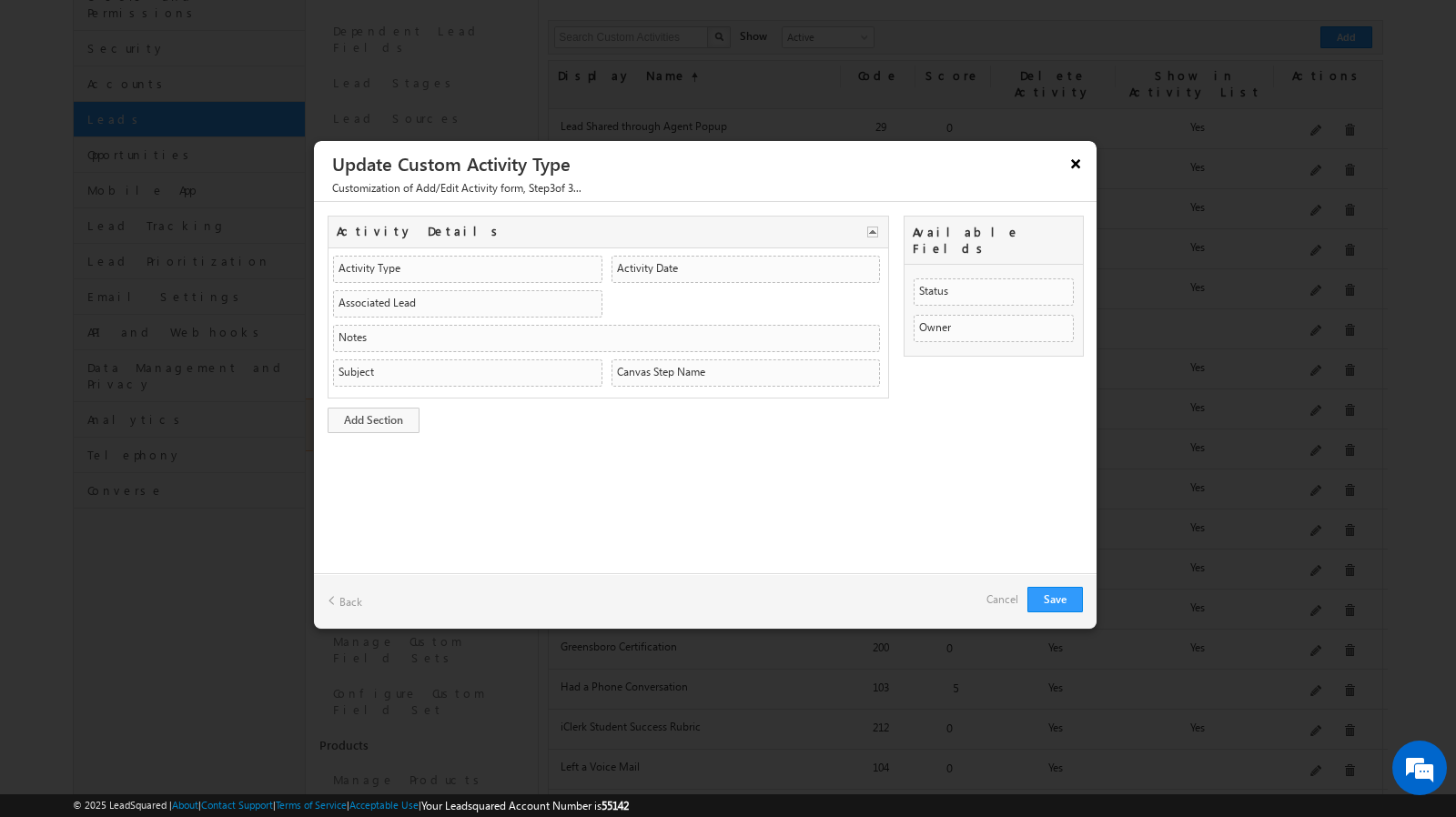
click at [1072, 169] on button "×" at bounding box center [1075, 163] width 29 height 31
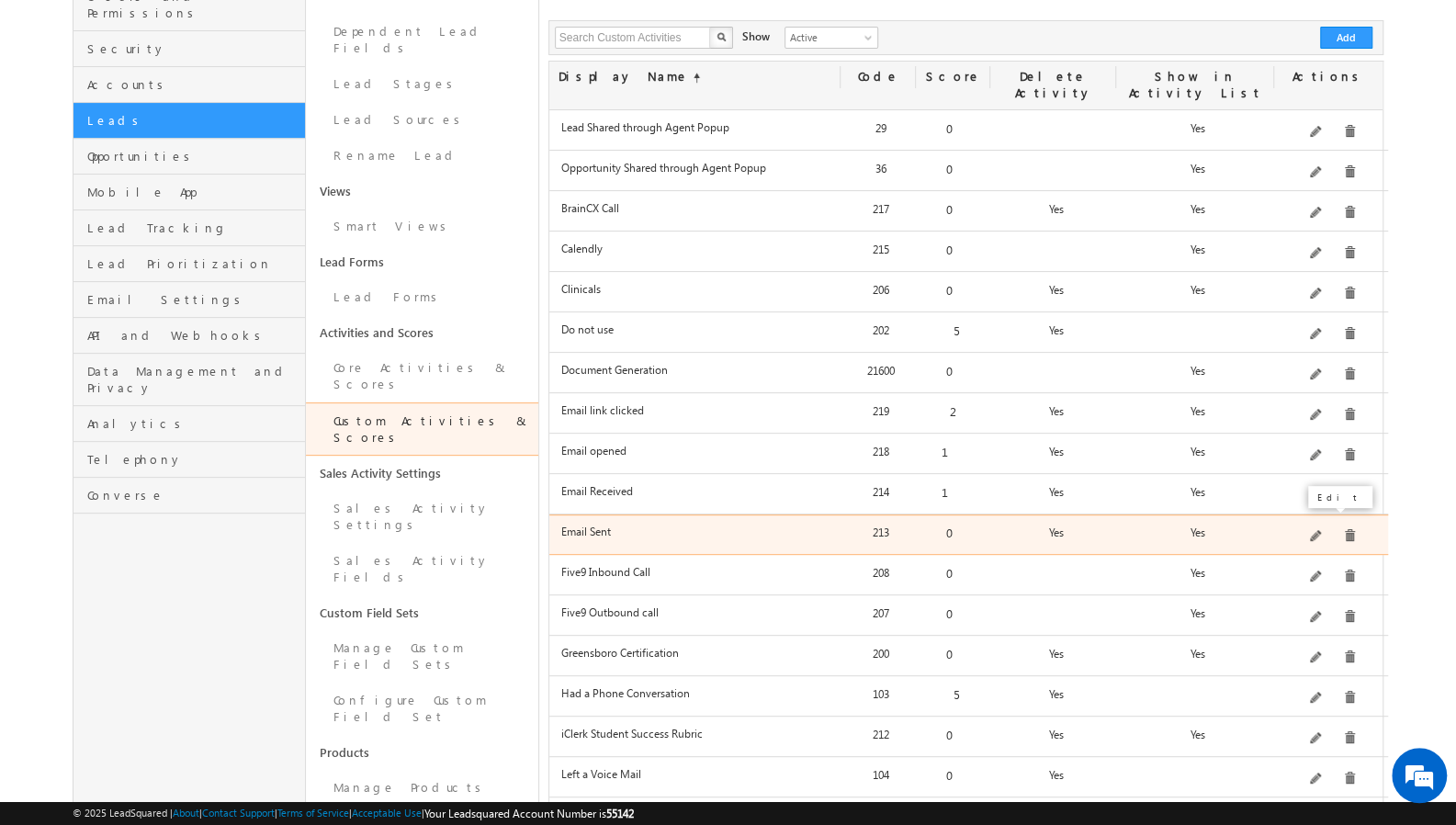
click at [1322, 530] on span at bounding box center [1317, 536] width 14 height 14
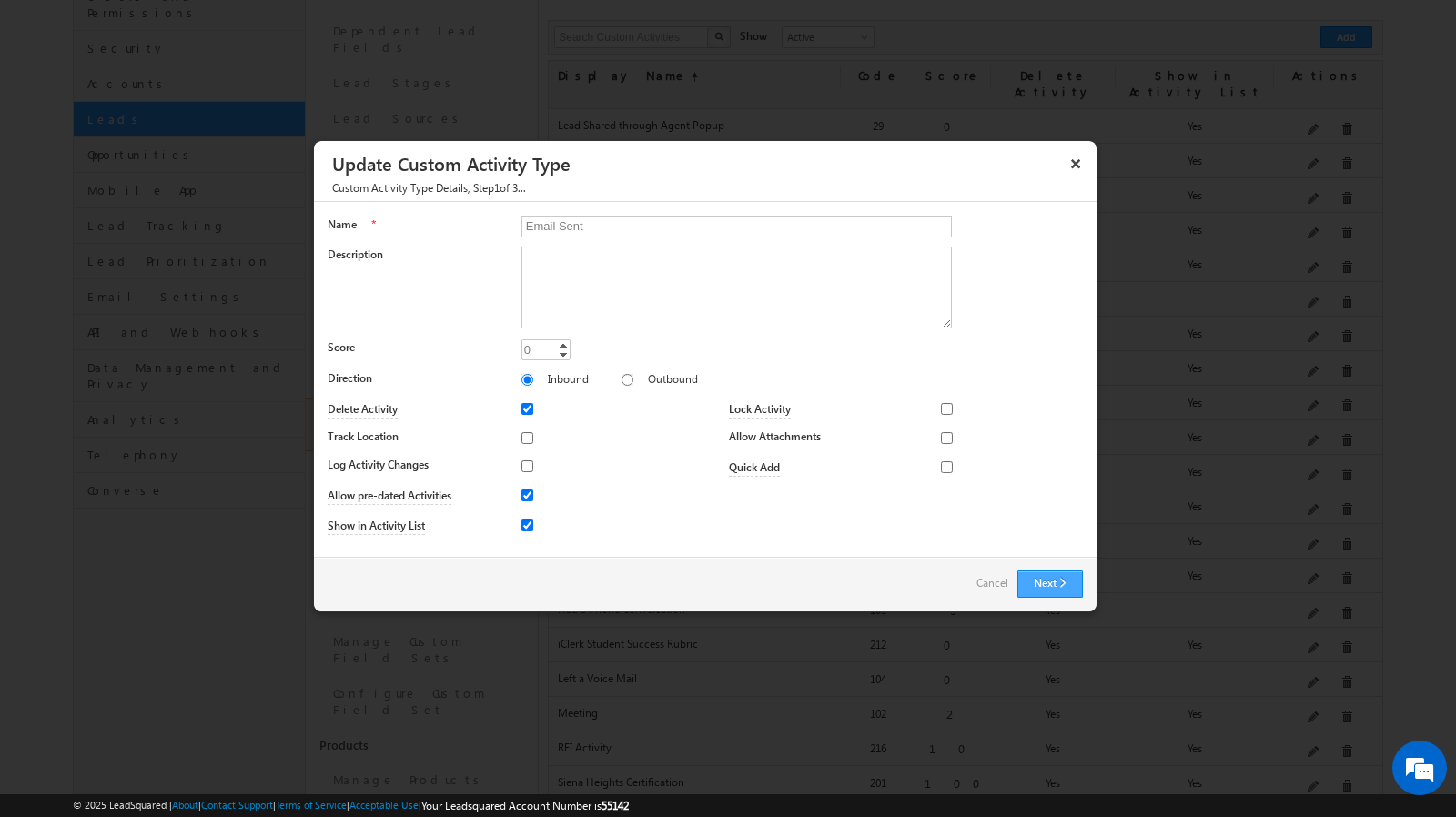
click at [1052, 578] on button "Next" at bounding box center [1050, 585] width 66 height 28
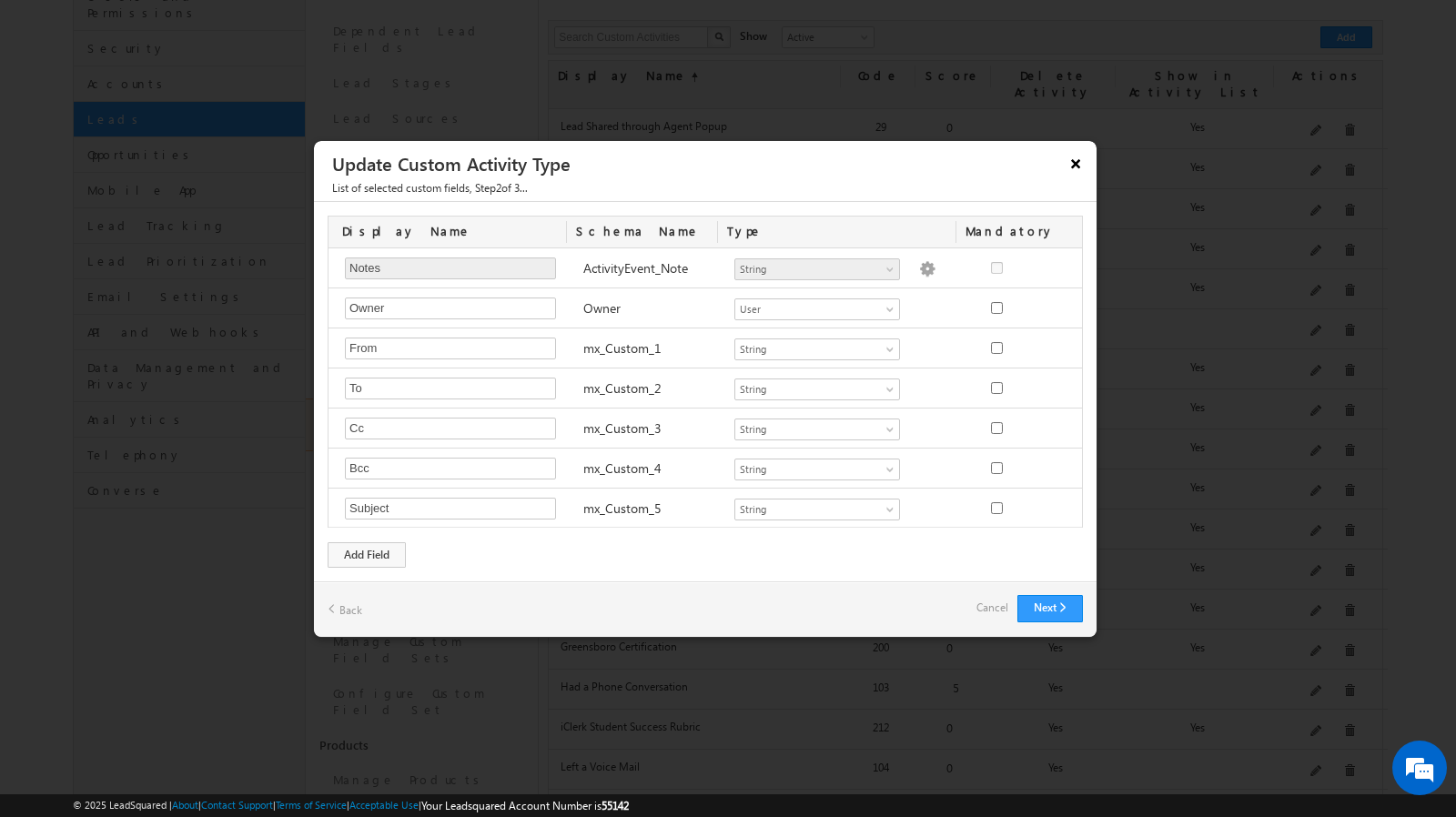
click at [1075, 161] on button "×" at bounding box center [1075, 163] width 29 height 31
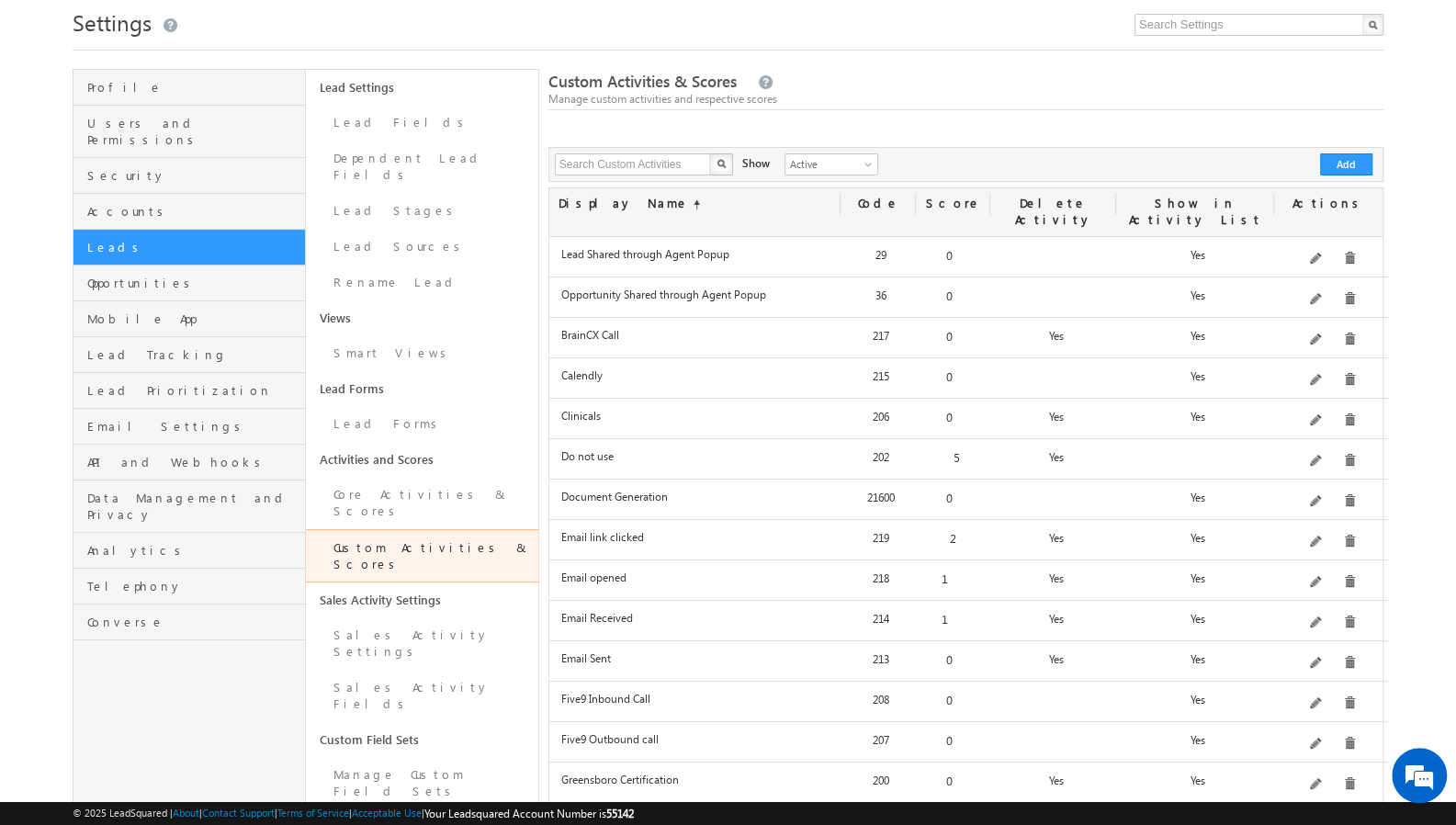
scroll to position [19, 0]
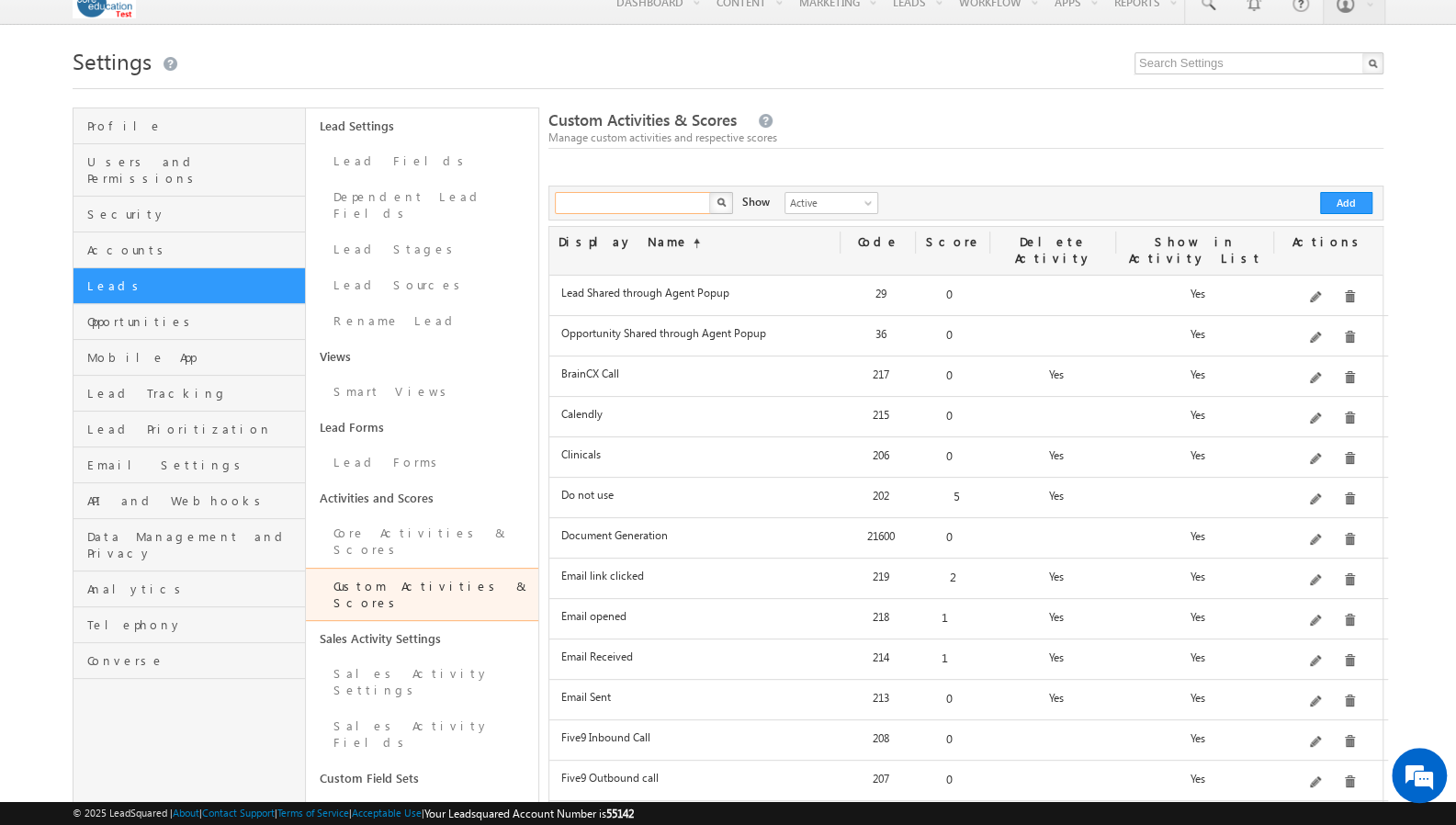
click at [615, 204] on input "text" at bounding box center [633, 204] width 157 height 22
type input "Invalid"
click at [709, 192] on button "button" at bounding box center [721, 204] width 24 height 22
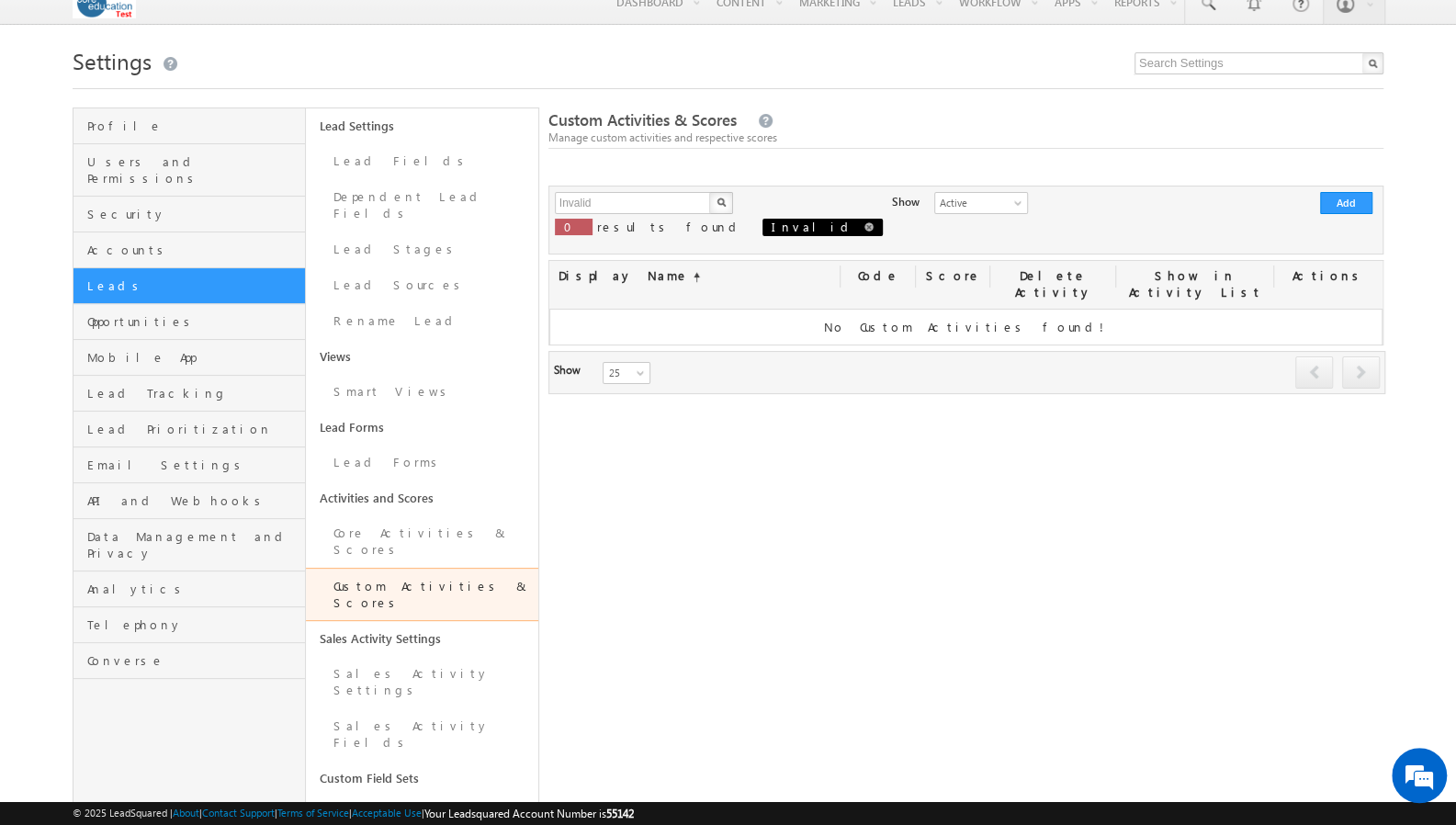
click at [865, 226] on span at bounding box center [869, 227] width 9 height 9
type input "Search Custom Activities"
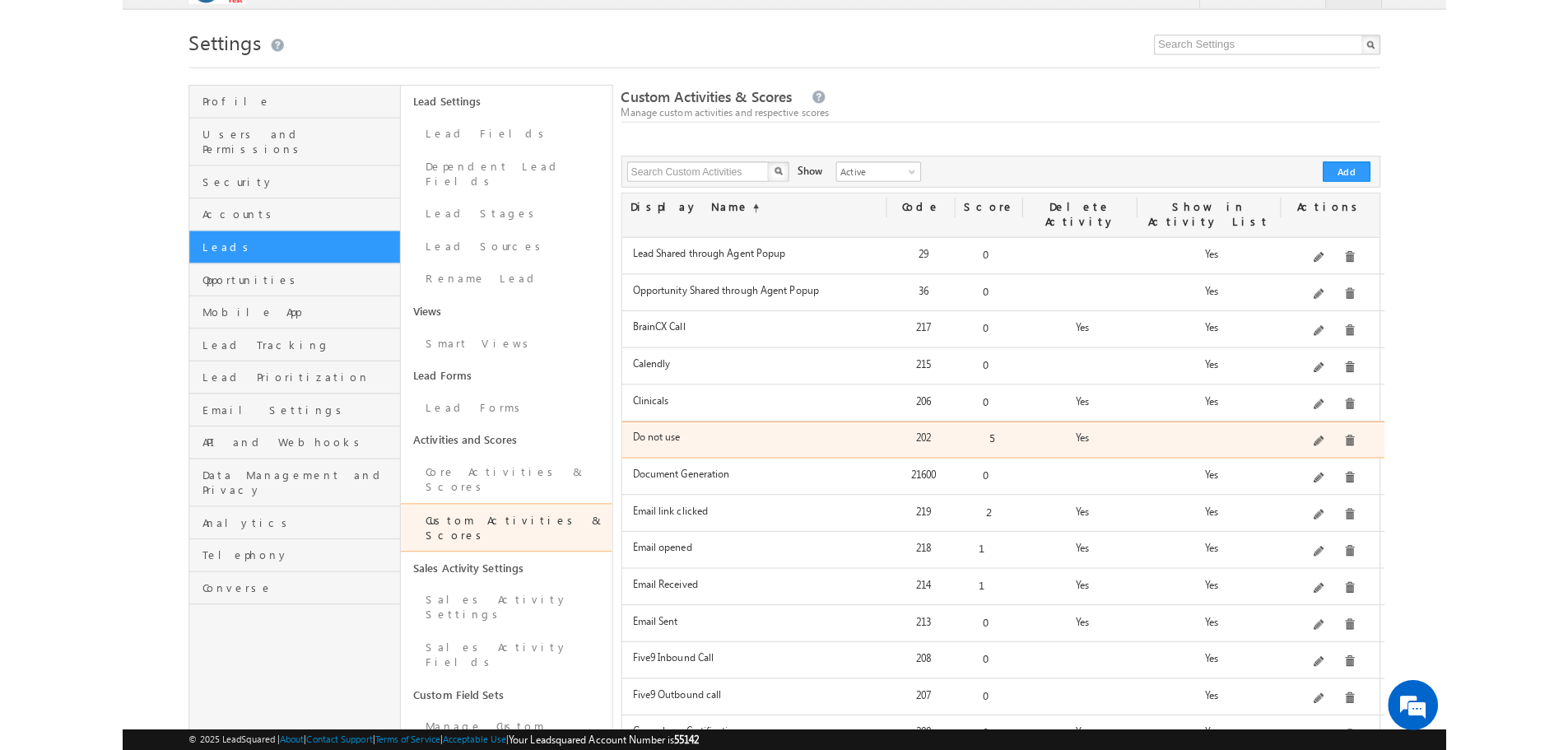
scroll to position [0, 0]
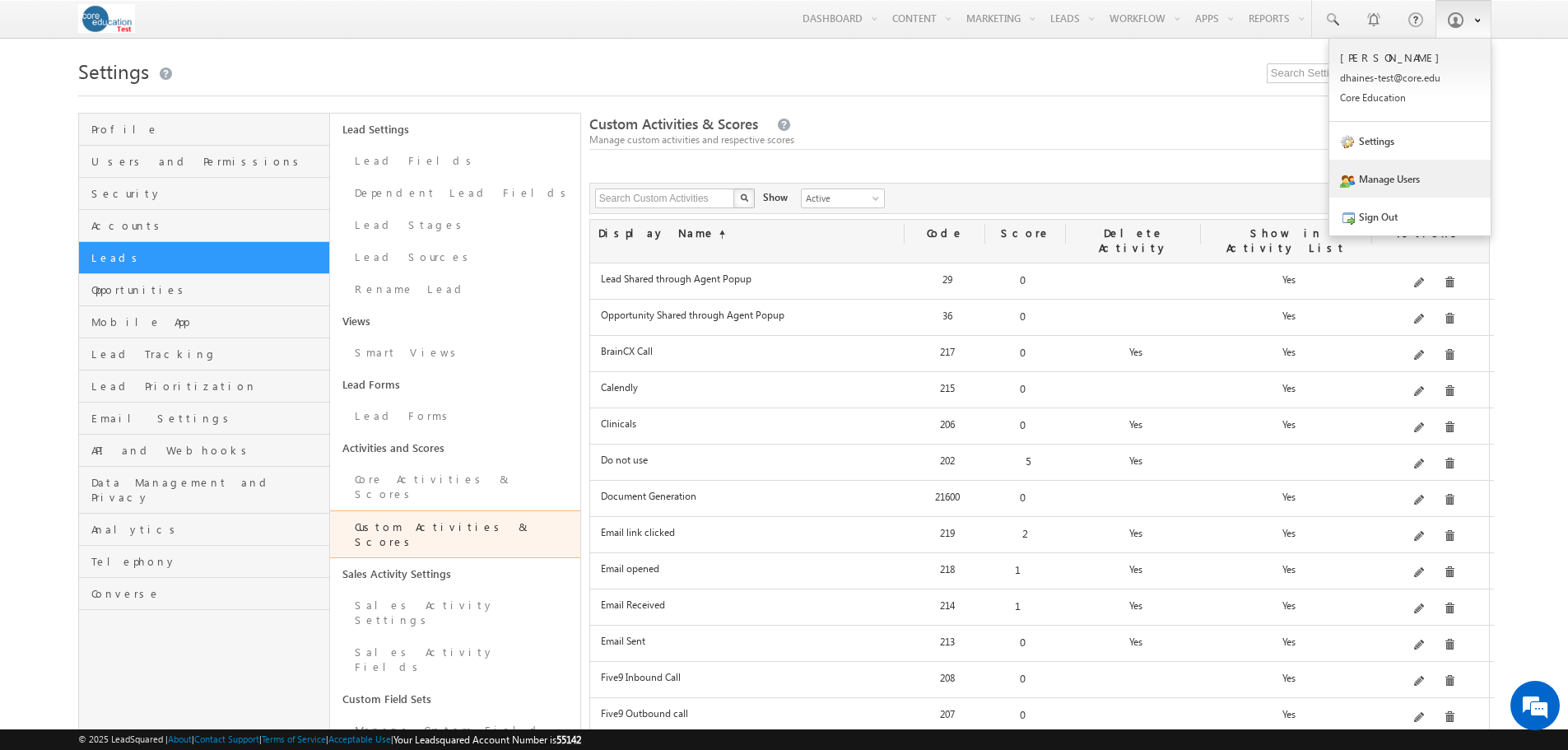
click at [1304, 182] on link "Manage Users" at bounding box center [1409, 178] width 161 height 38
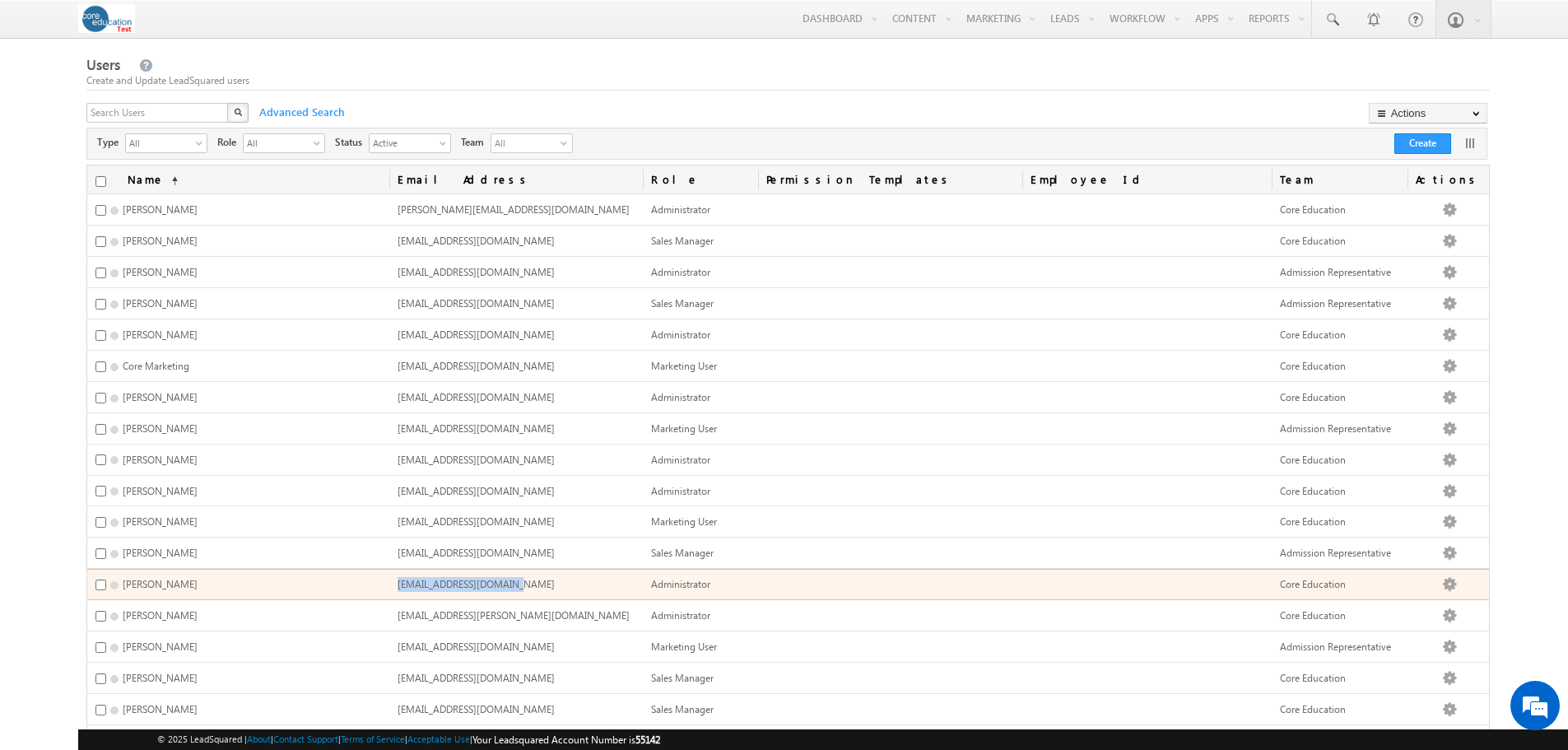
click at [529, 582] on td "[EMAIL_ADDRESS][DOMAIN_NAME]" at bounding box center [515, 584] width 254 height 31
copy span "mshivappa-test@core.edu"
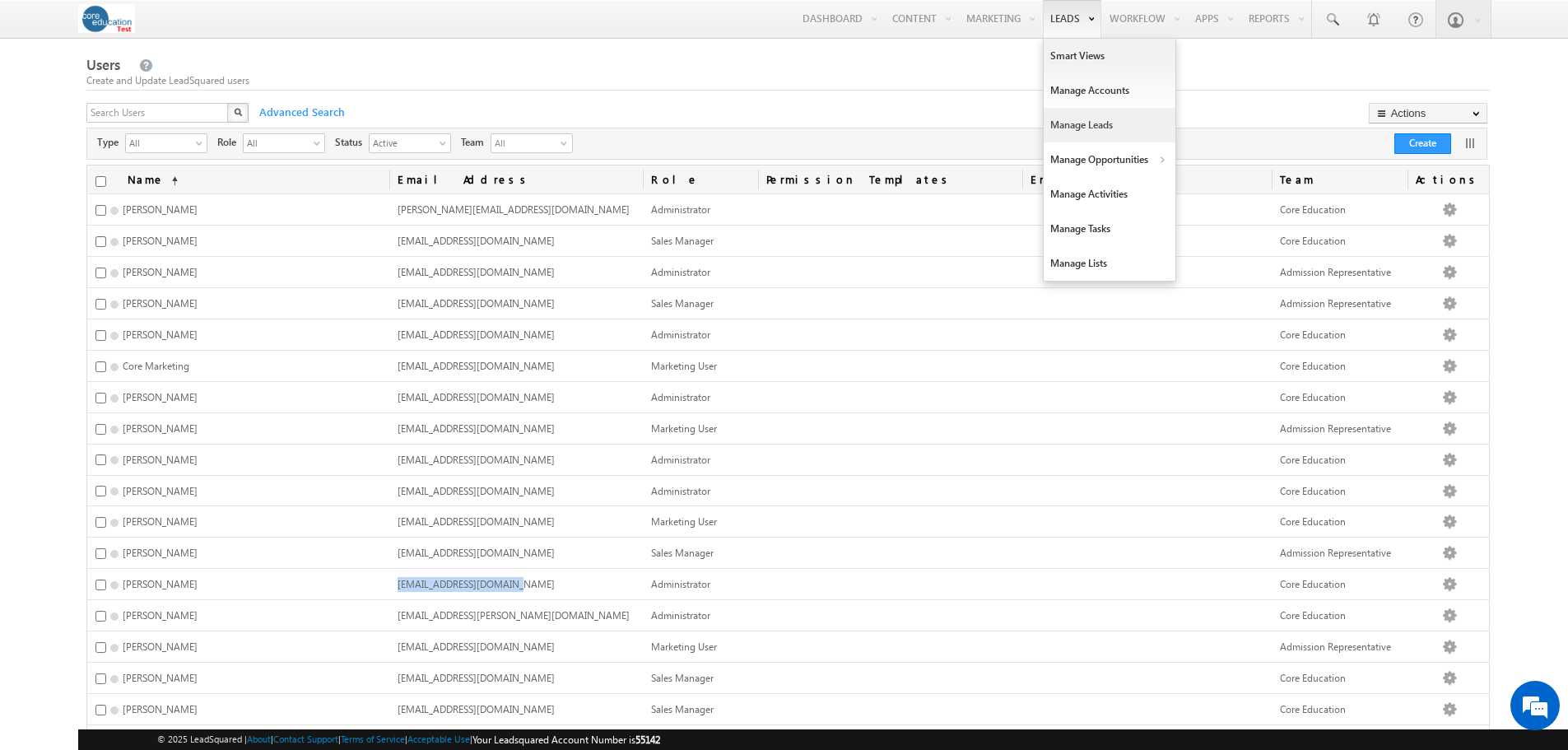
click at [1067, 116] on link "Manage Leads" at bounding box center [1109, 125] width 131 height 34
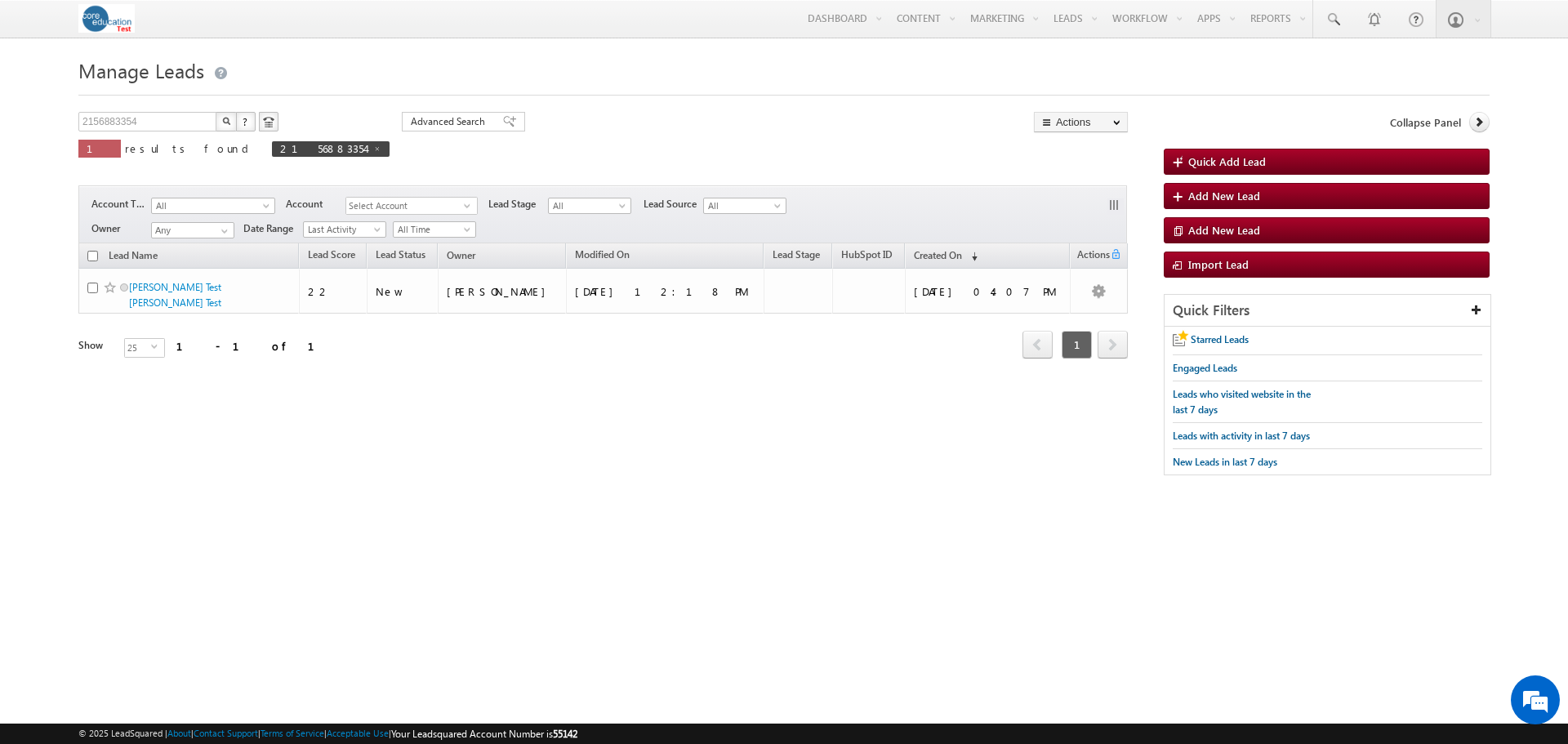
drag, startPoint x: 131, startPoint y: 529, endPoint x: 238, endPoint y: 286, distance: 265.5
click at [133, 529] on html "Menu Doug Haines dhain es-te st@co re.ed u" at bounding box center [784, 266] width 1568 height 532
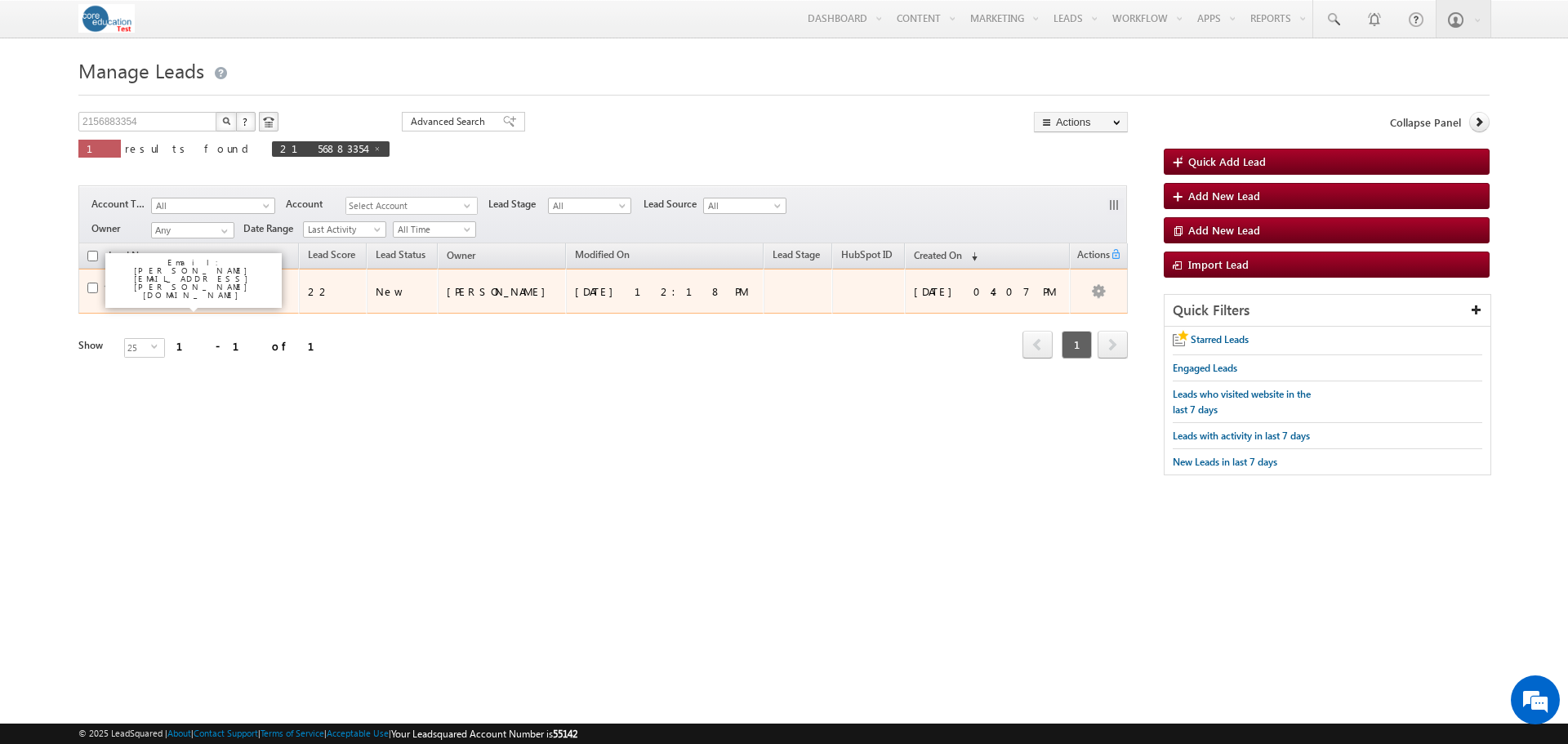
click at [184, 292] on link "[PERSON_NAME] Test [PERSON_NAME] Test" at bounding box center [174, 294] width 92 height 27
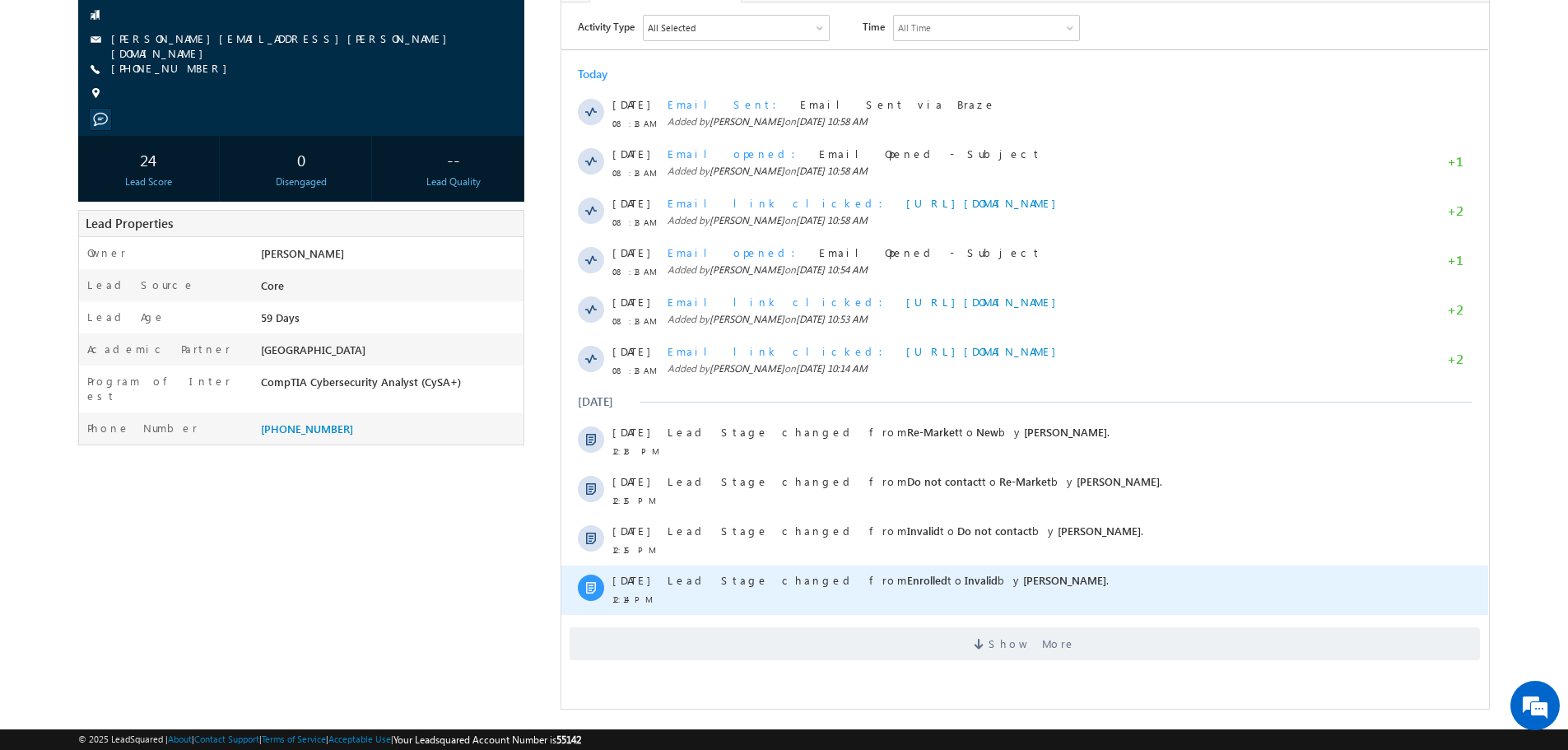
scroll to position [182, 0]
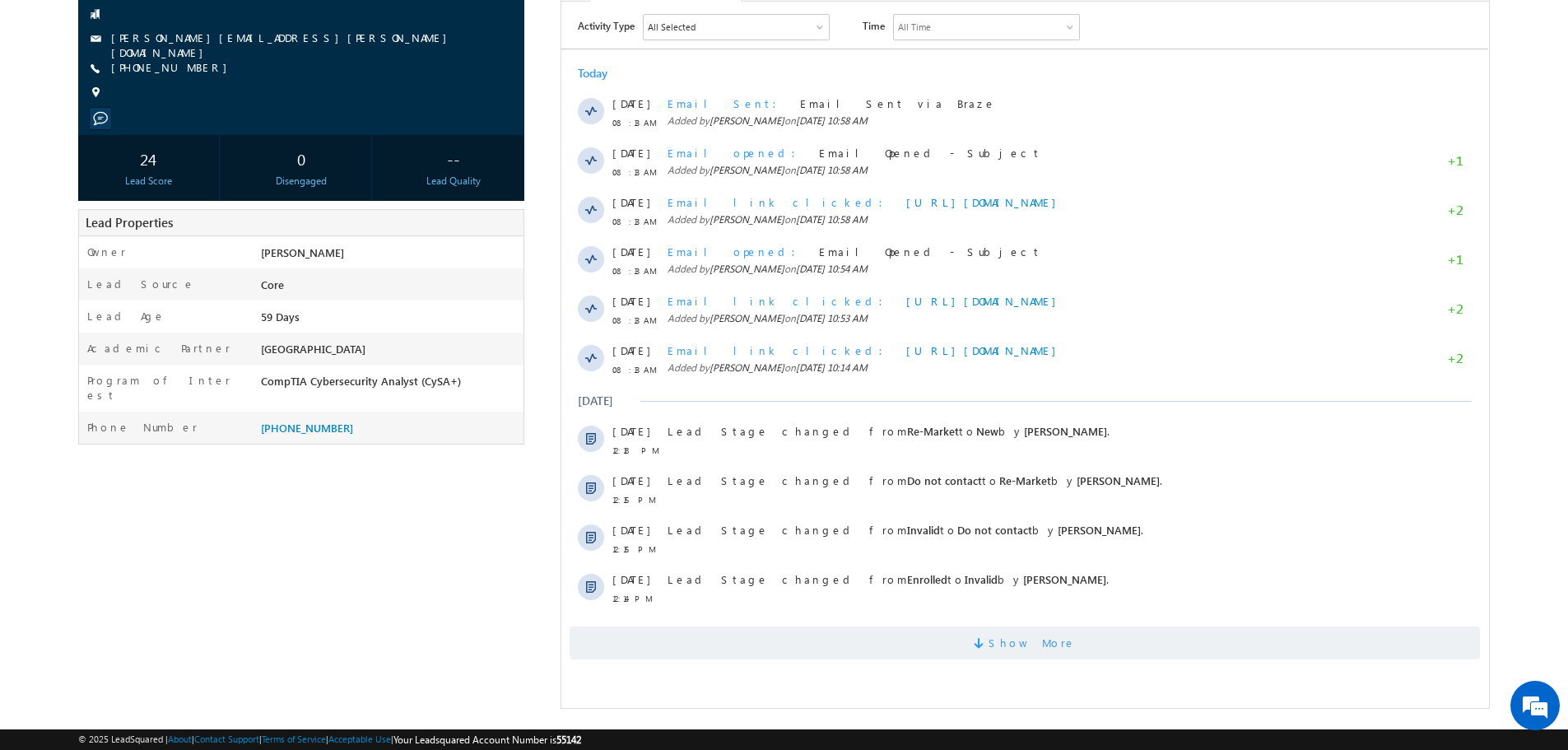
click at [1025, 644] on span "Show More" at bounding box center [1032, 641] width 87 height 33
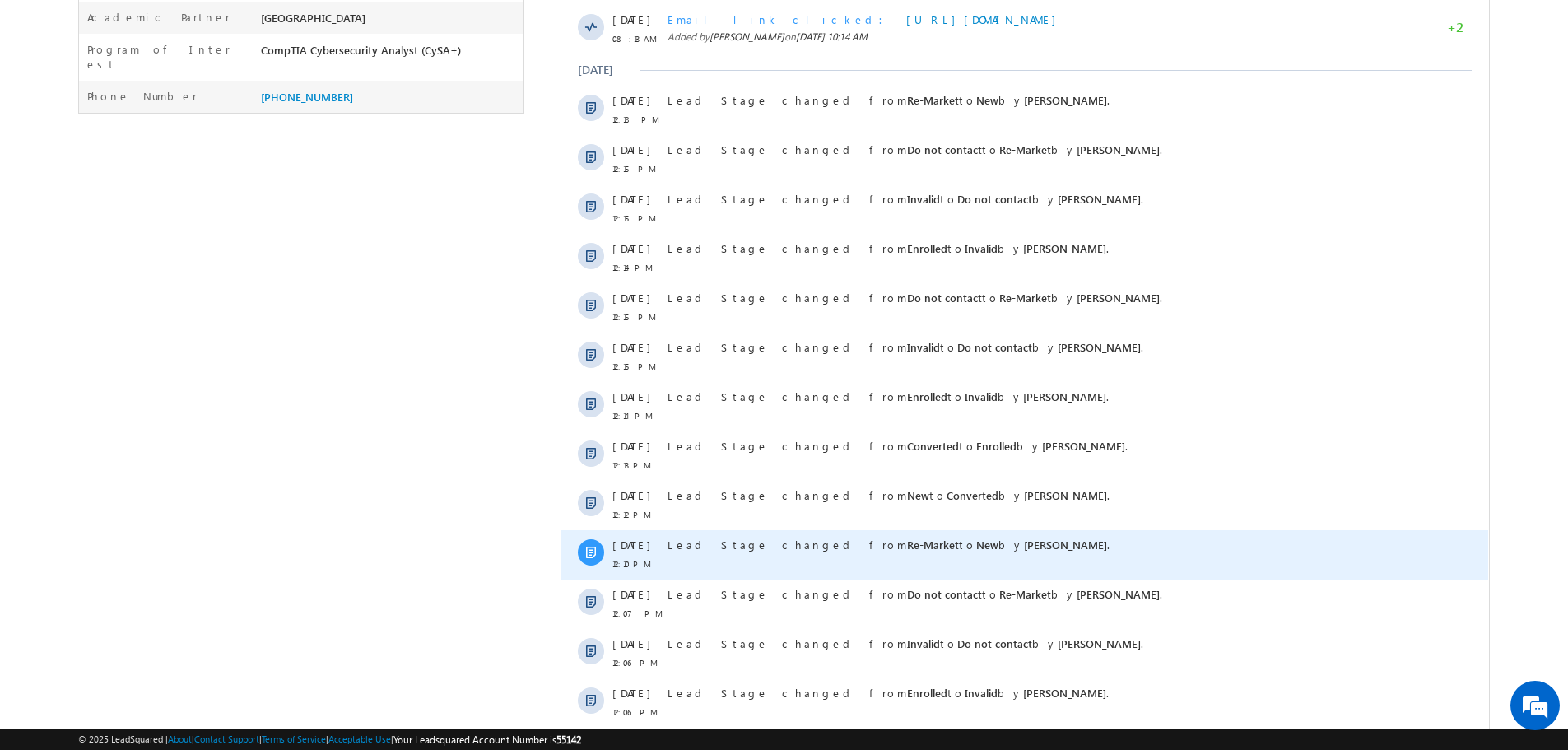
scroll to position [653, 0]
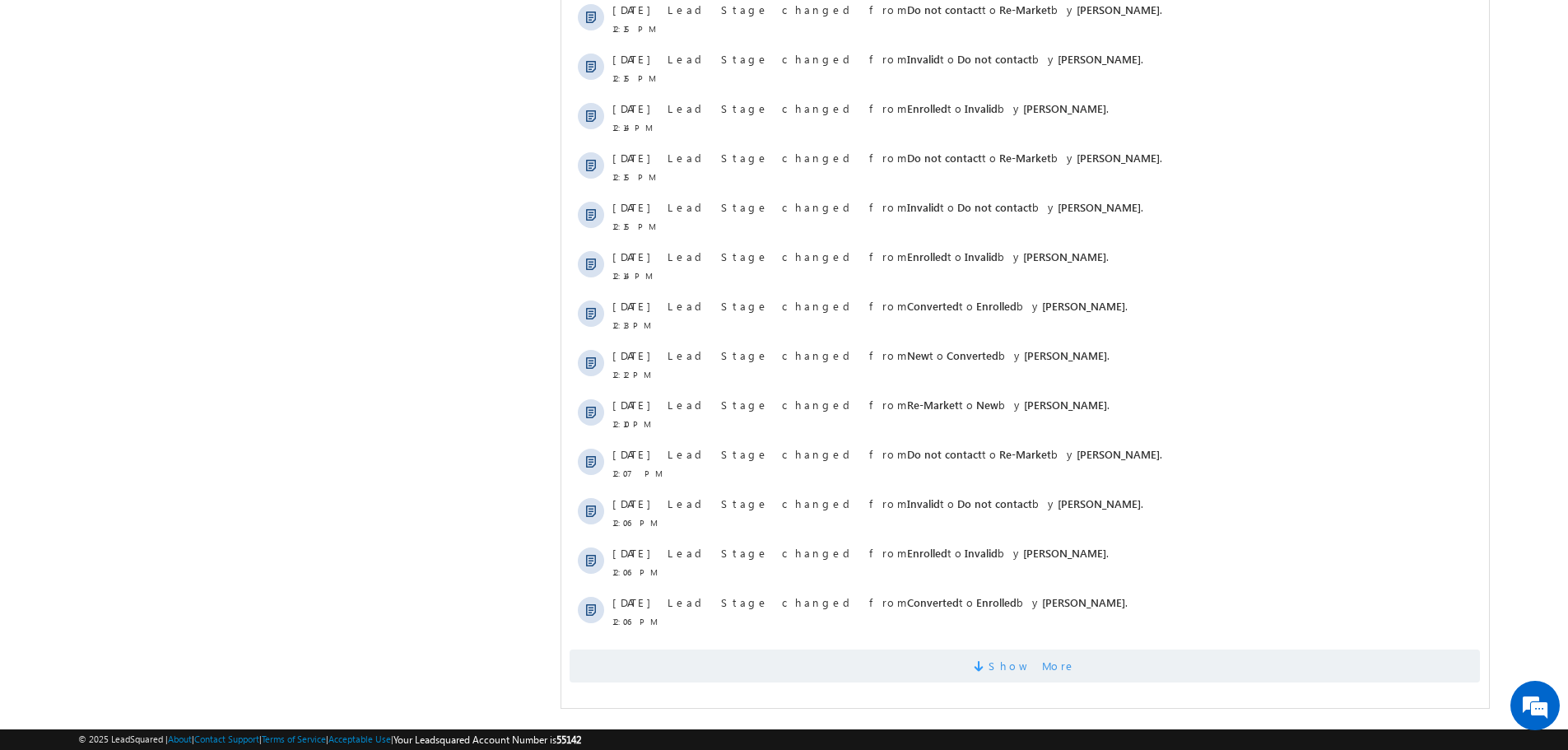
click at [1019, 672] on span "Show More" at bounding box center [1032, 665] width 87 height 33
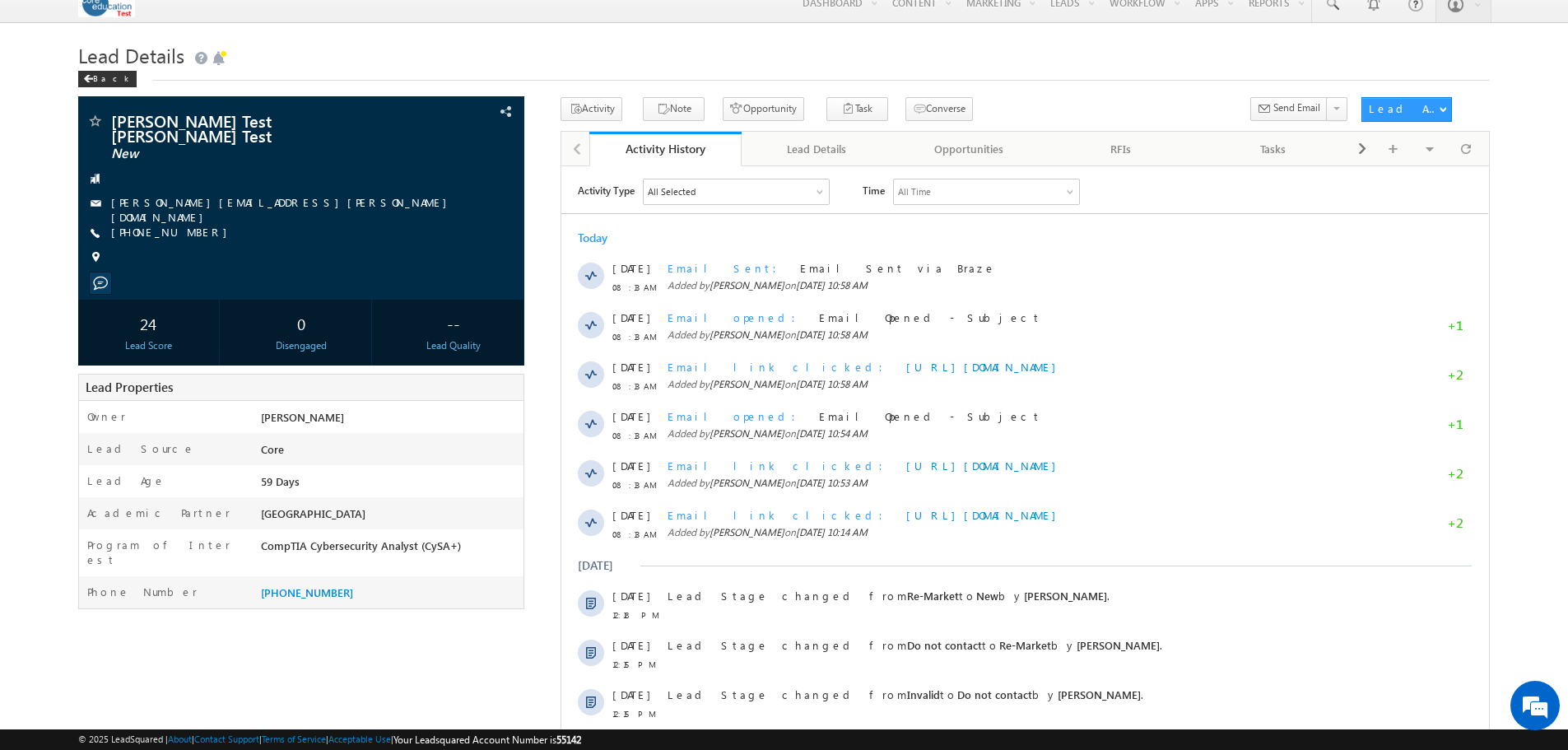
scroll to position [0, 0]
